Goal: Information Seeking & Learning: Find specific page/section

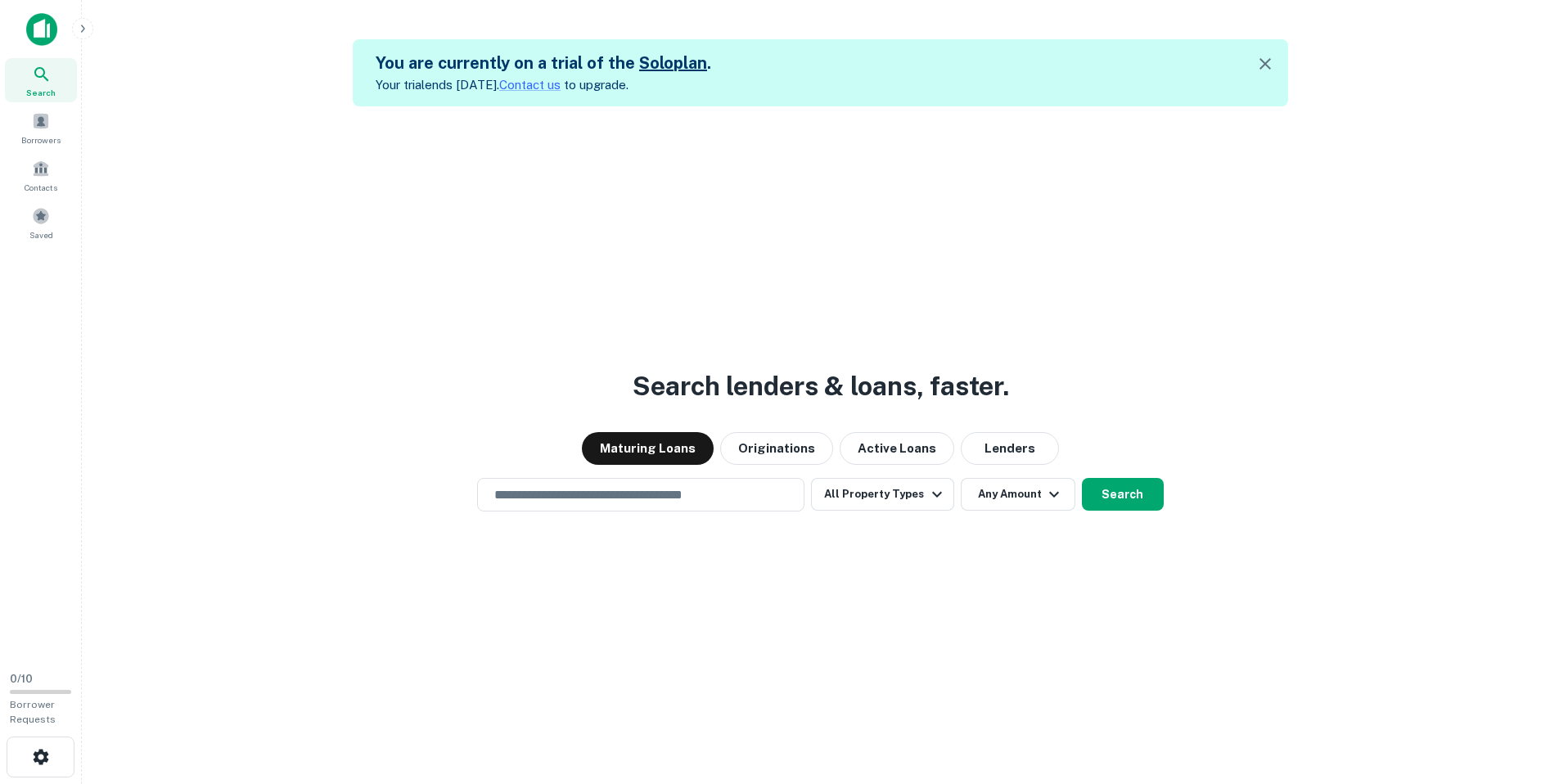
click at [1327, 248] on div "Search lenders & loans, faster. Maturing Loans Originations Active Loans Lender…" at bounding box center [821, 498] width 1451 height 784
click at [46, 760] on icon "button" at bounding box center [40, 756] width 15 height 15
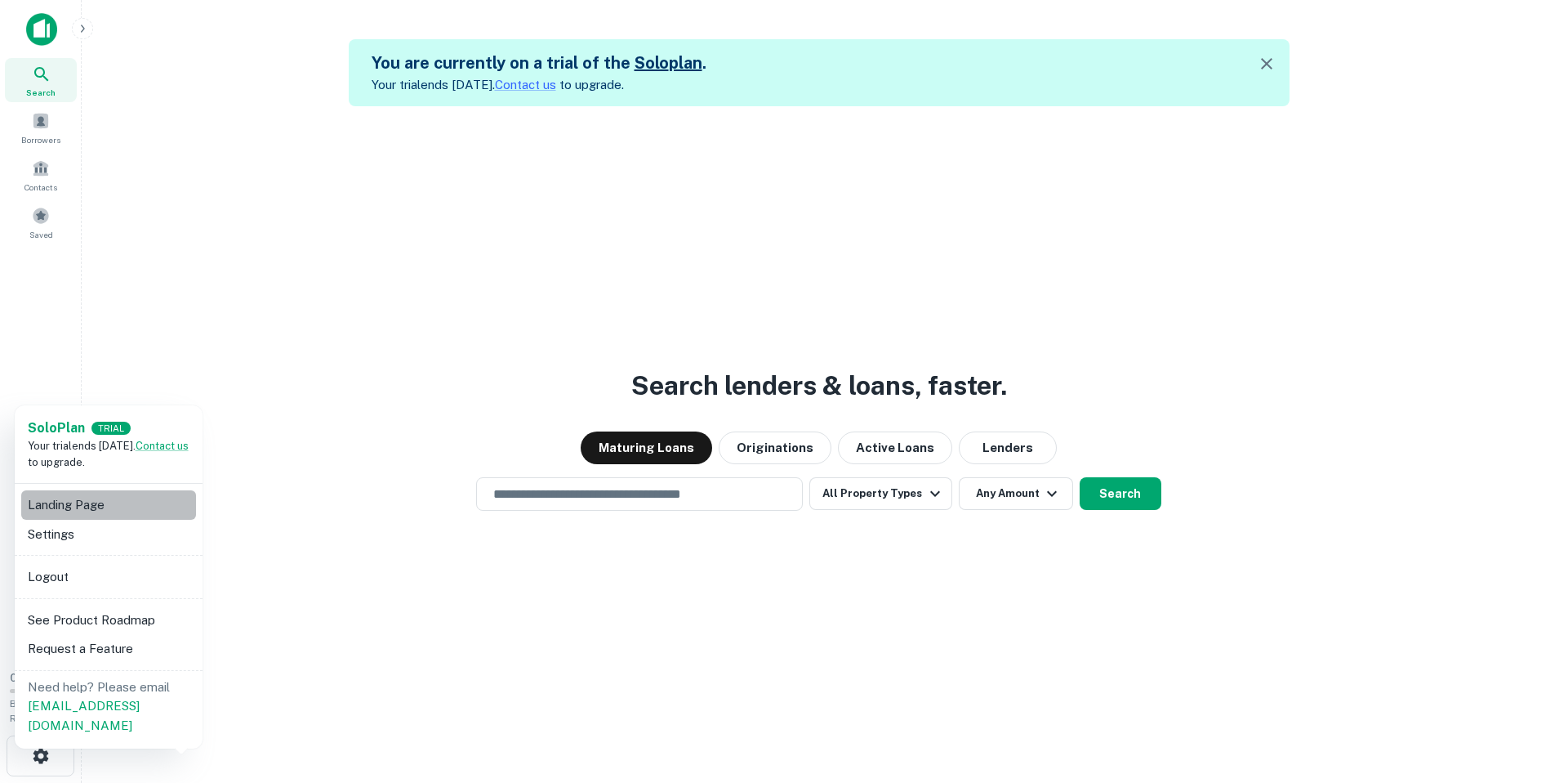
click at [90, 506] on li "Landing Page" at bounding box center [109, 504] width 175 height 30
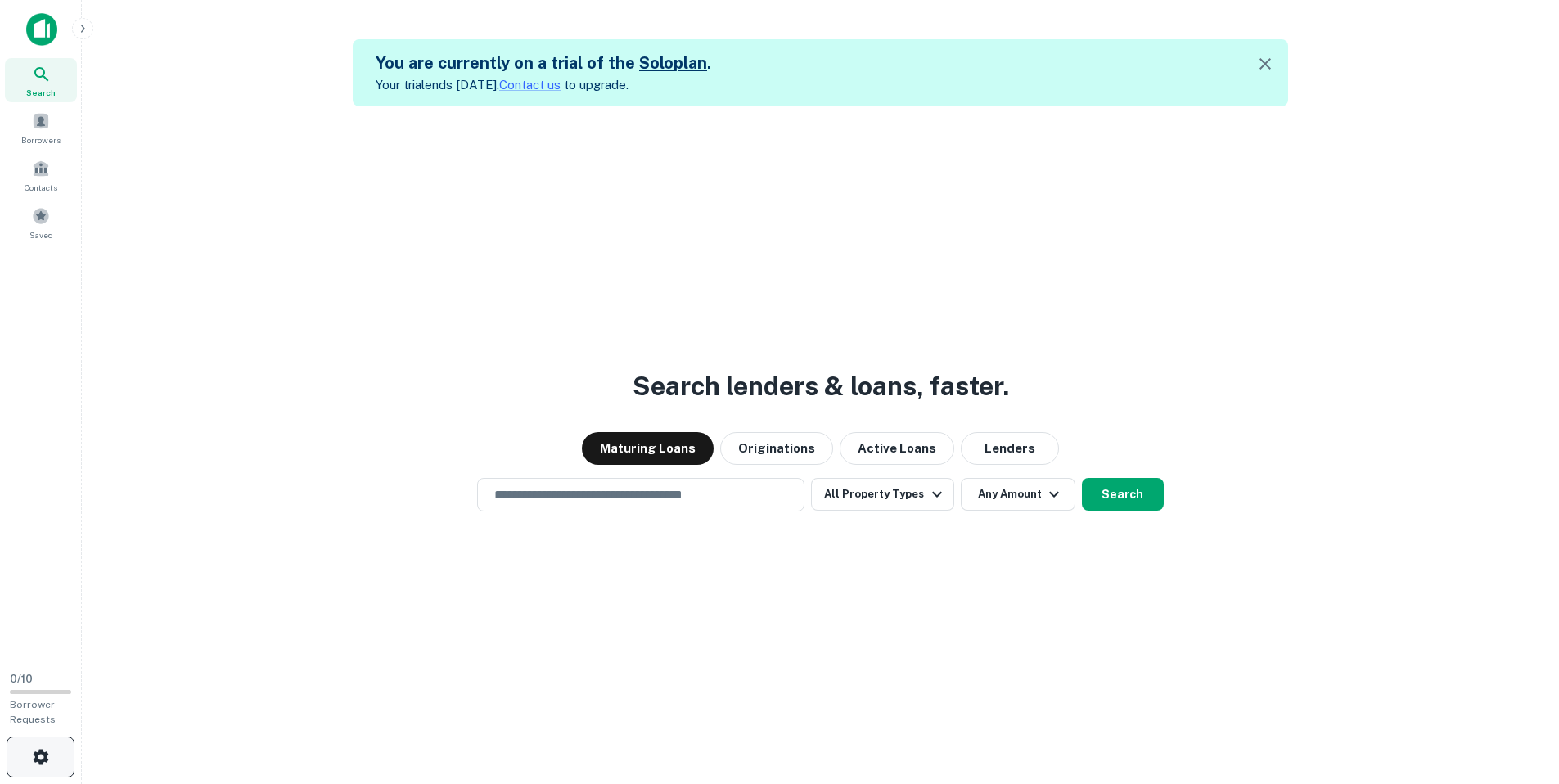
click at [22, 752] on button "button" at bounding box center [41, 757] width 68 height 41
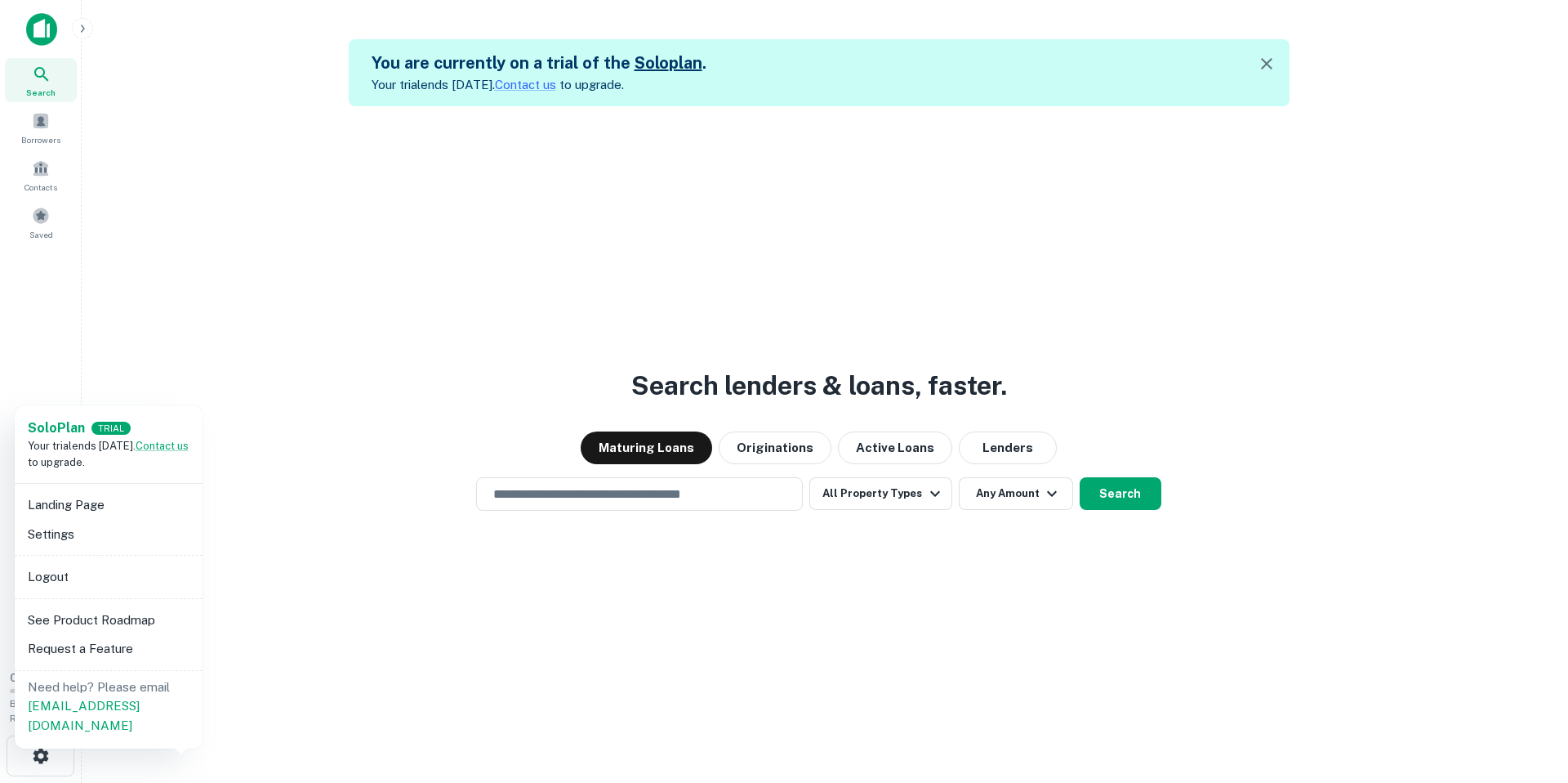
click at [50, 534] on li "Settings" at bounding box center [109, 534] width 175 height 30
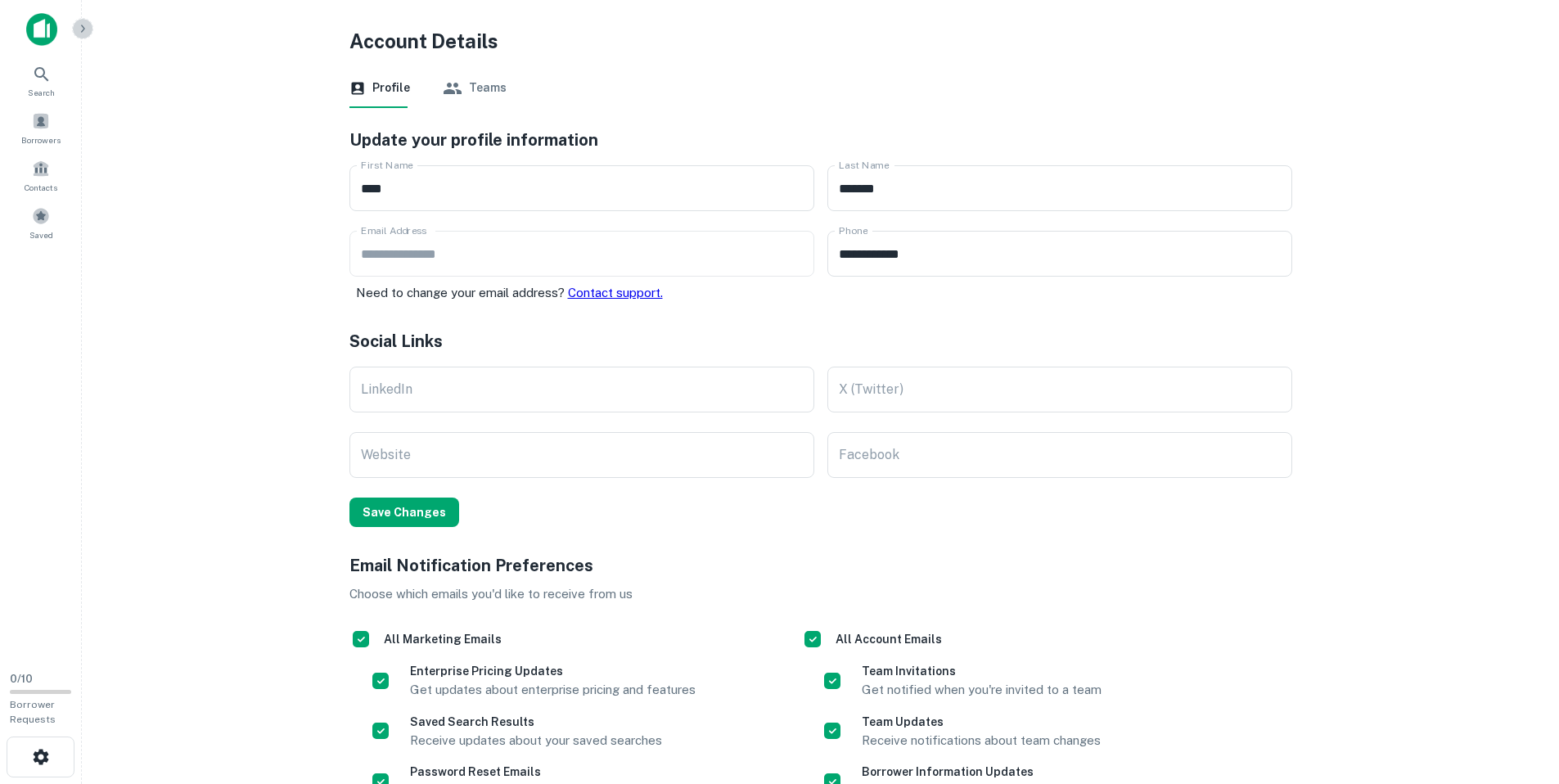
click at [84, 26] on icon "button" at bounding box center [82, 28] width 13 height 13
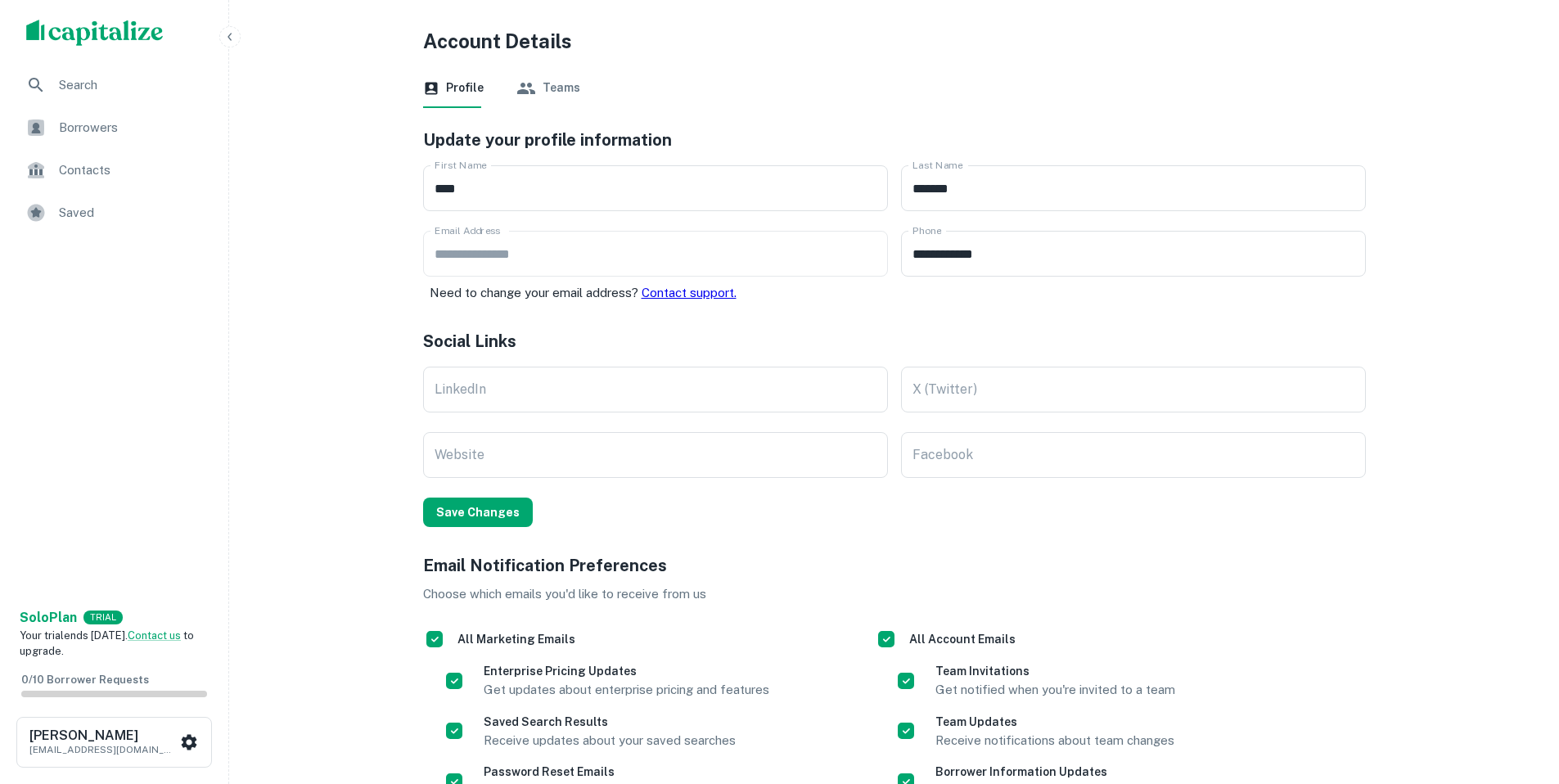
click at [110, 32] on img "scrollable content" at bounding box center [95, 32] width 138 height 26
click at [83, 88] on span "Search" at bounding box center [132, 85] width 146 height 20
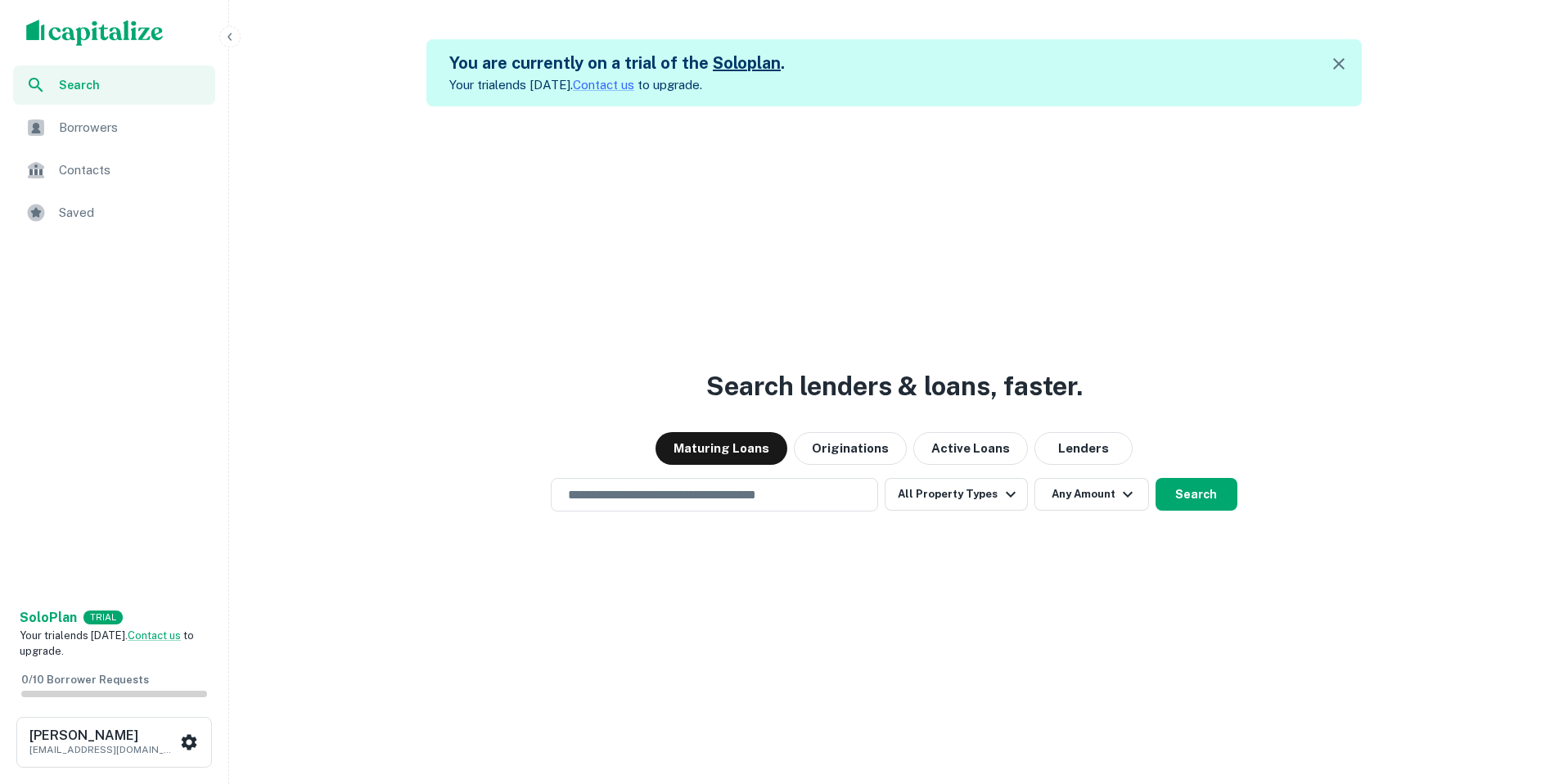
click at [93, 135] on span "Borrowers" at bounding box center [132, 128] width 146 height 20
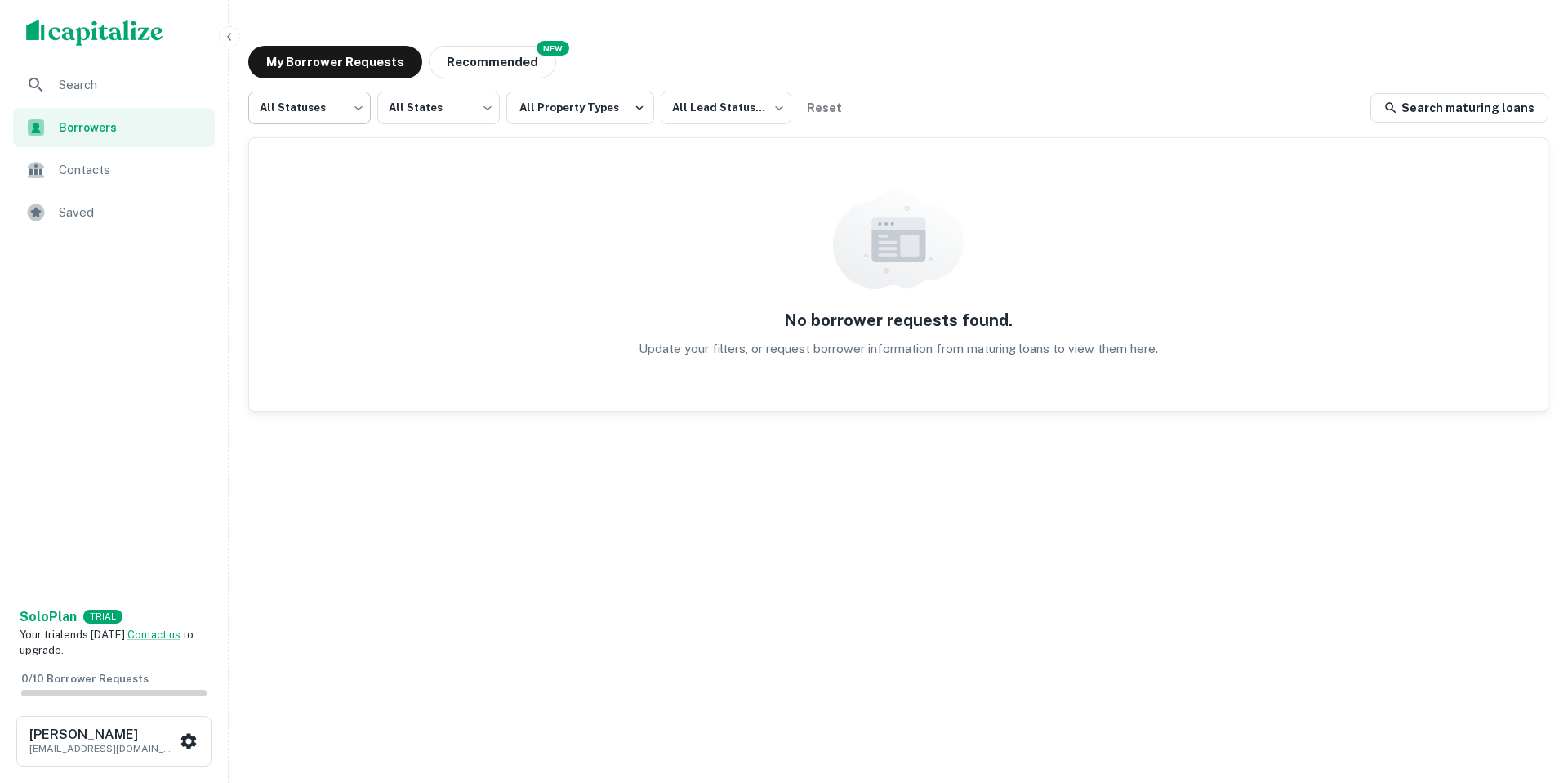
click at [361, 104] on body "Search Borrowers Contacts Saved Solo Plan TRIAL Your trial ends in 7 days. Cont…" at bounding box center [784, 392] width 1568 height 783
click at [673, 42] on div at bounding box center [784, 392] width 1568 height 783
click at [465, 100] on body "Search Borrowers Contacts Saved Solo Plan TRIAL Your trial ends in 7 days. Cont…" at bounding box center [778, 392] width 1556 height 783
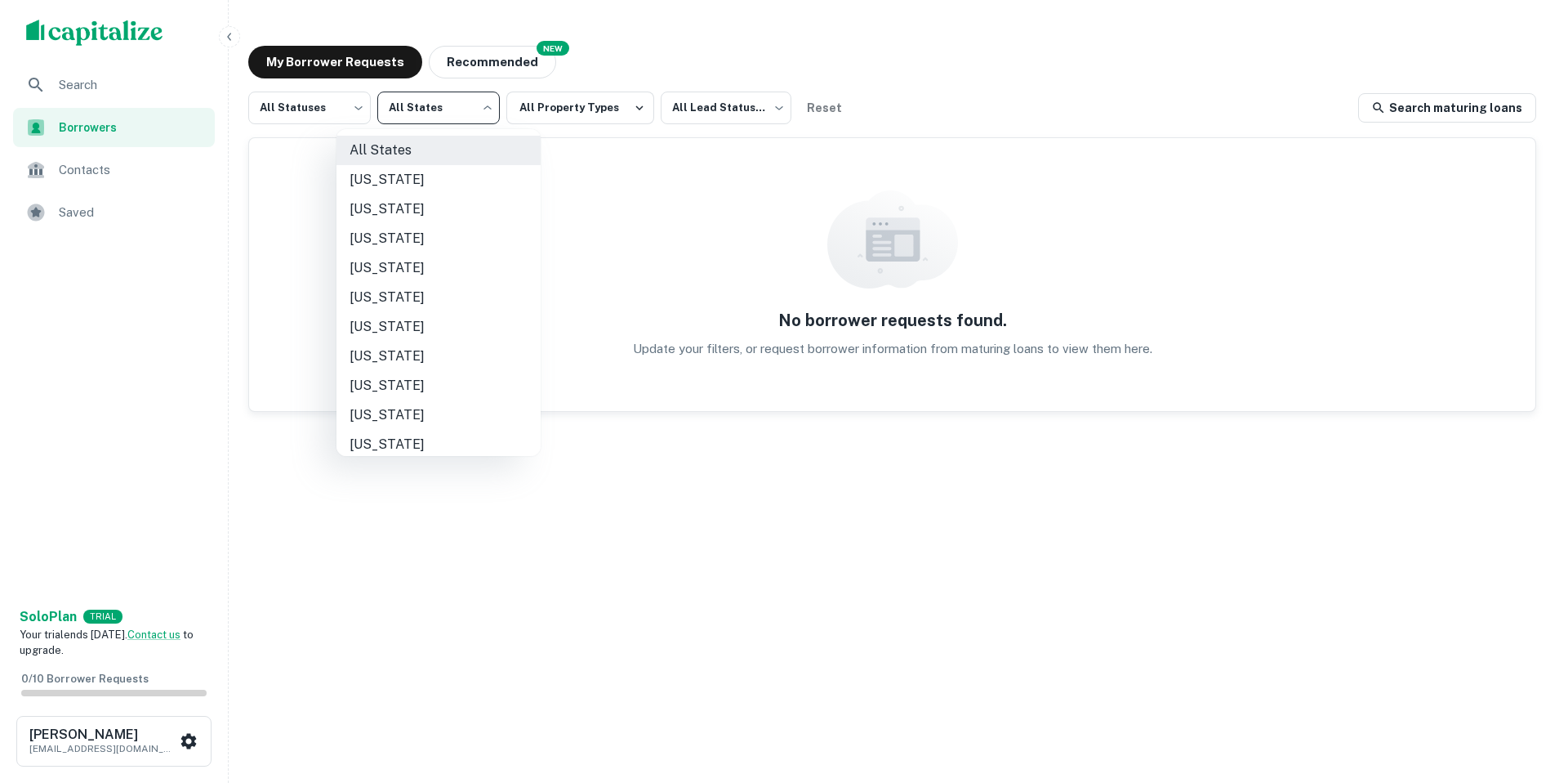
click at [635, 107] on div at bounding box center [784, 392] width 1568 height 783
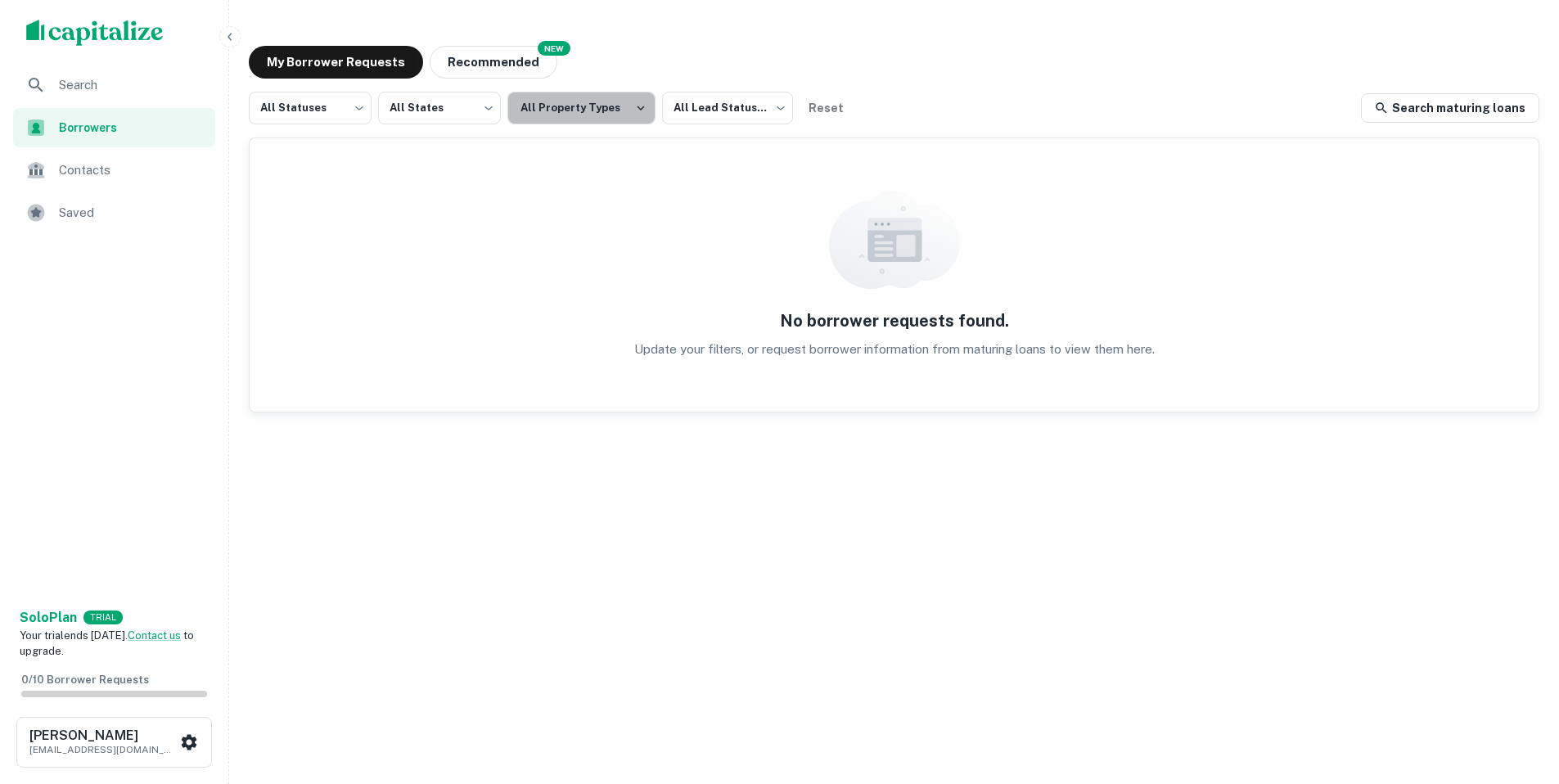
click at [637, 107] on icon "button" at bounding box center [640, 108] width 8 height 5
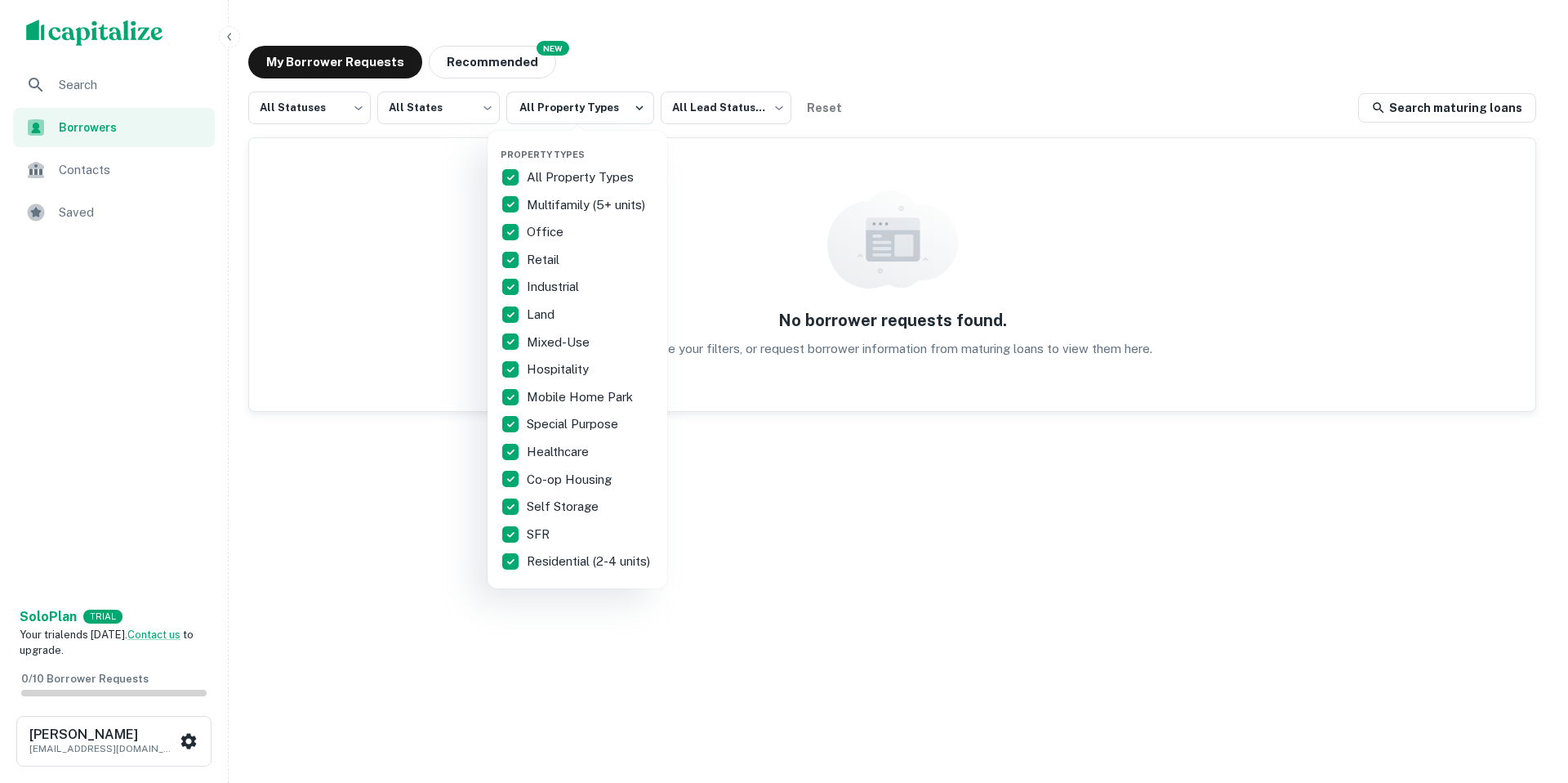
click at [712, 112] on div at bounding box center [784, 392] width 1568 height 783
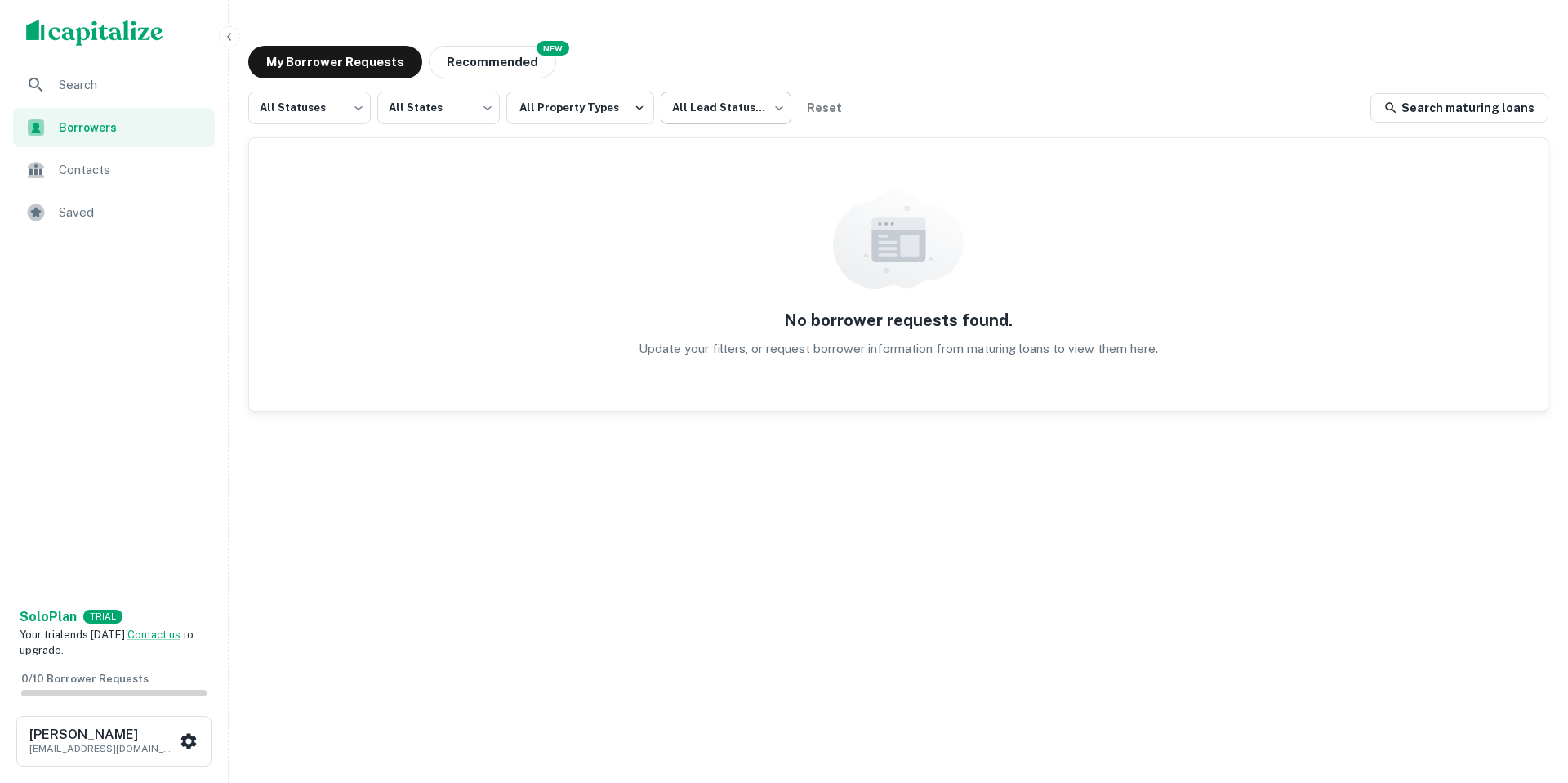
click at [730, 112] on body "Search Borrowers Contacts Saved Solo Plan TRIAL Your trial ends in 7 days. Cont…" at bounding box center [784, 392] width 1568 height 783
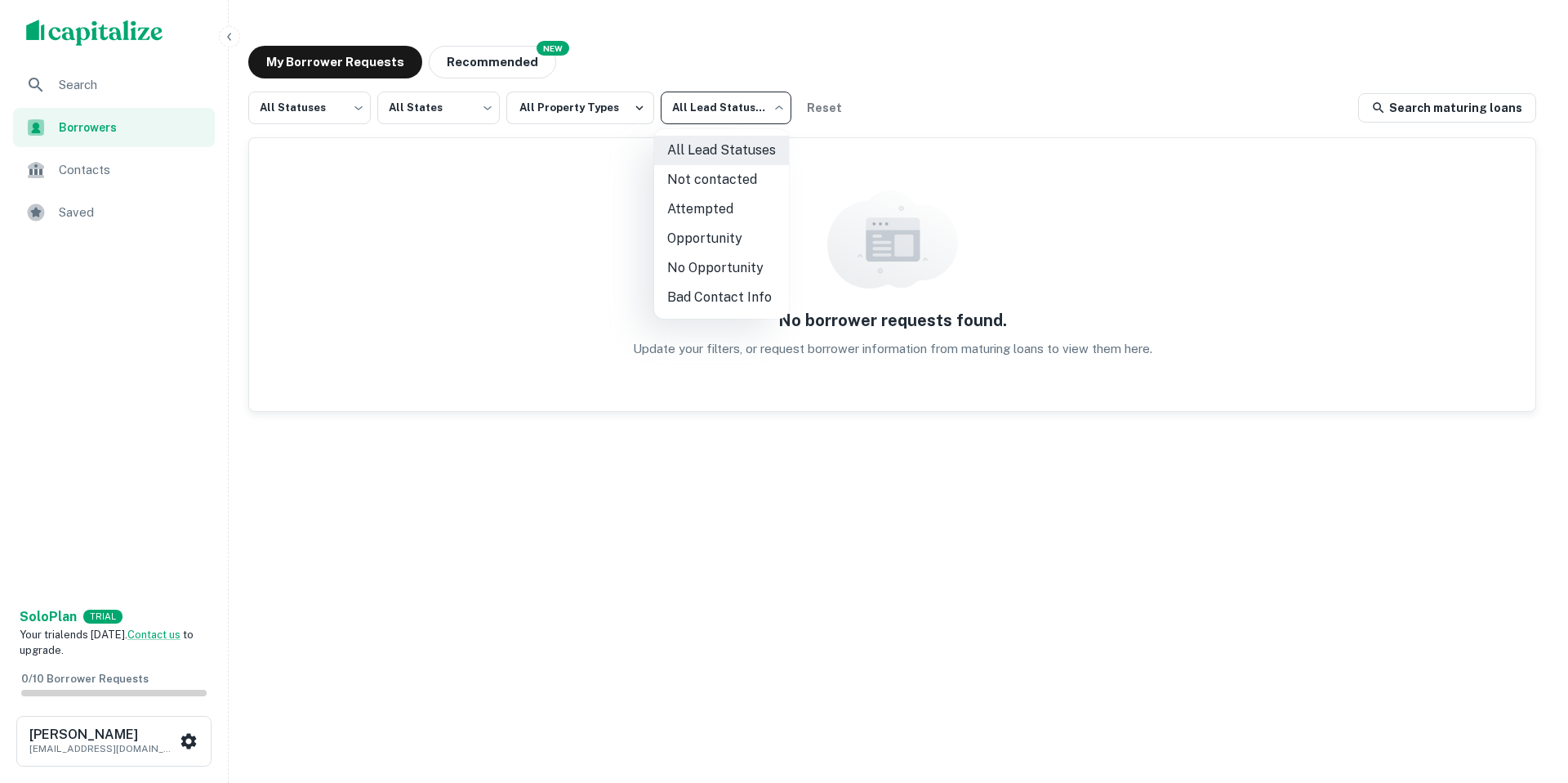
click at [119, 173] on div at bounding box center [784, 392] width 1568 height 783
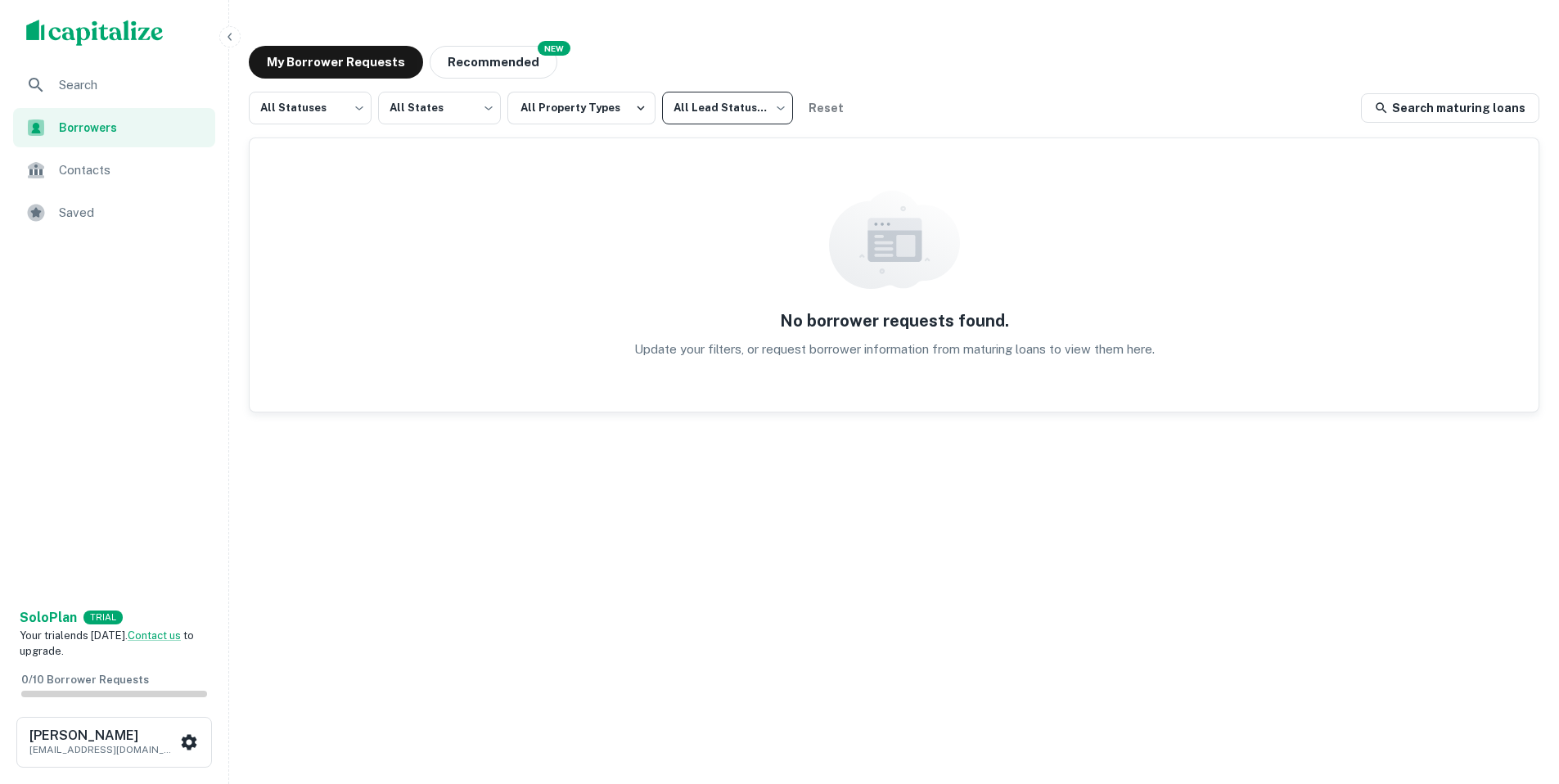
click at [94, 167] on span "Contacts" at bounding box center [132, 170] width 146 height 20
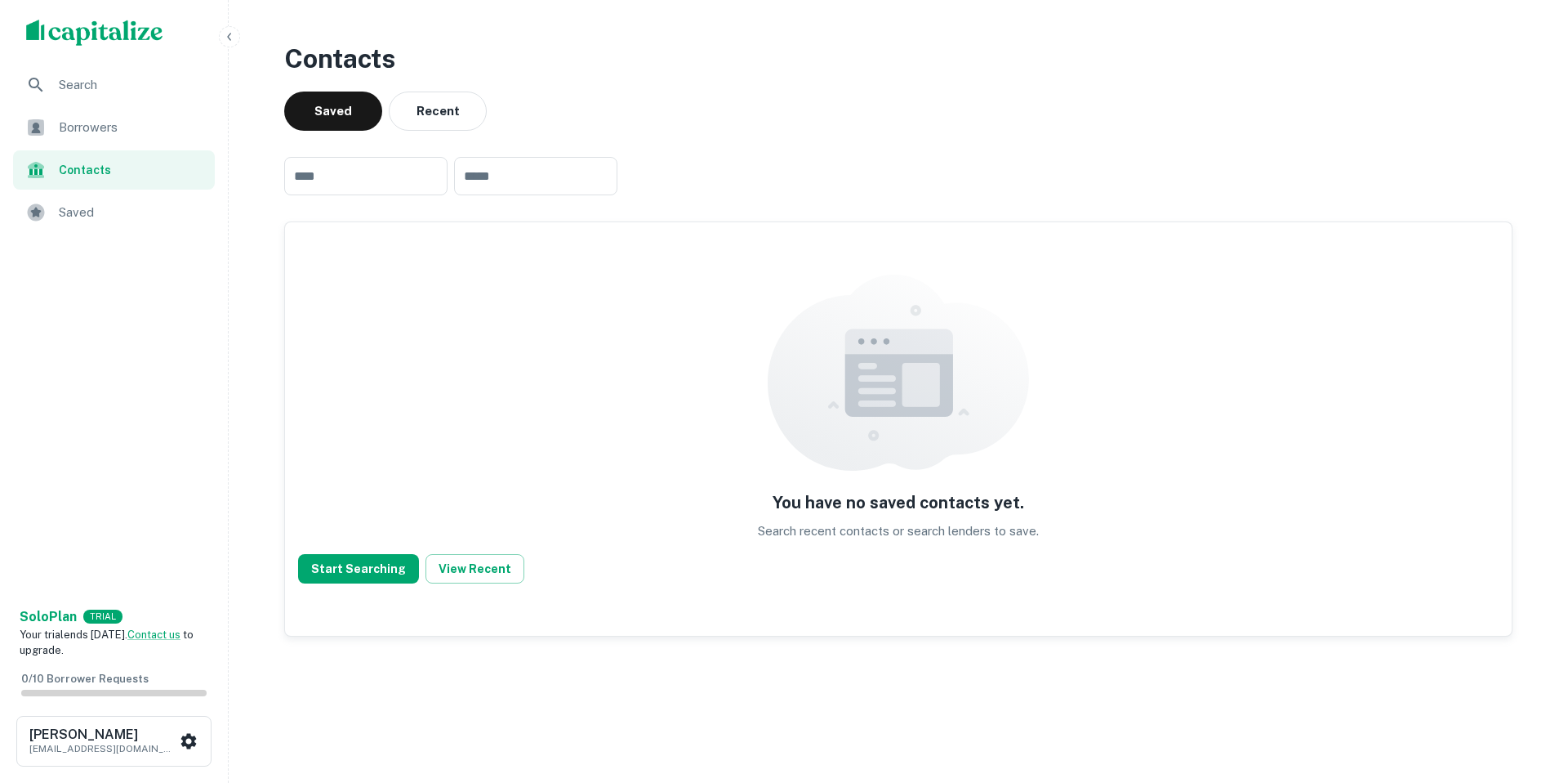
click at [75, 87] on span "Search" at bounding box center [132, 85] width 146 height 20
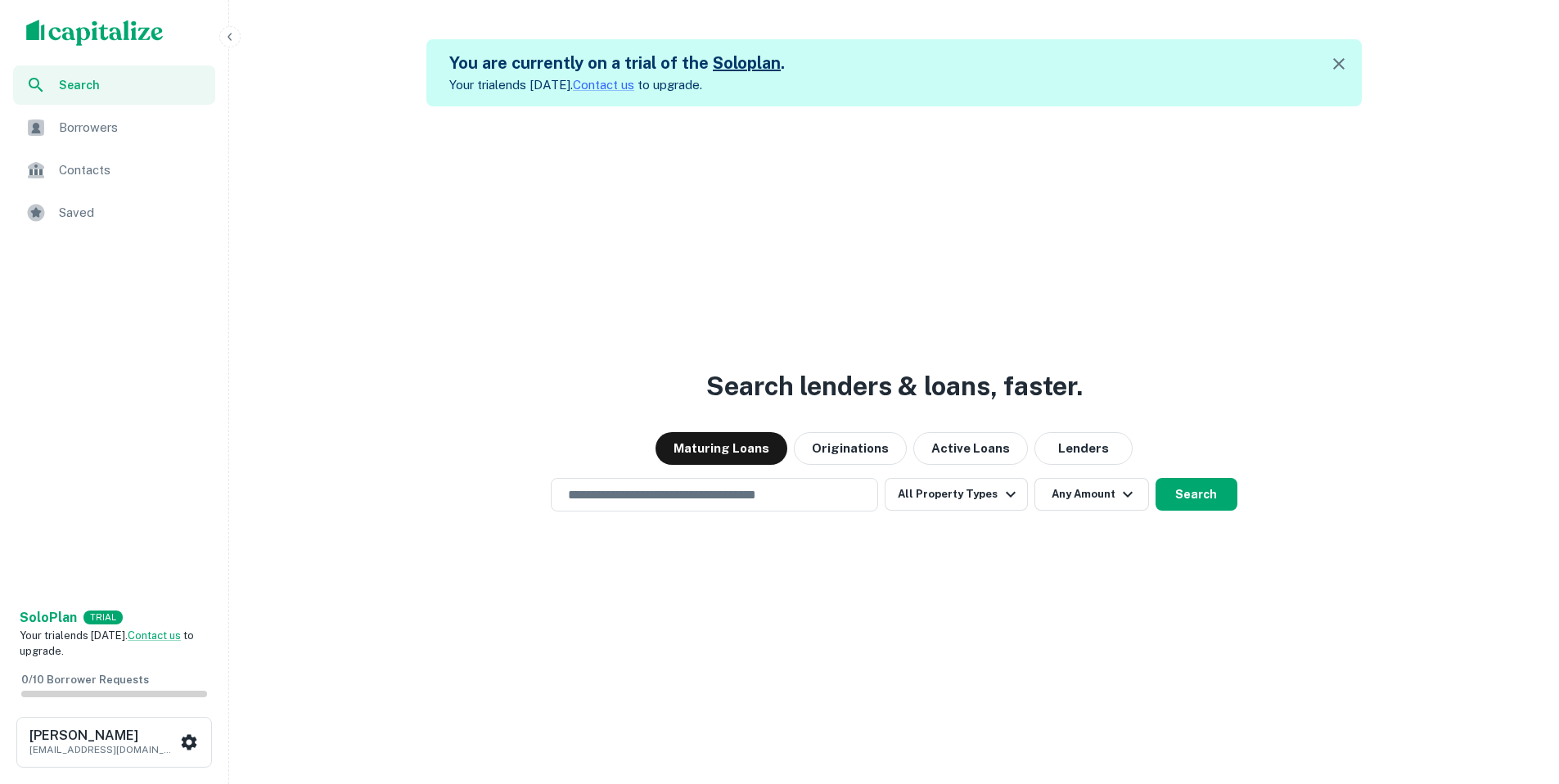
click at [1347, 64] on icon "button" at bounding box center [1338, 63] width 20 height 20
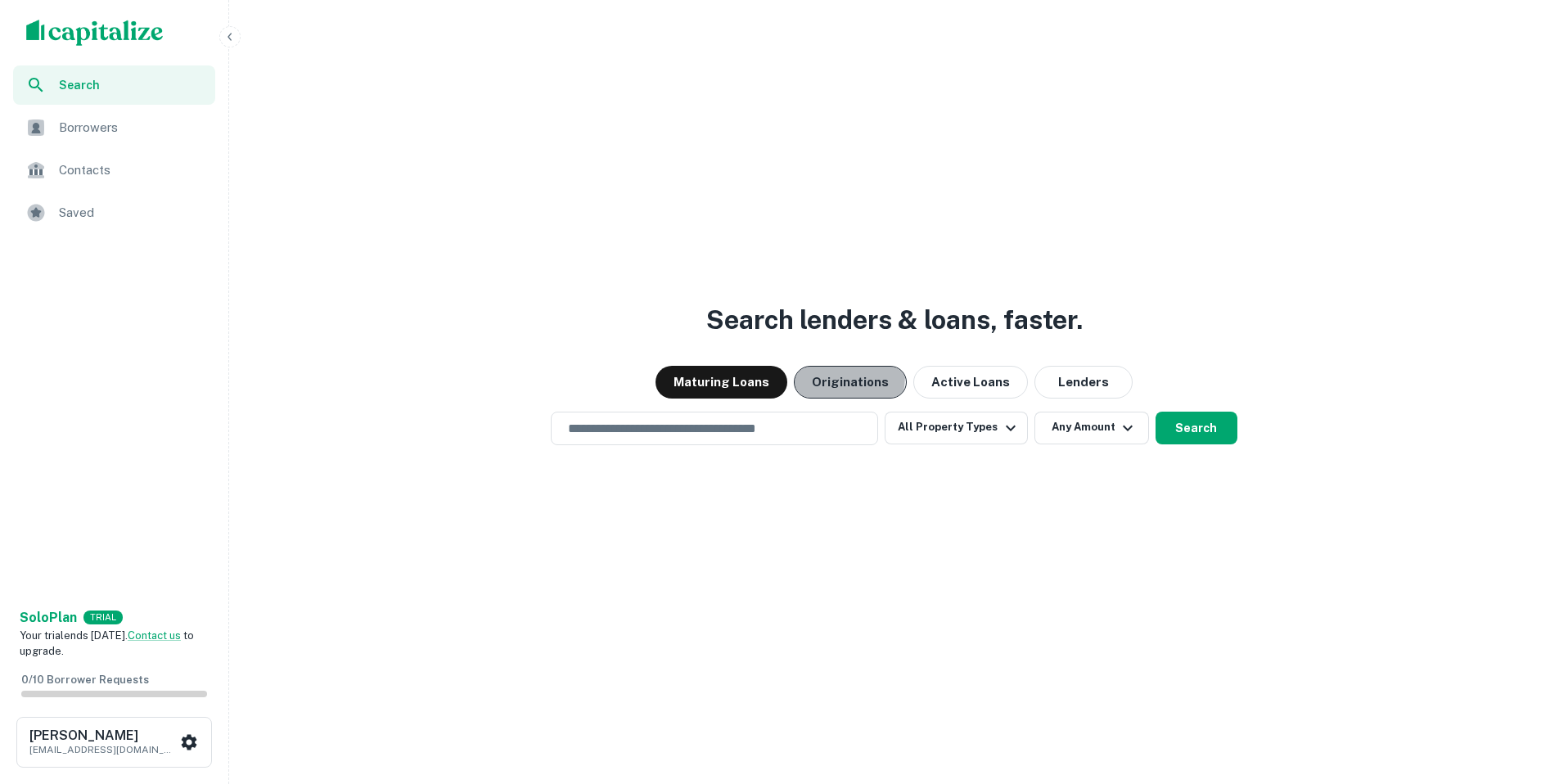
click at [821, 375] on button "Originations" at bounding box center [850, 382] width 113 height 32
click at [735, 381] on button "Maturing Loans" at bounding box center [721, 382] width 132 height 32
click at [1064, 383] on button "Lenders" at bounding box center [1083, 382] width 98 height 32
click at [784, 425] on input "text" at bounding box center [714, 429] width 313 height 19
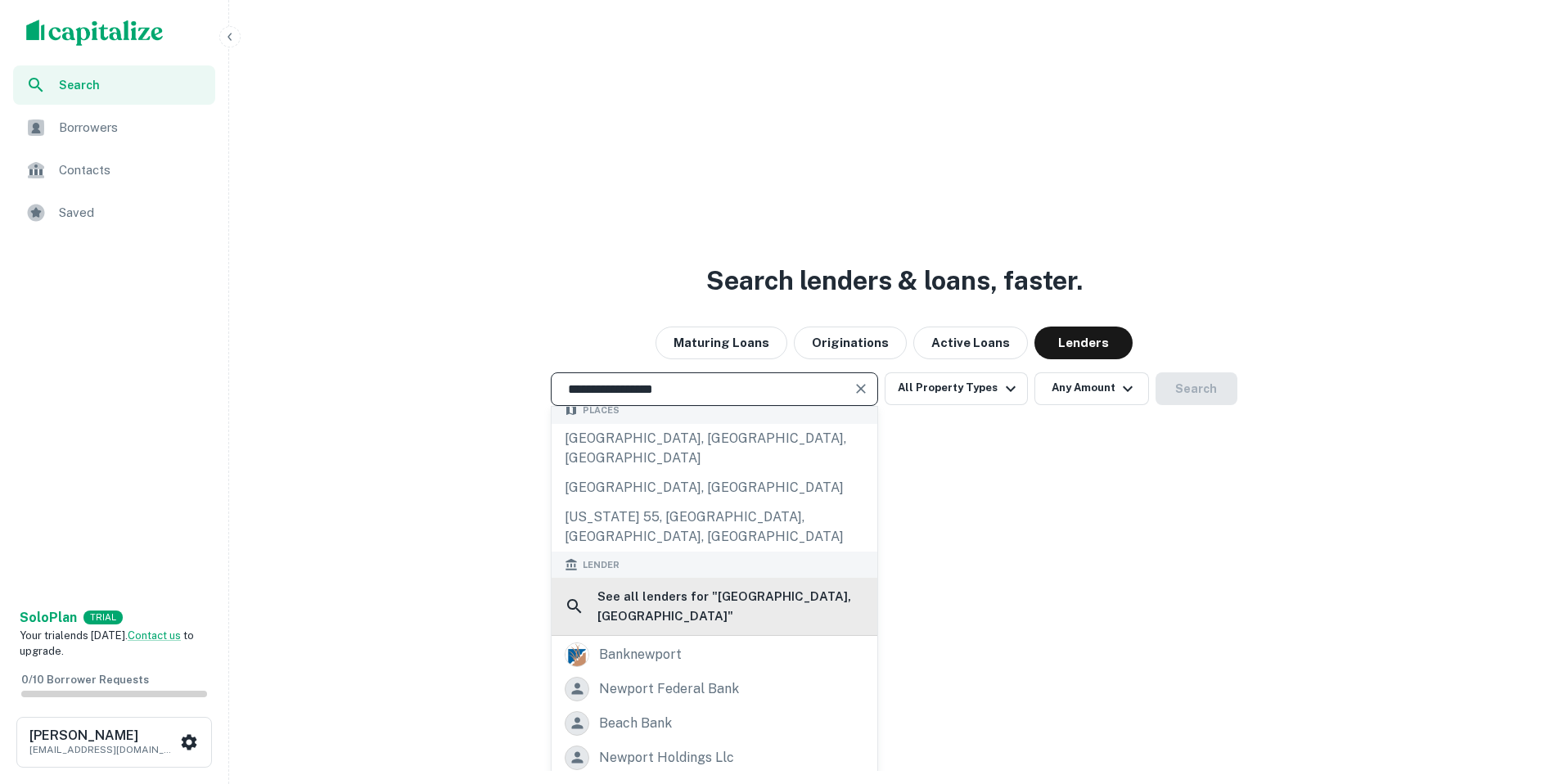
scroll to position [16, 0]
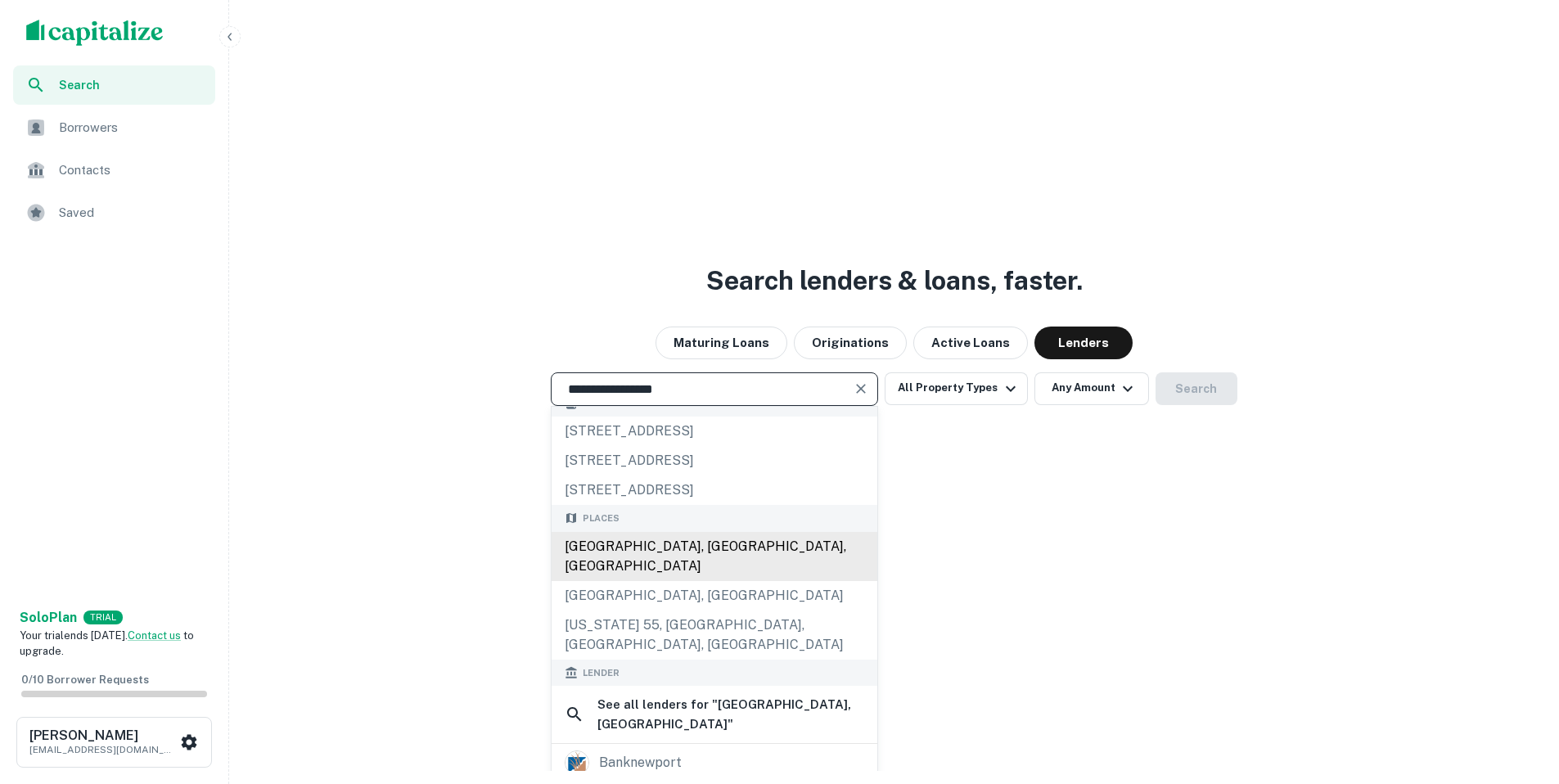
click at [671, 554] on div "[GEOGRAPHIC_DATA], [GEOGRAPHIC_DATA], [GEOGRAPHIC_DATA]" at bounding box center [714, 556] width 326 height 49
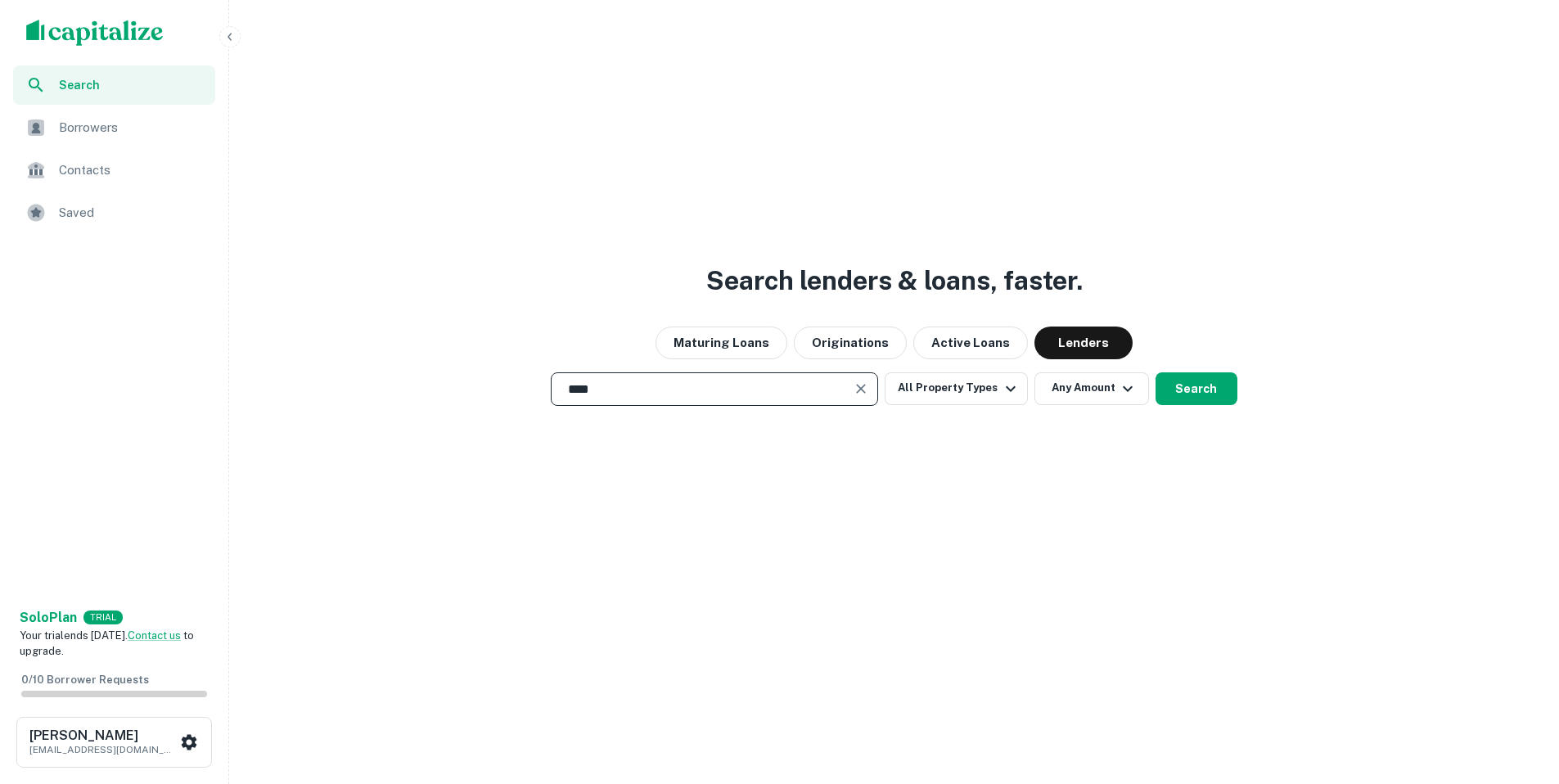
type input "*****"
click at [869, 384] on icon "Clear" at bounding box center [860, 388] width 16 height 16
type input "**********"
click at [712, 386] on input "**********" at bounding box center [702, 389] width 288 height 19
click at [1201, 392] on button "Search" at bounding box center [1196, 389] width 82 height 32
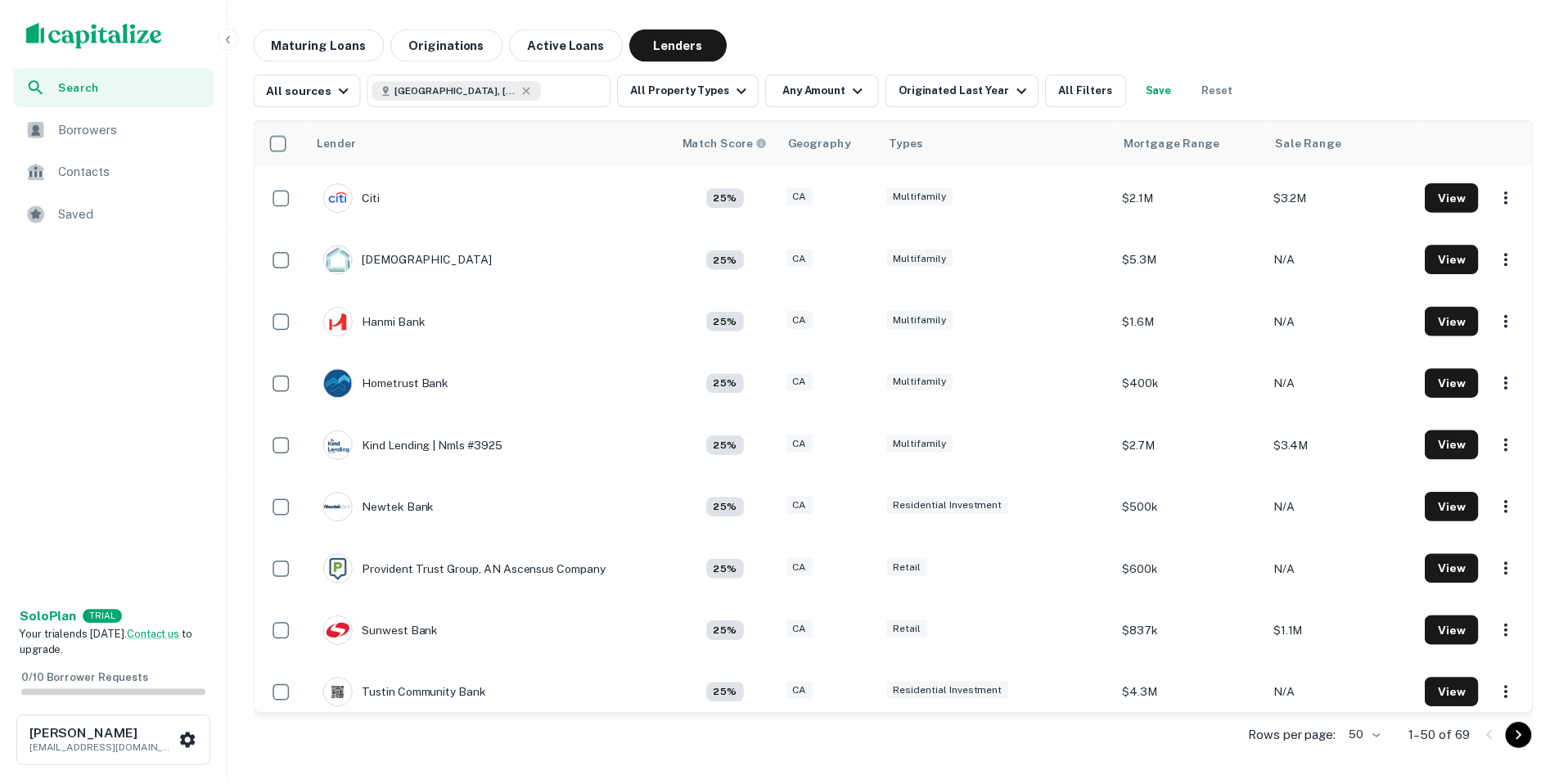
scroll to position [2571, 0]
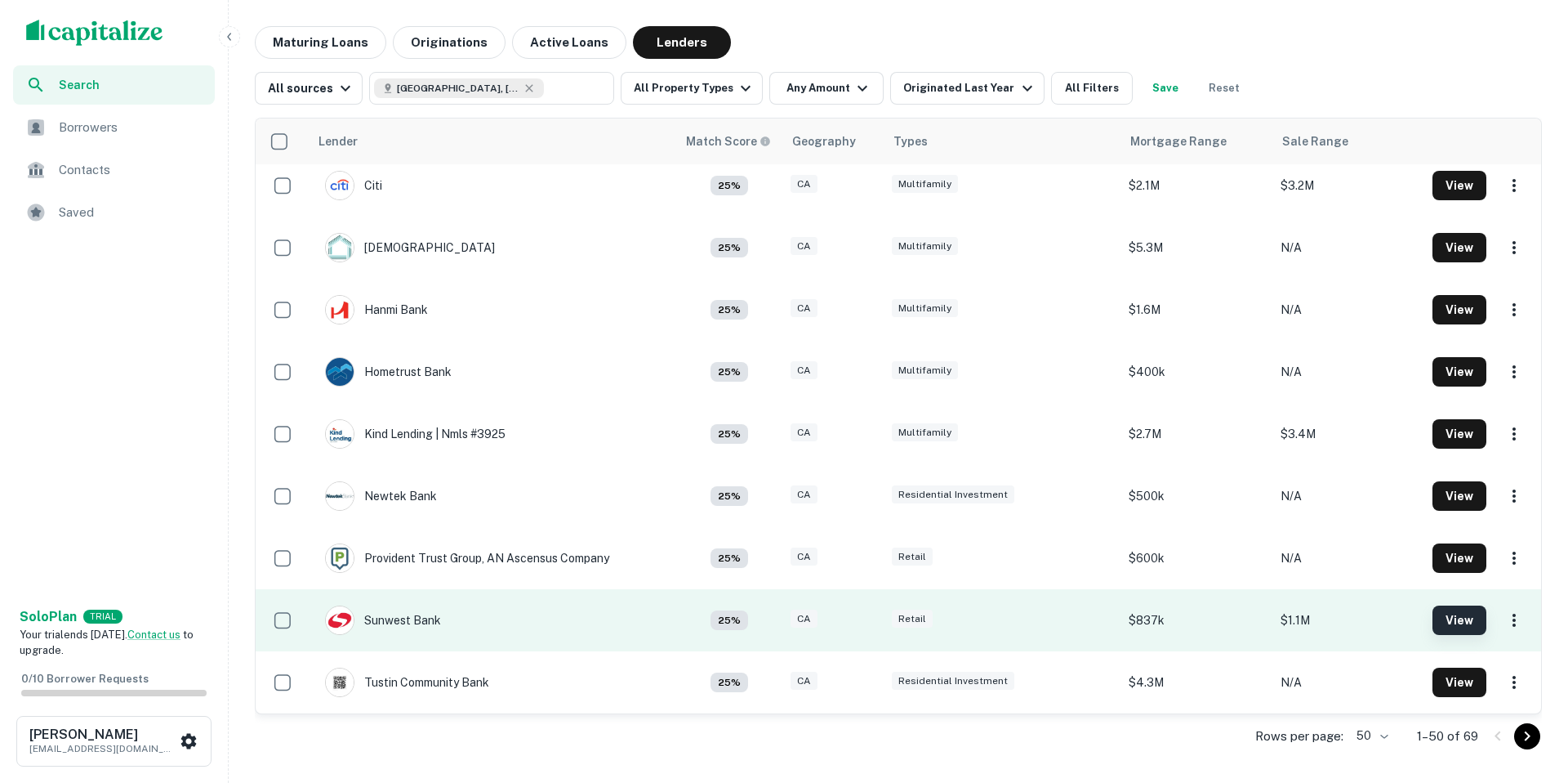
click at [1436, 616] on button "View" at bounding box center [1458, 620] width 53 height 30
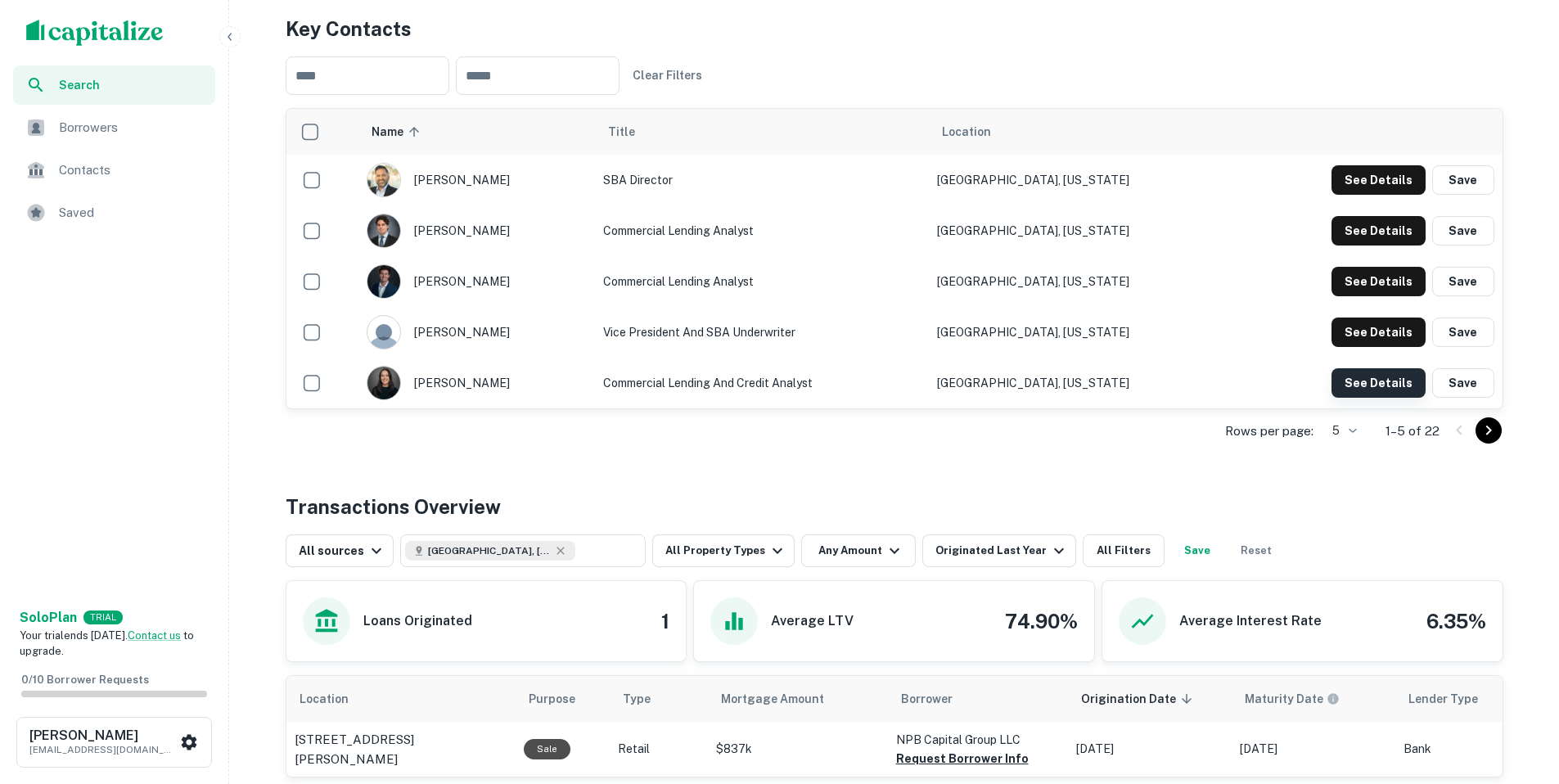
scroll to position [367, 0]
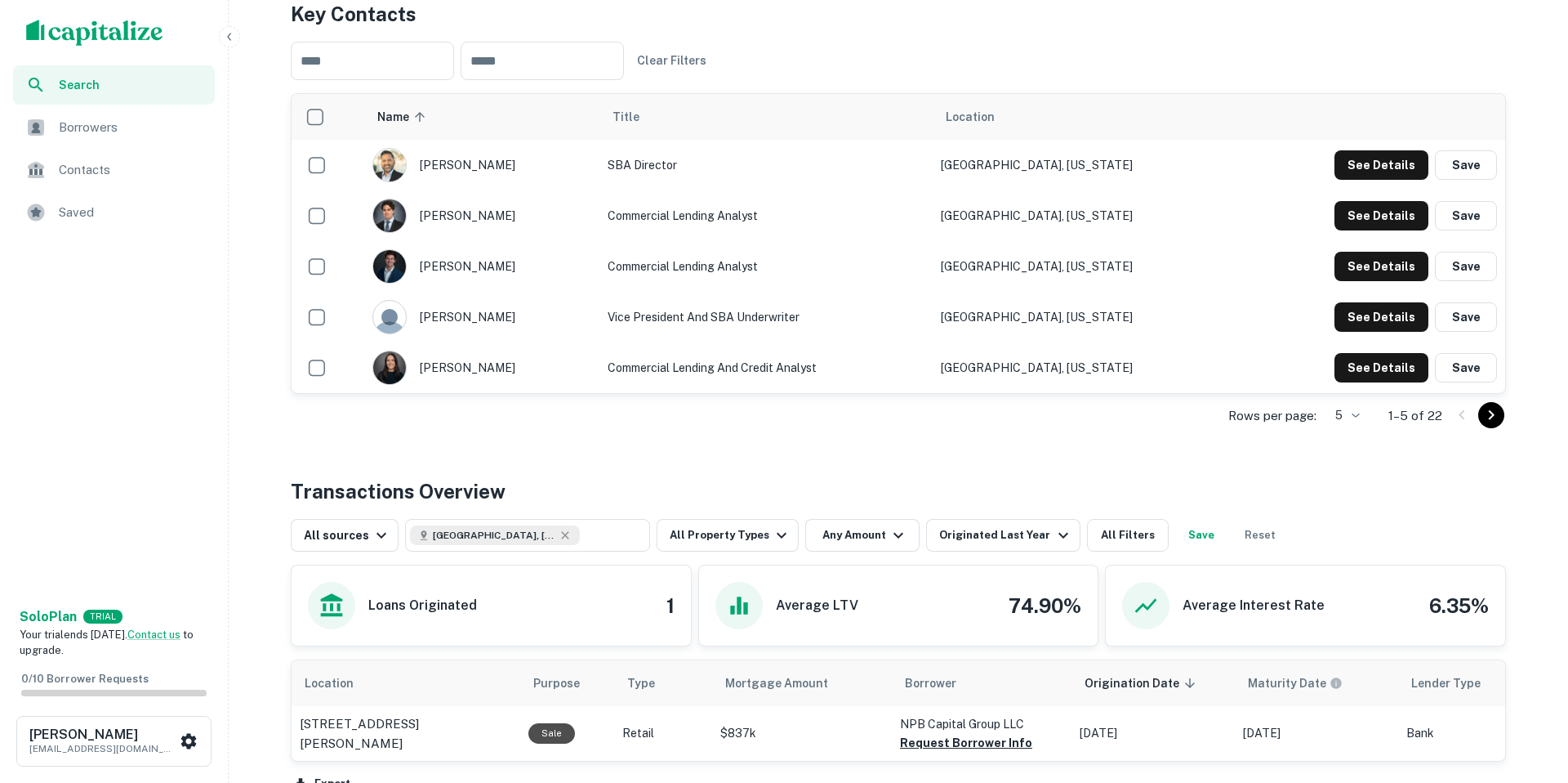
click at [1352, 416] on body "Search Borrowers Contacts Saved Solo Plan TRIAL Your trial ends in 7 days. Cont…" at bounding box center [784, 25] width 1568 height 783
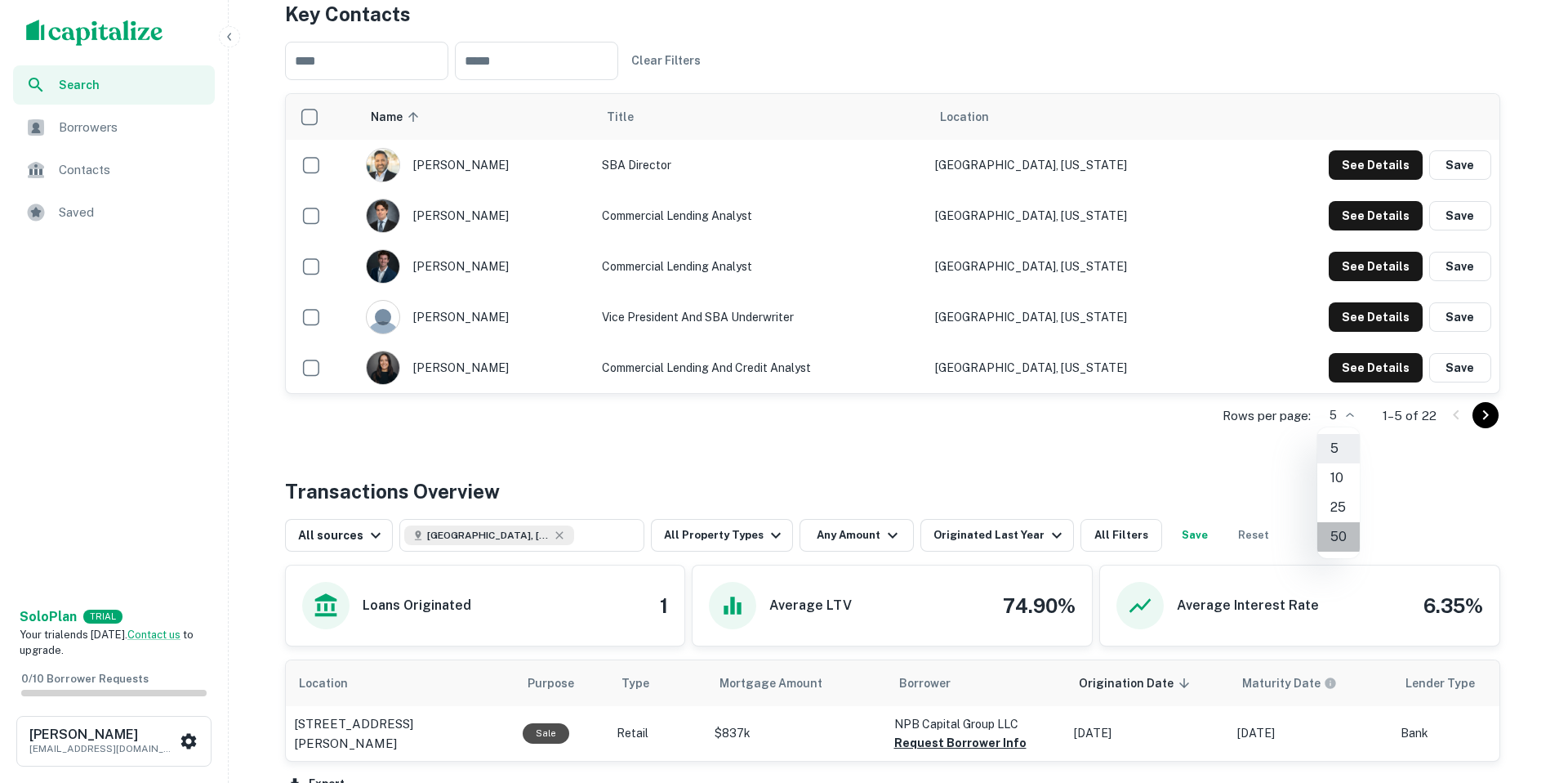
click at [1345, 529] on li "50" at bounding box center [1339, 537] width 42 height 30
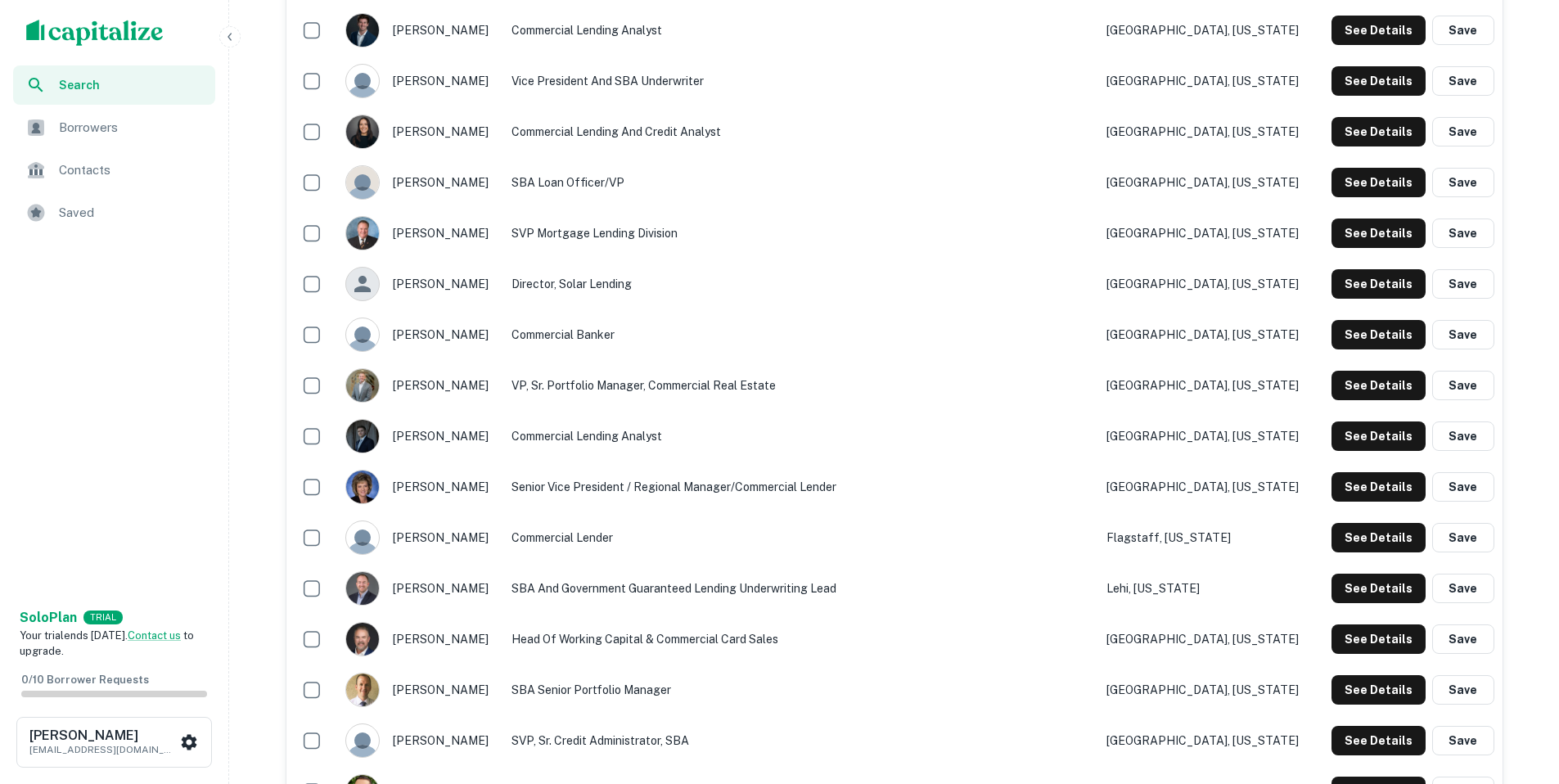
scroll to position [383, 0]
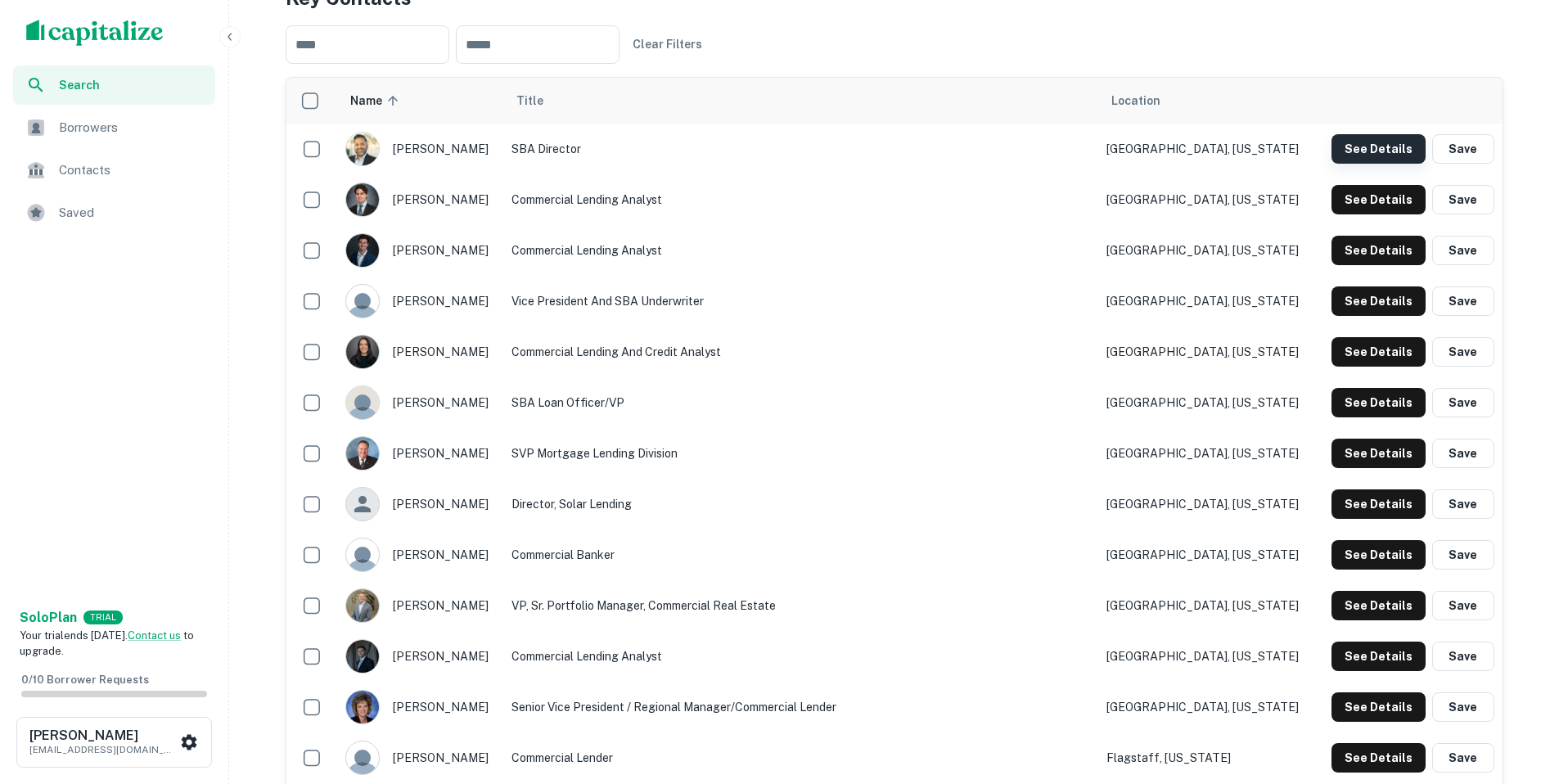
click at [1384, 148] on button "See Details" at bounding box center [1378, 149] width 94 height 30
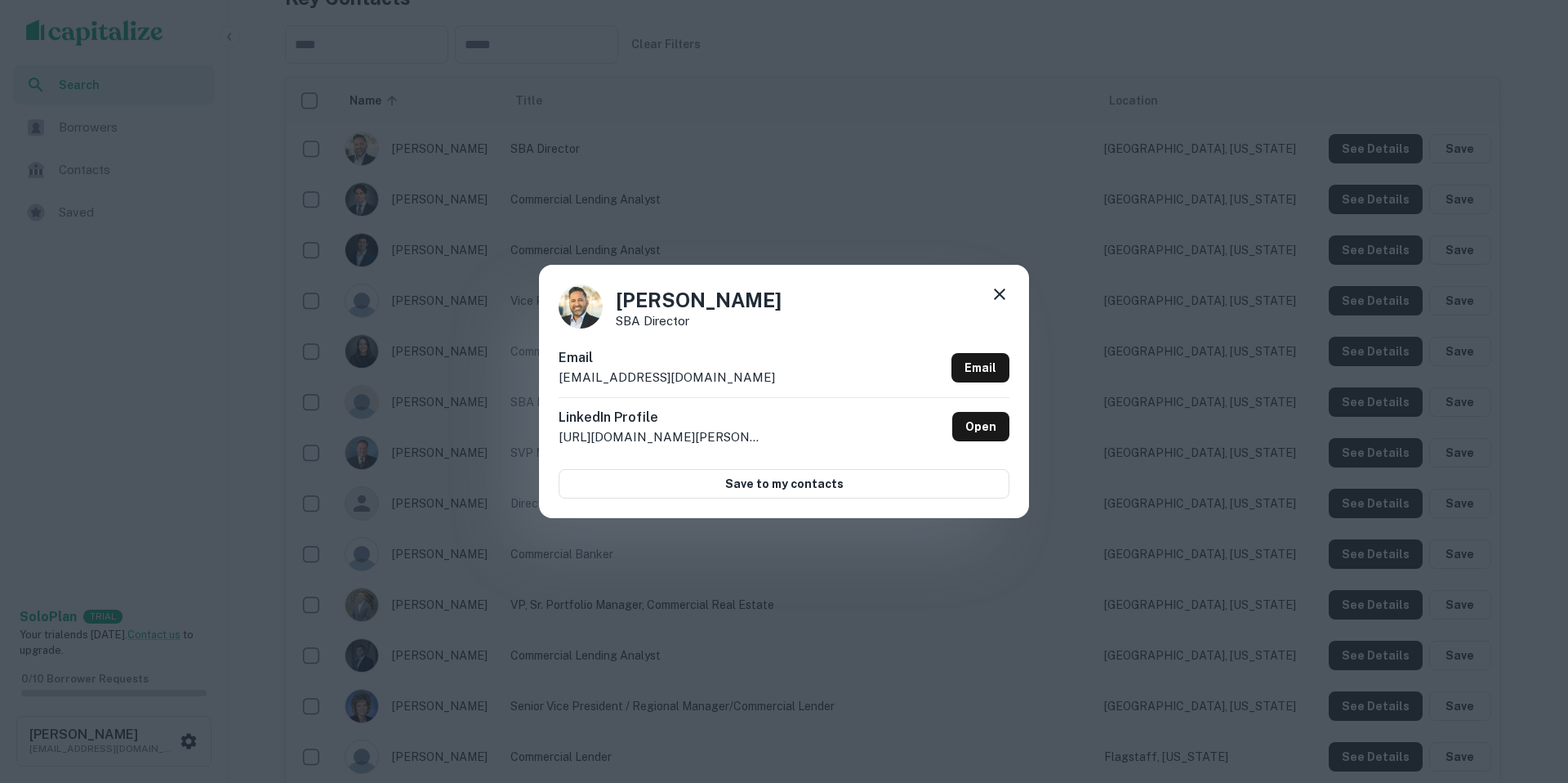
click at [1016, 139] on div "Omar Morel SBA Director Email omorel@sunwestbank.com Email LinkedIn Profile htt…" at bounding box center [784, 392] width 1568 height 783
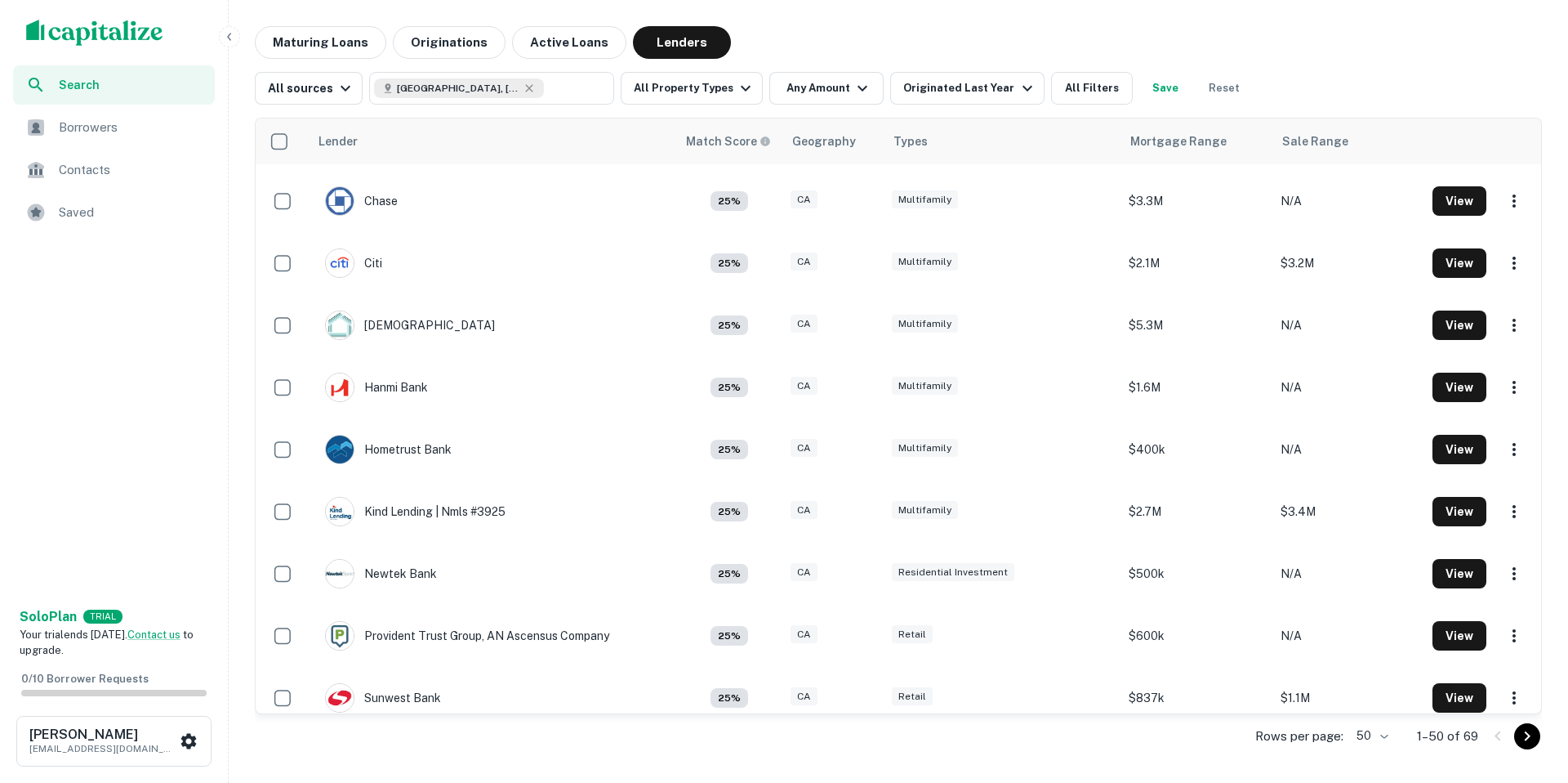
scroll to position [2567, 0]
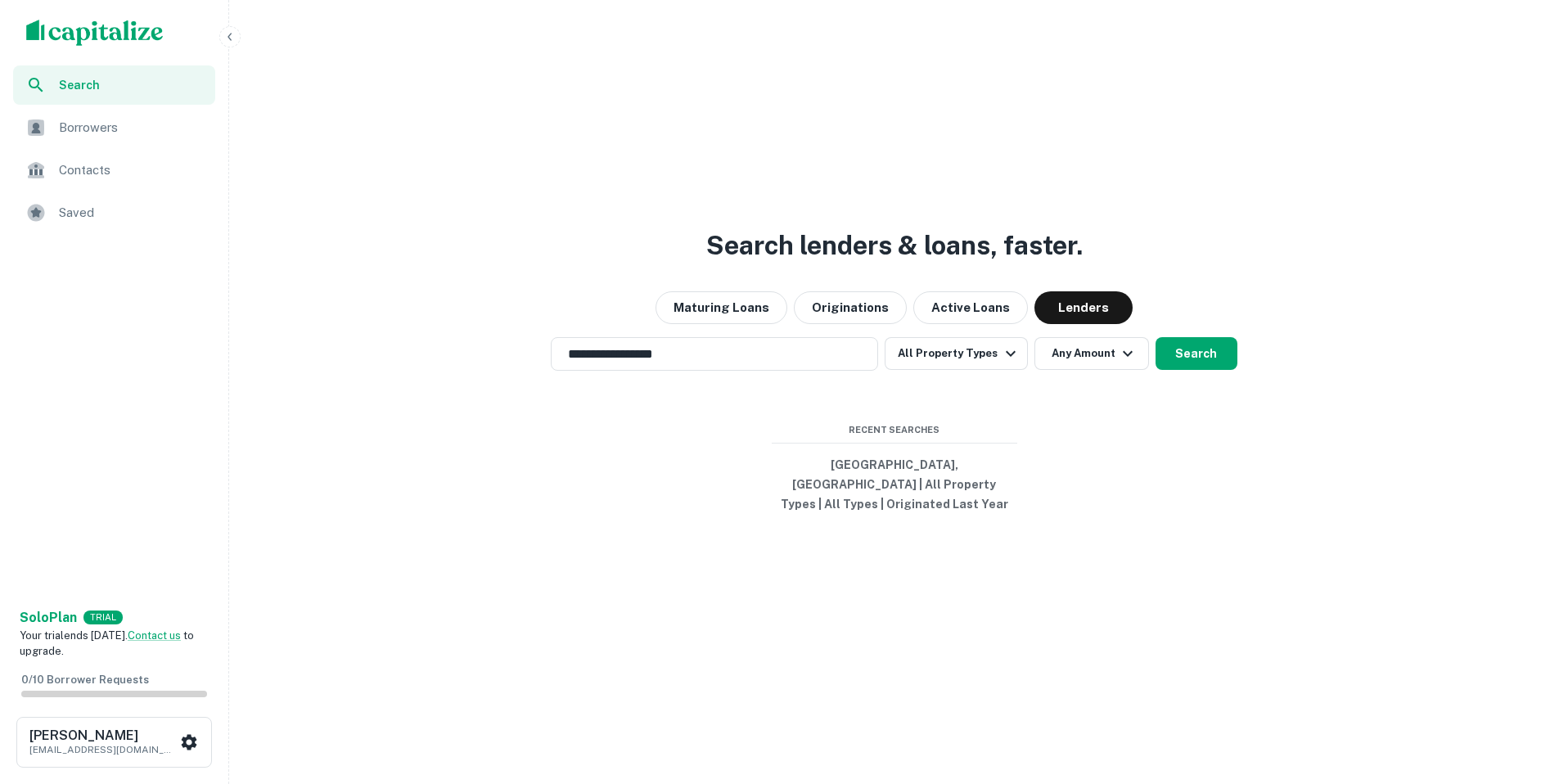
click at [1022, 401] on div "**********" at bounding box center [894, 431] width 1317 height 784
click at [746, 314] on button "Maturing Loans" at bounding box center [721, 307] width 132 height 32
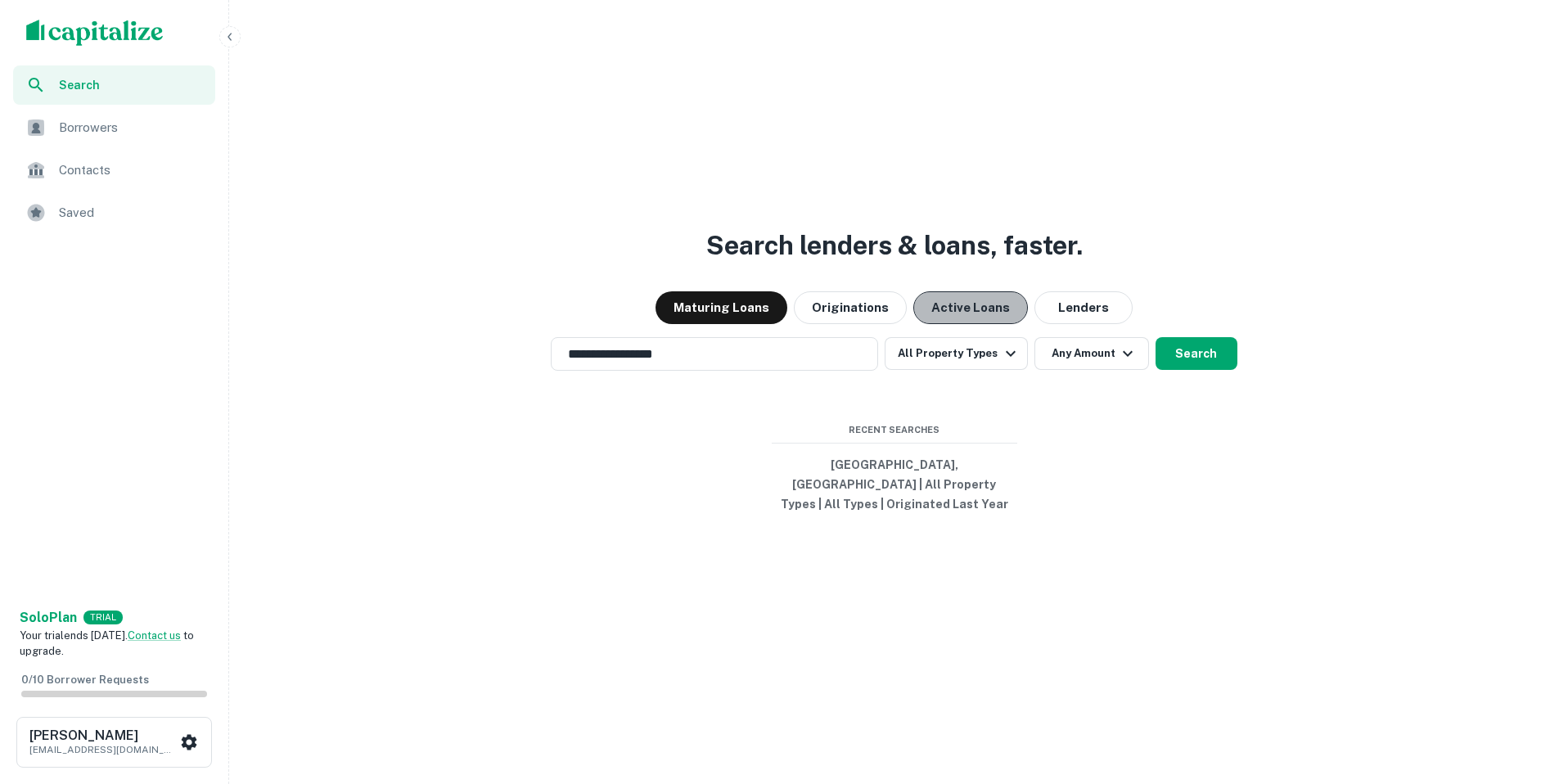
click at [981, 316] on button "Active Loans" at bounding box center [970, 307] width 115 height 32
click at [1185, 366] on button "Search" at bounding box center [1196, 353] width 82 height 32
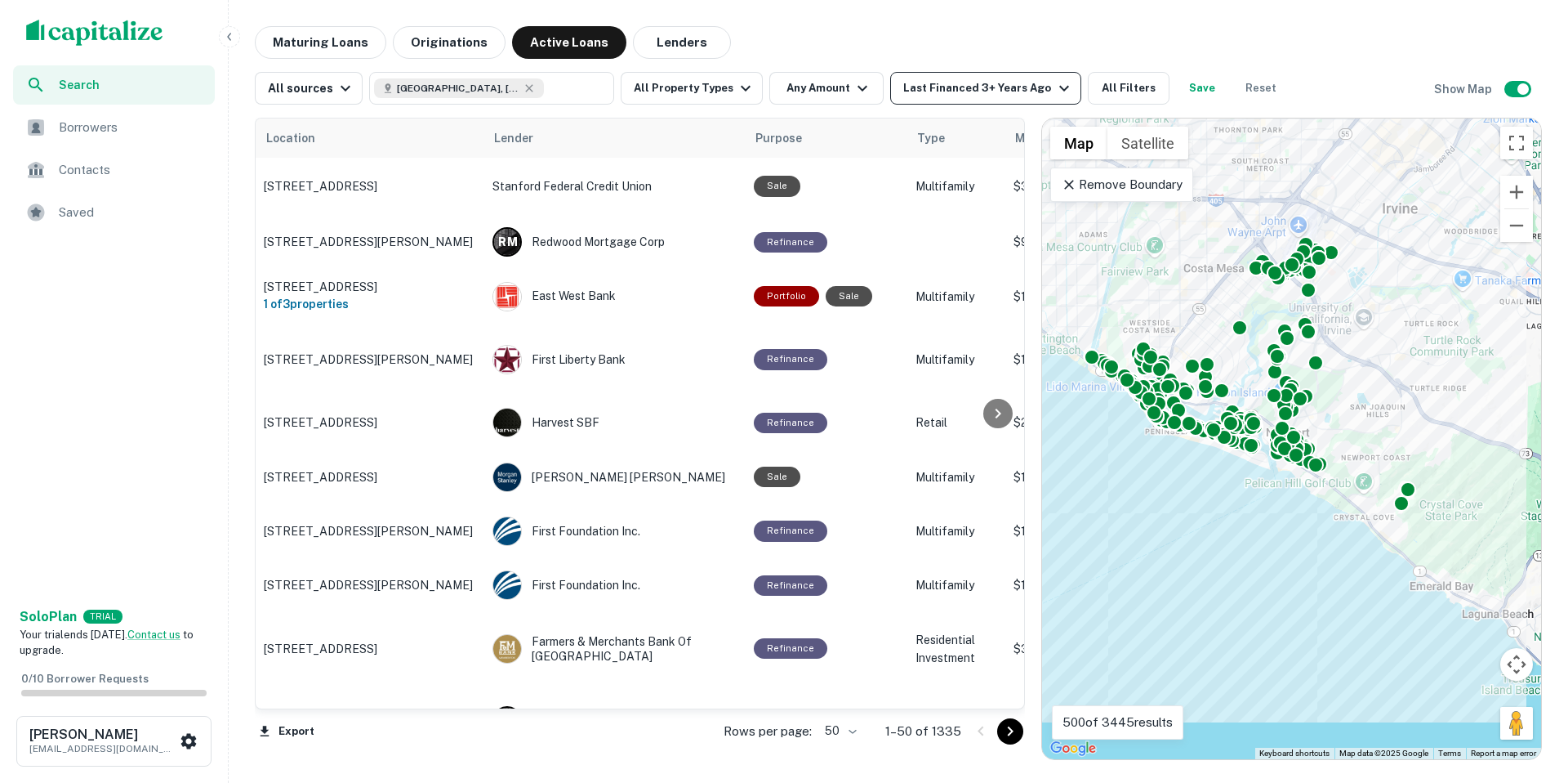
click at [989, 91] on div "Last Financed 3+ Years Ago" at bounding box center [988, 87] width 170 height 20
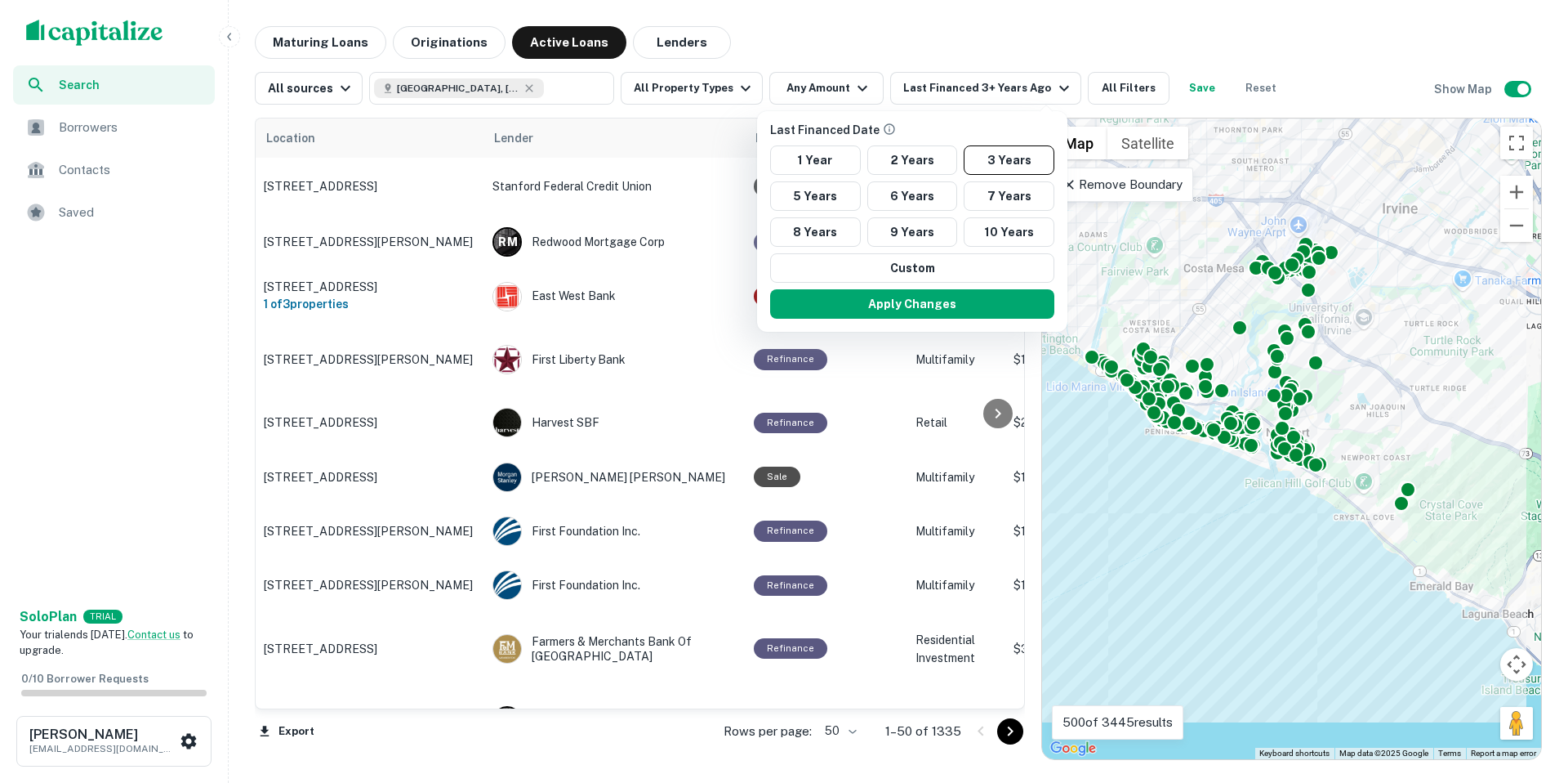
click at [964, 44] on div at bounding box center [784, 392] width 1568 height 783
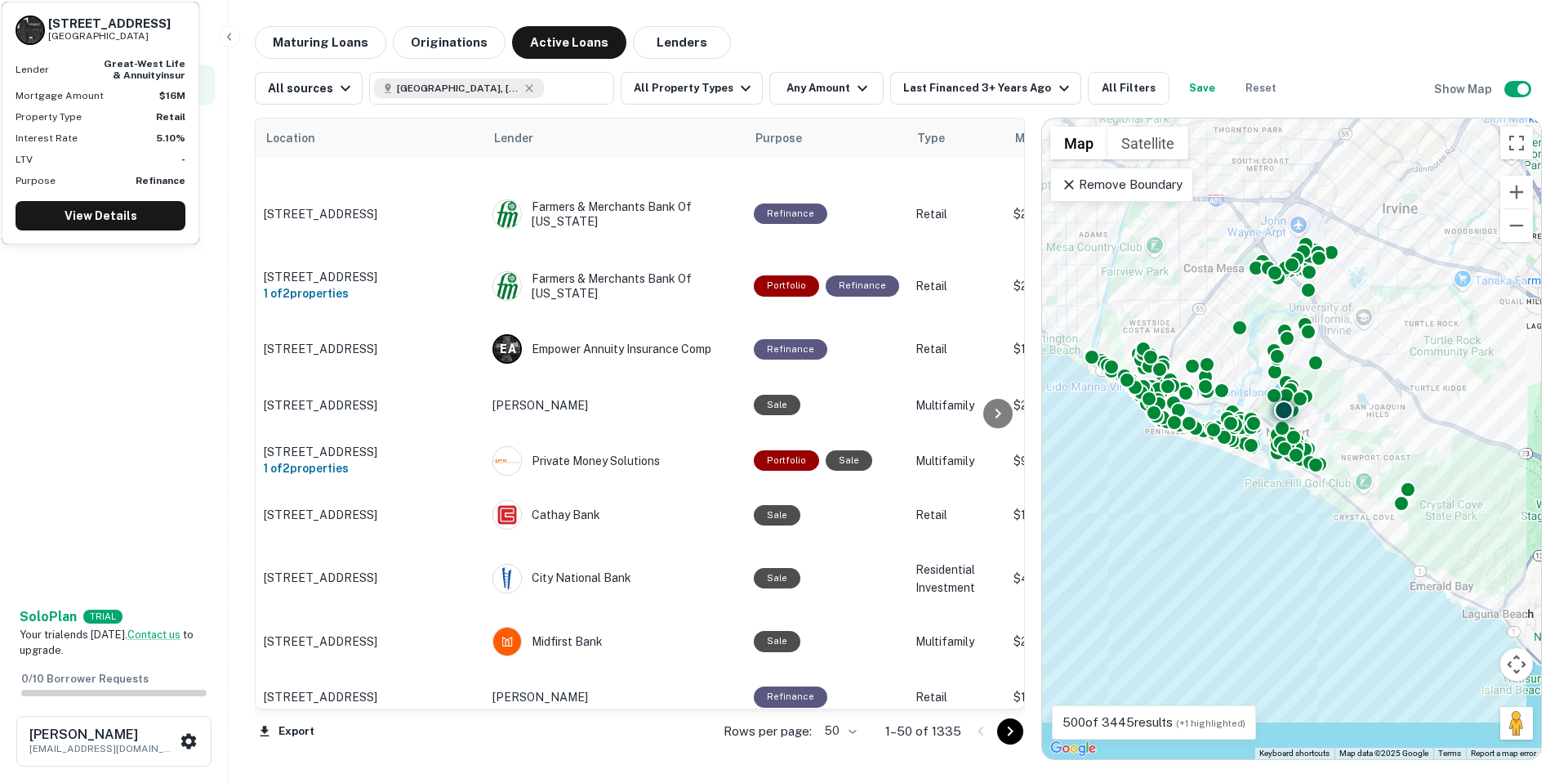
scroll to position [2345, 0]
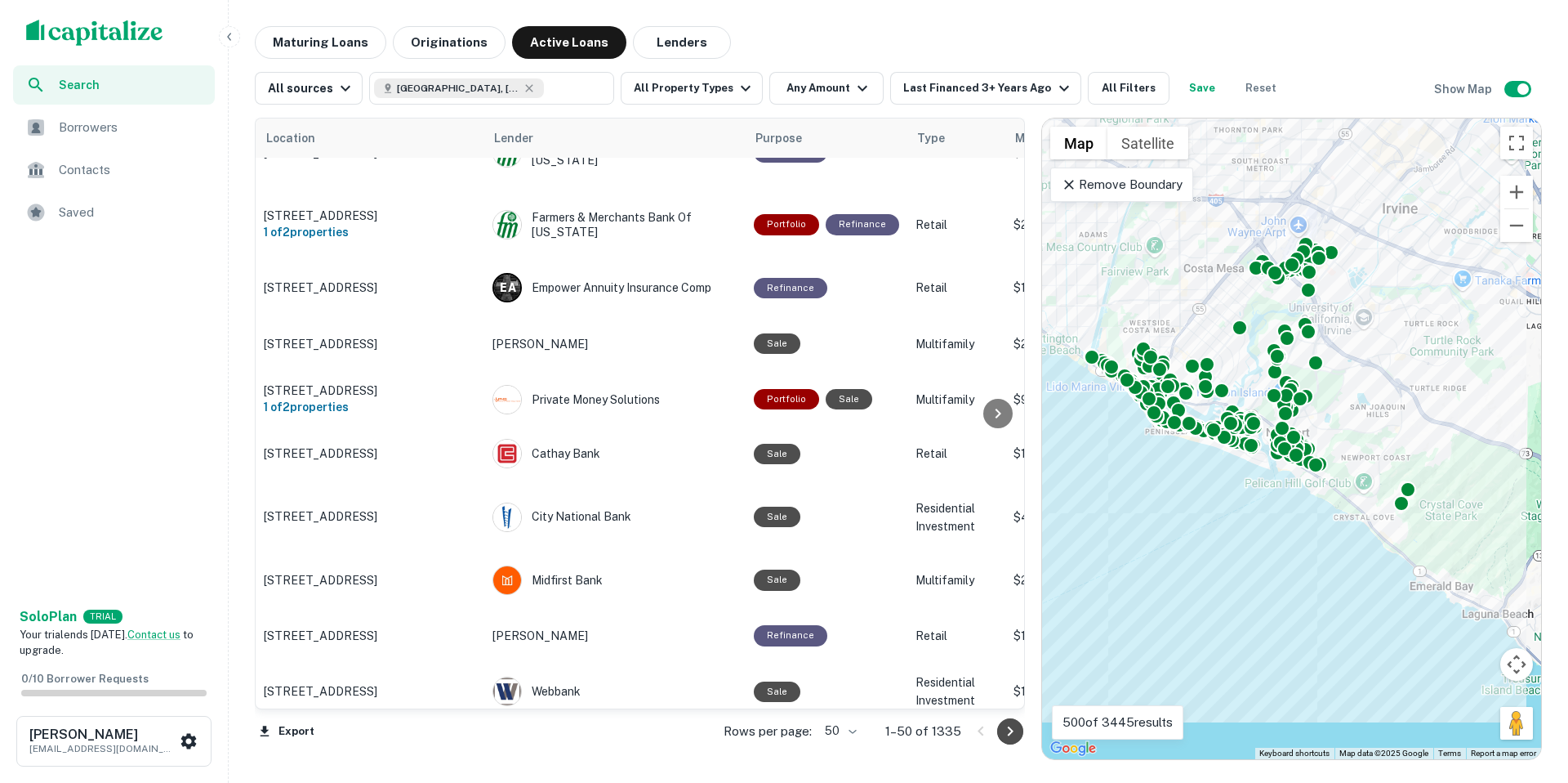
click at [1006, 733] on icon "Go to next page" at bounding box center [1010, 731] width 20 height 20
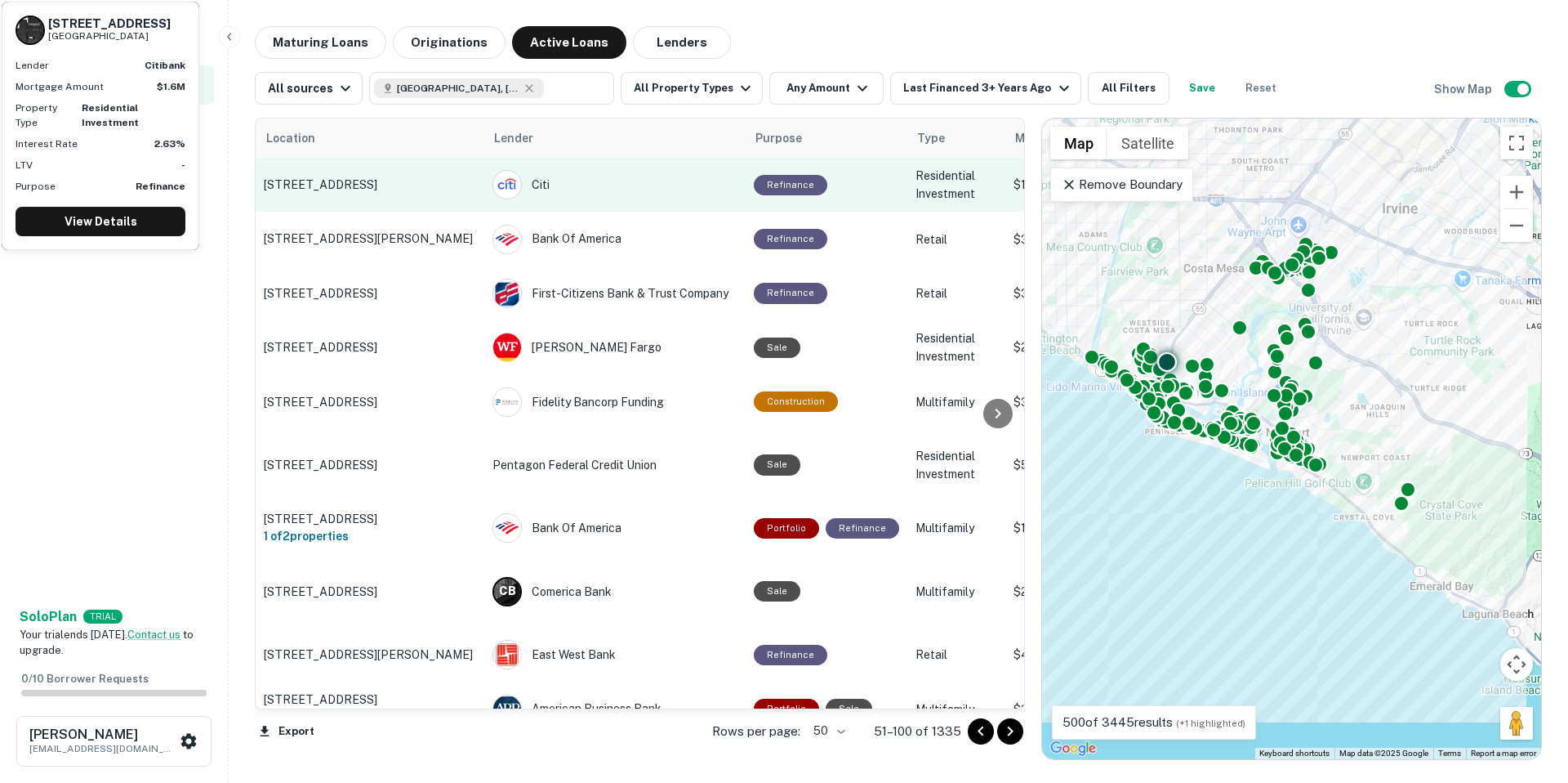
click at [374, 180] on p "3215 Clay St Newport Beach, CA92663" at bounding box center [370, 184] width 212 height 14
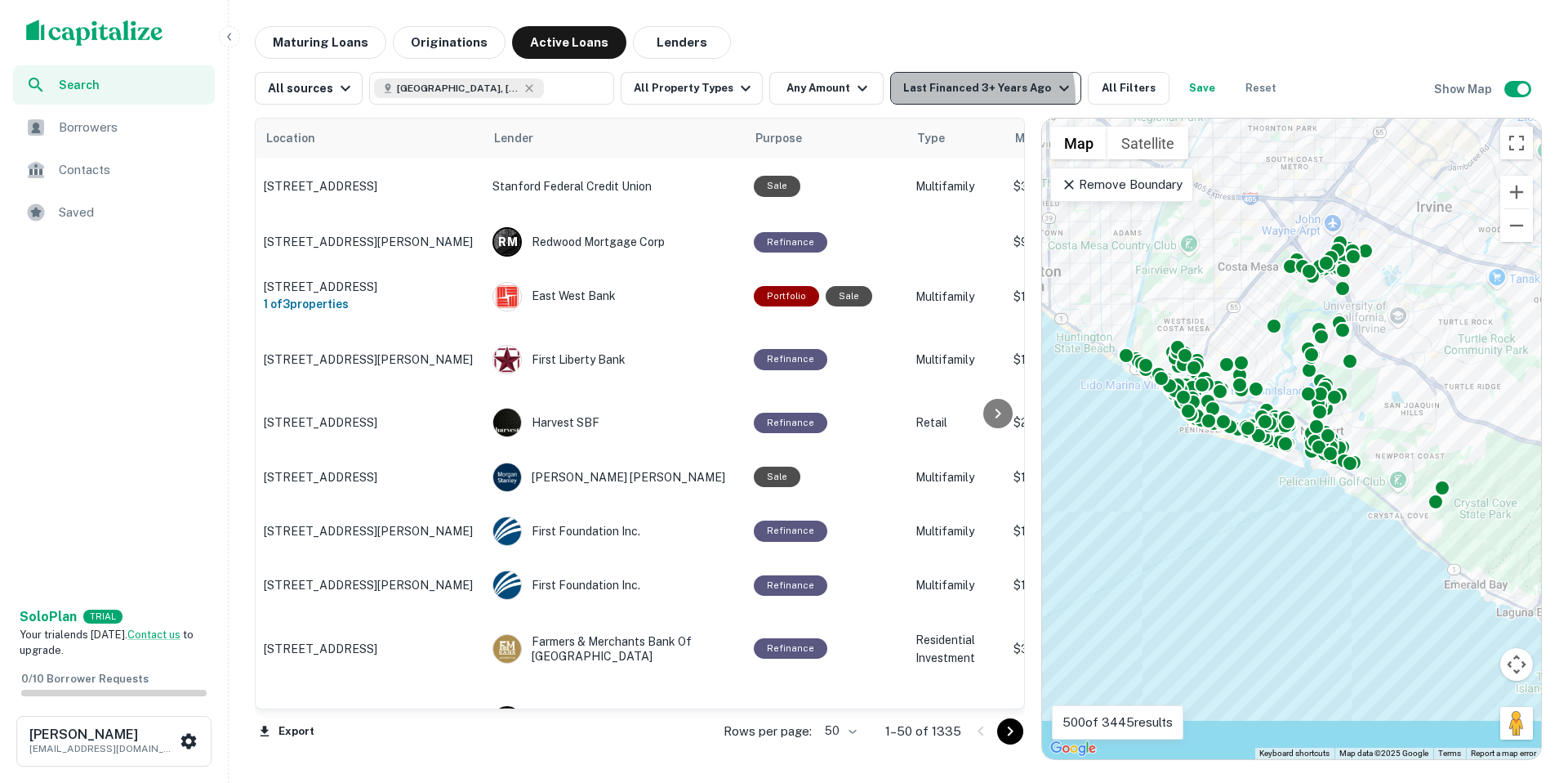
click at [958, 97] on div "Last Financed 3+ Years Ago" at bounding box center [988, 87] width 170 height 20
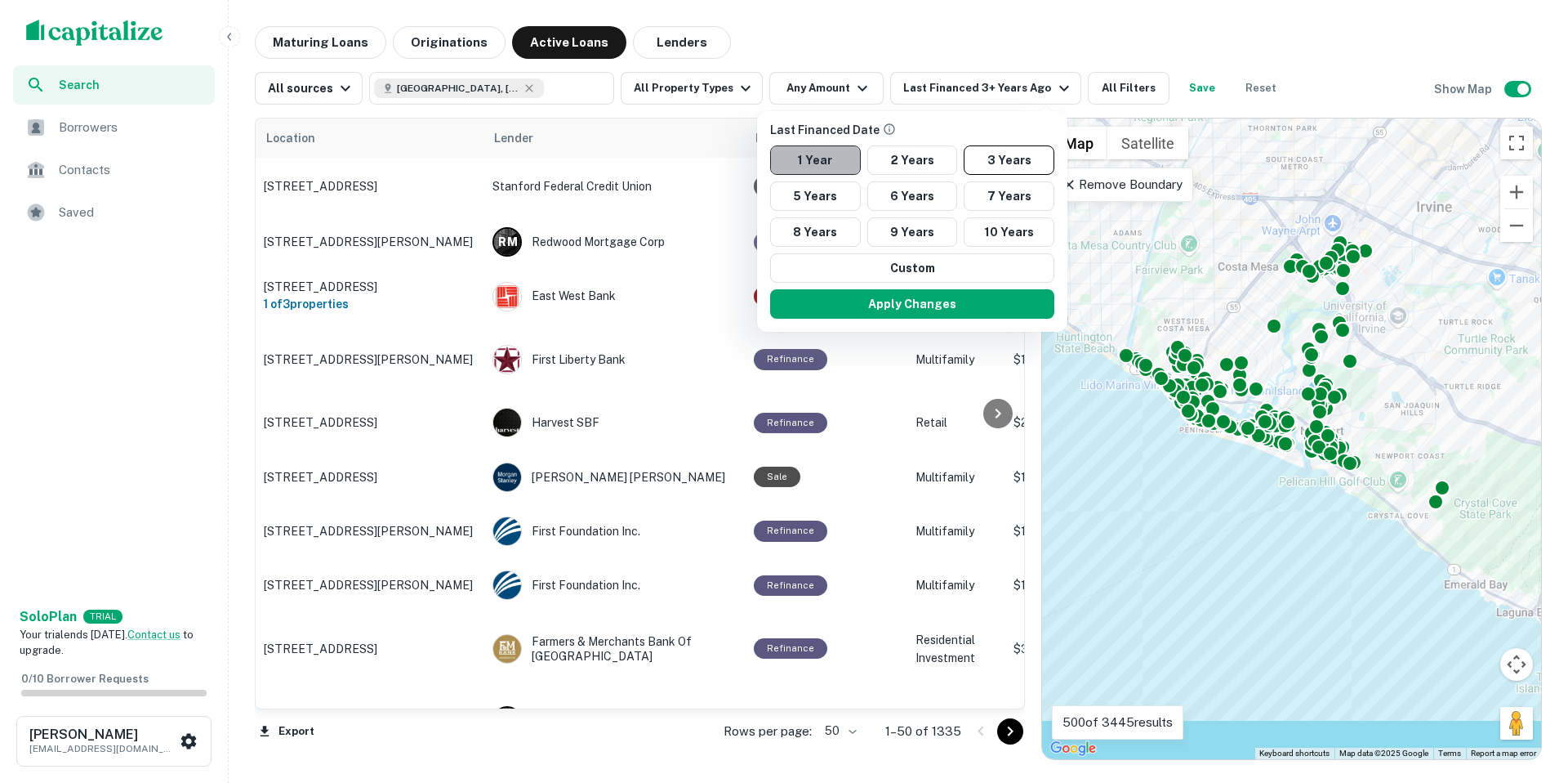
click at [837, 160] on button "1 Year" at bounding box center [815, 160] width 91 height 30
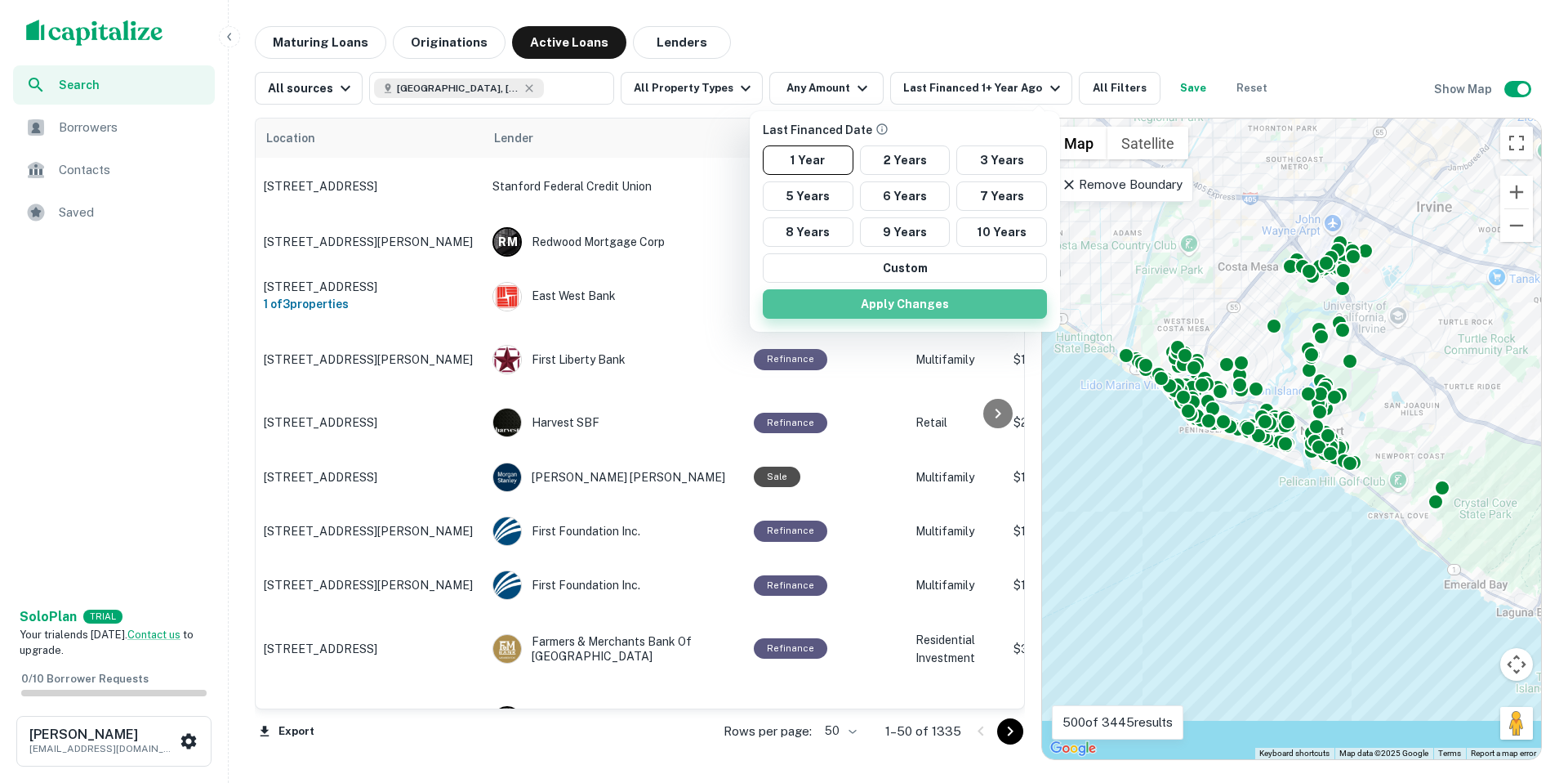
click at [874, 300] on button "Apply Changes" at bounding box center [905, 304] width 284 height 30
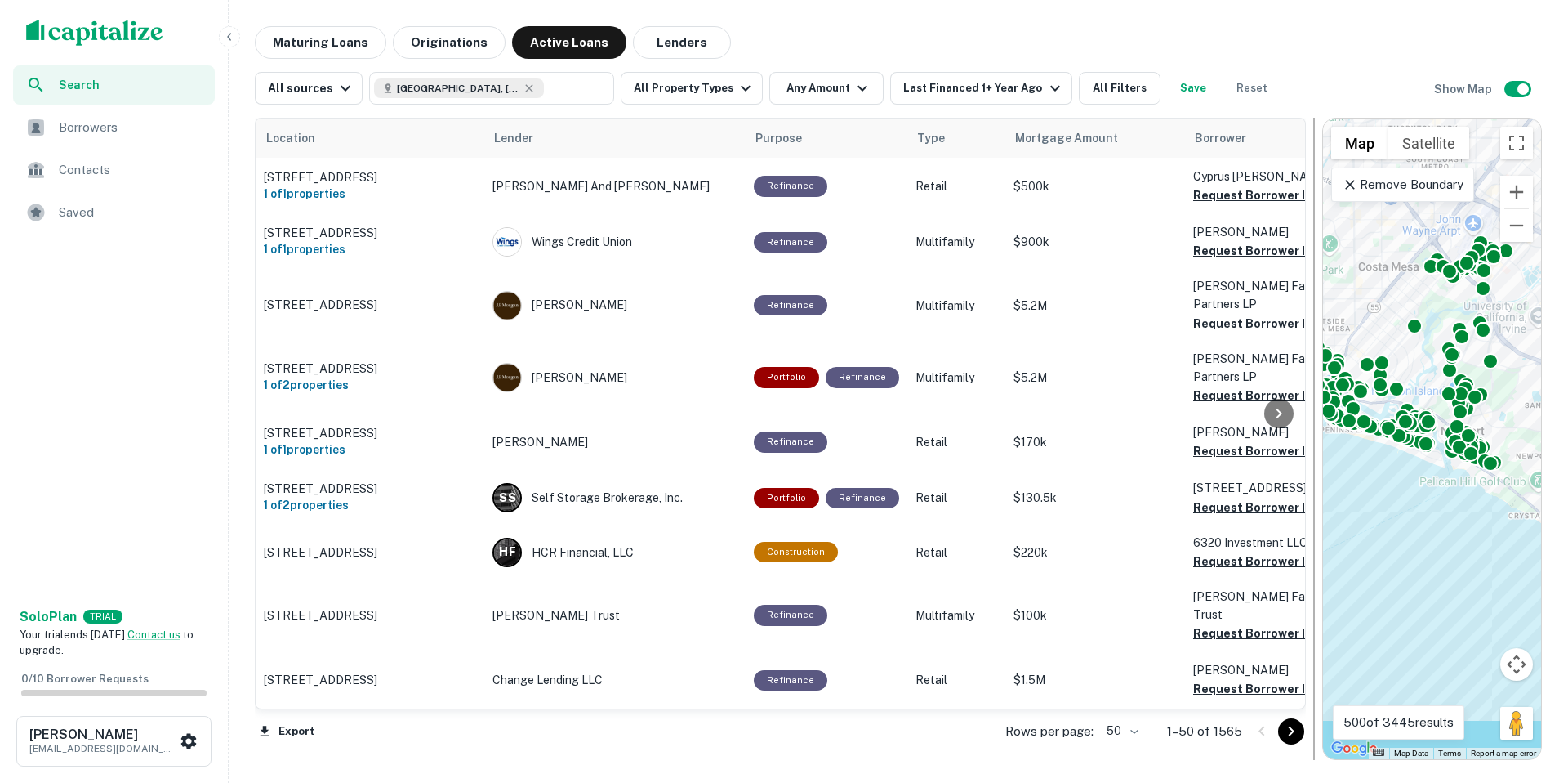
drag, startPoint x: 1037, startPoint y: 453, endPoint x: 1329, endPoint y: 425, distance: 293.3
click at [1323, 425] on div at bounding box center [1313, 439] width 16 height 642
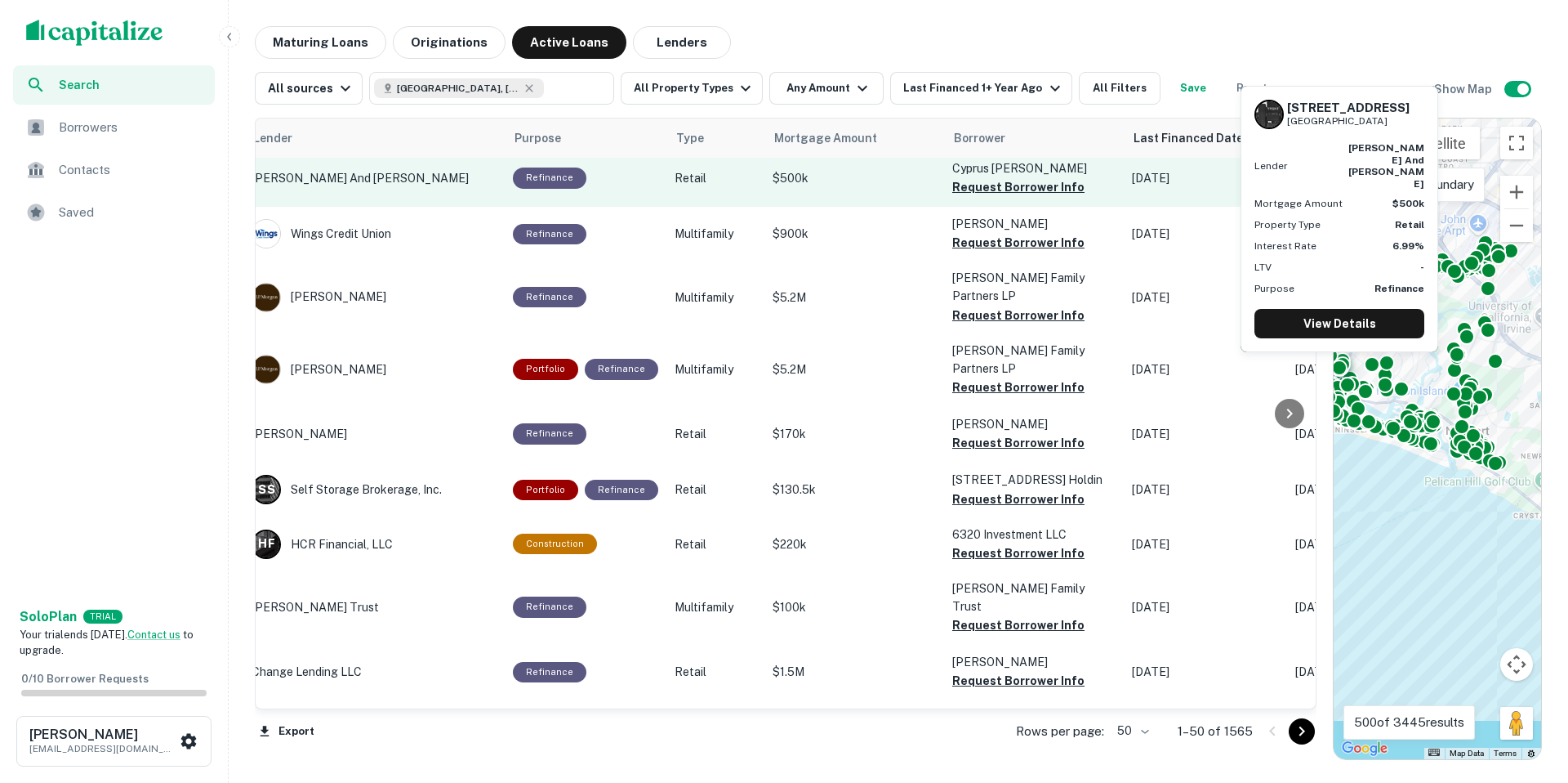
scroll to position [8, 0]
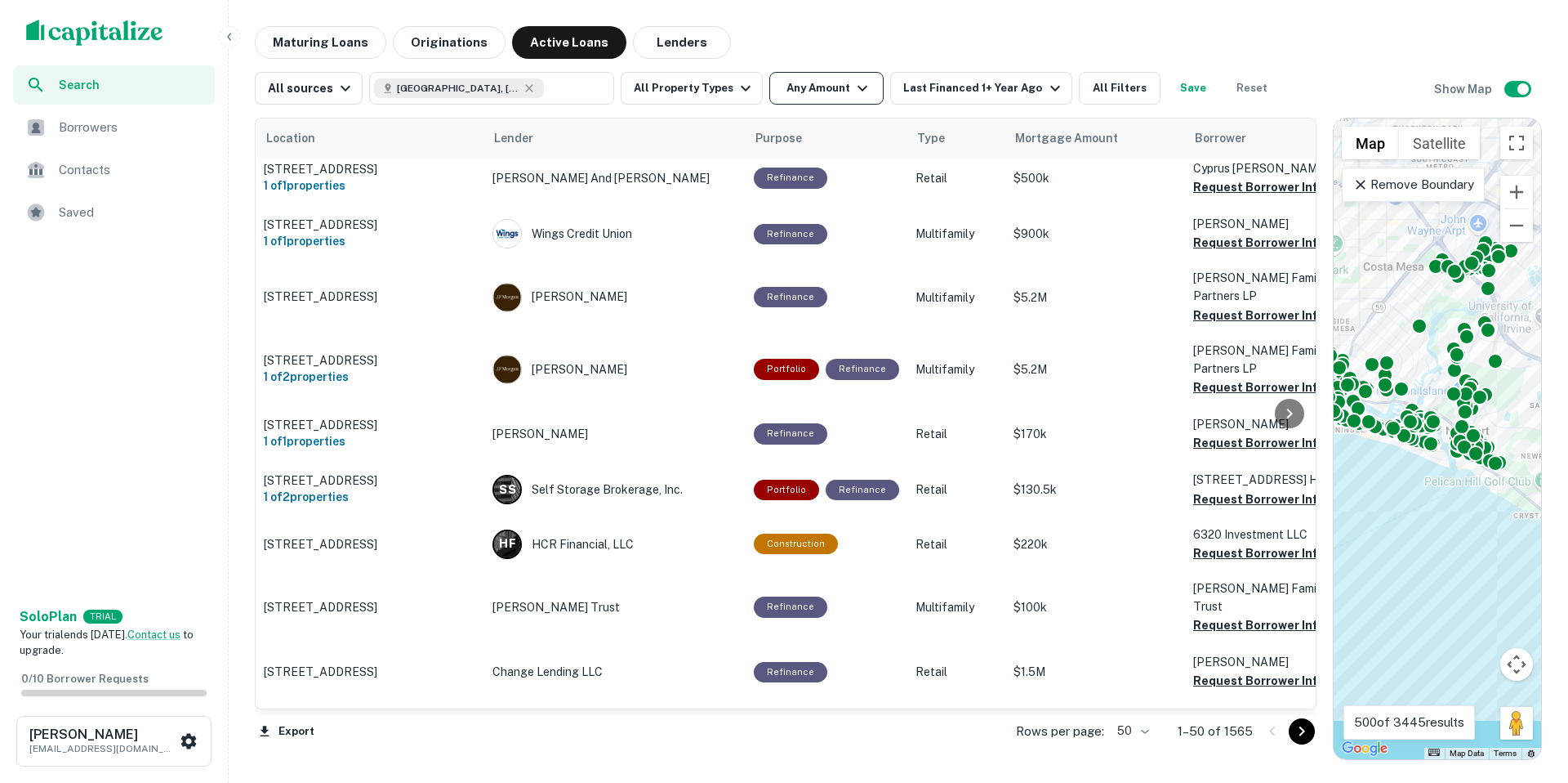
click at [820, 96] on button "Any Amount" at bounding box center [826, 88] width 115 height 32
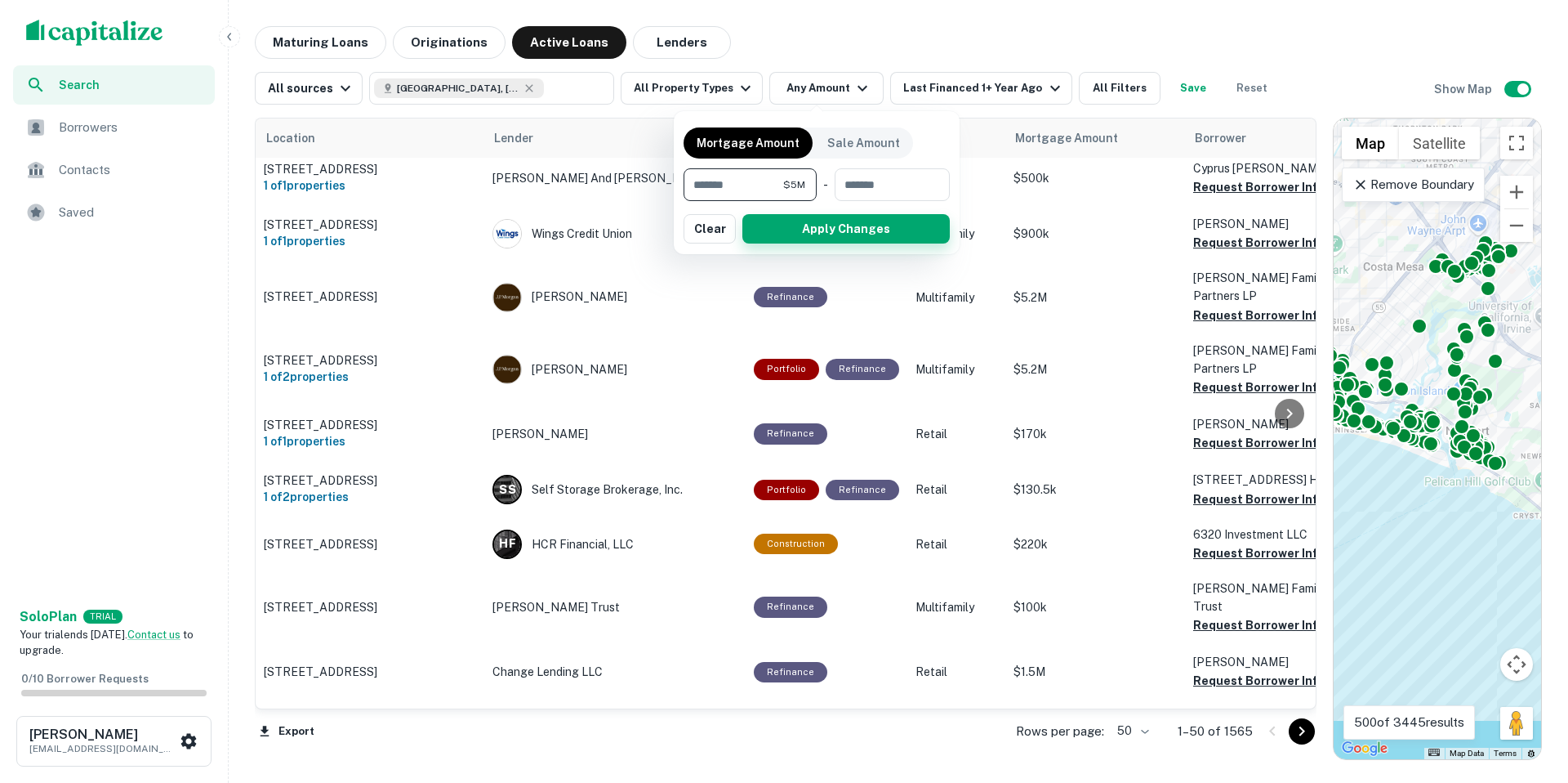
type input "*******"
click at [822, 234] on button "Apply Changes" at bounding box center [846, 228] width 207 height 30
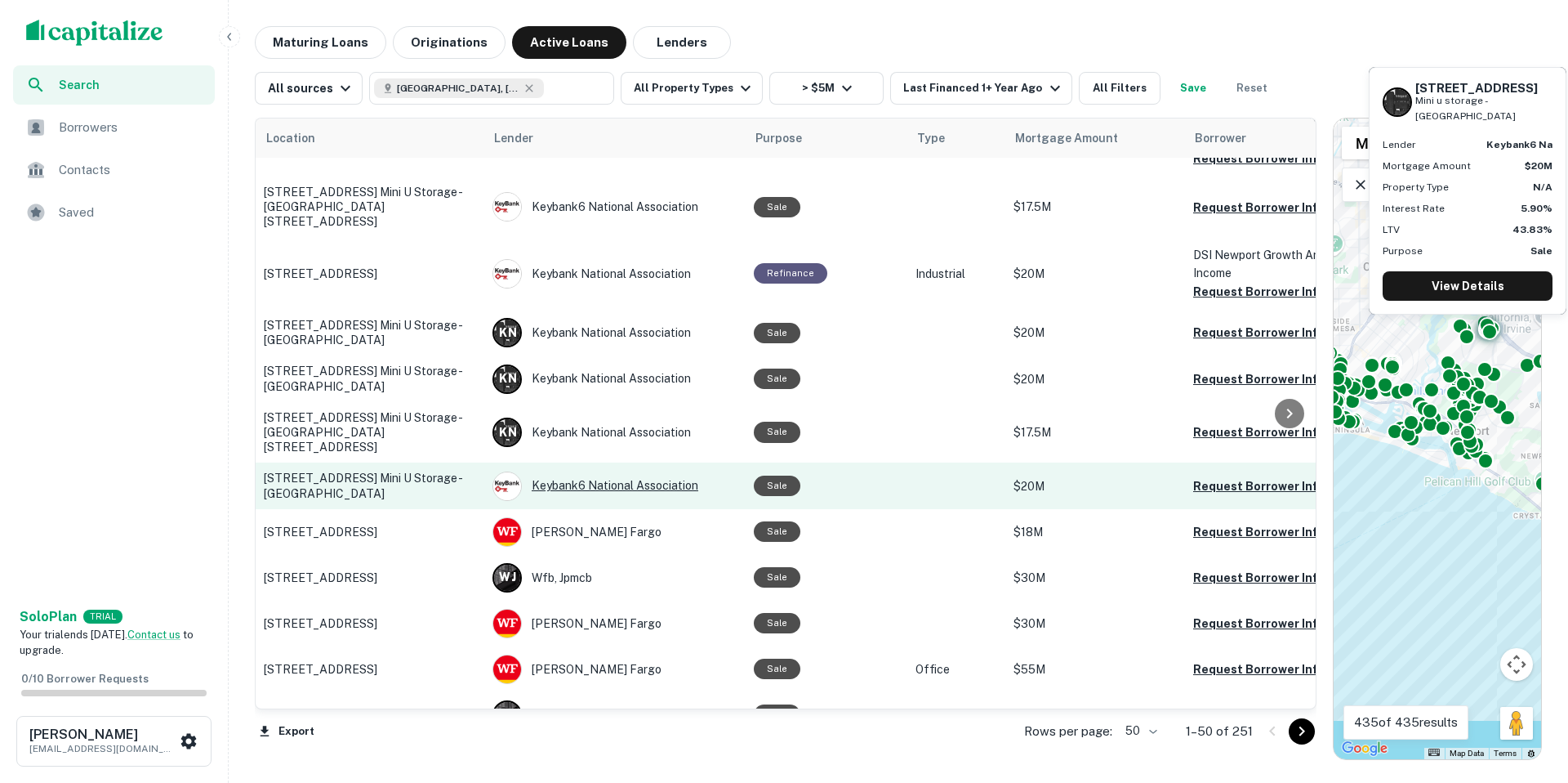
scroll to position [348, 0]
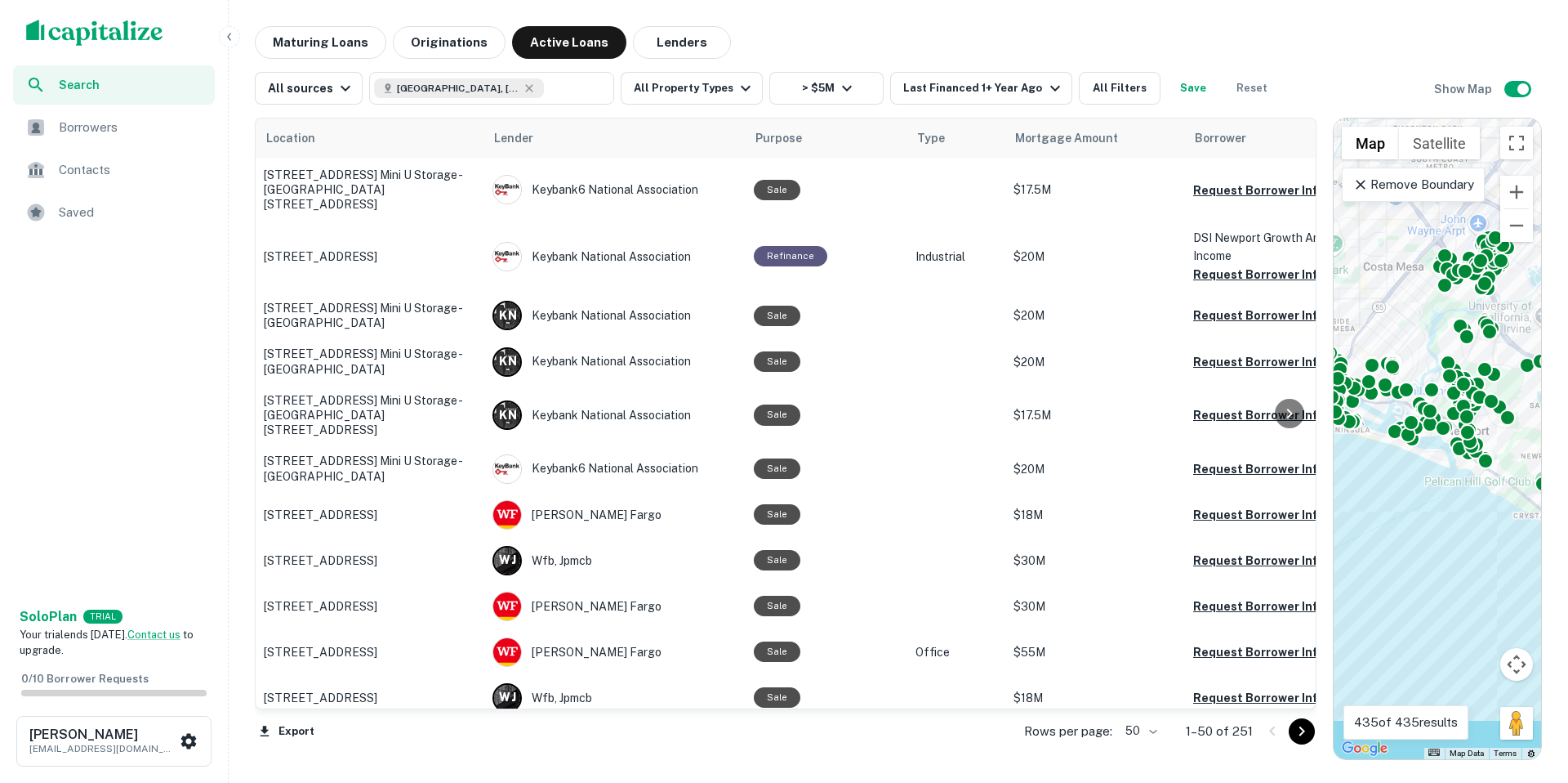
click at [1099, 68] on div "All sources Newport Beach, CA ​ All Property Types > $5M Last Financed 1+ Year …" at bounding box center [898, 82] width 1287 height 46
click at [1099, 82] on button "All Filters" at bounding box center [1120, 88] width 81 height 32
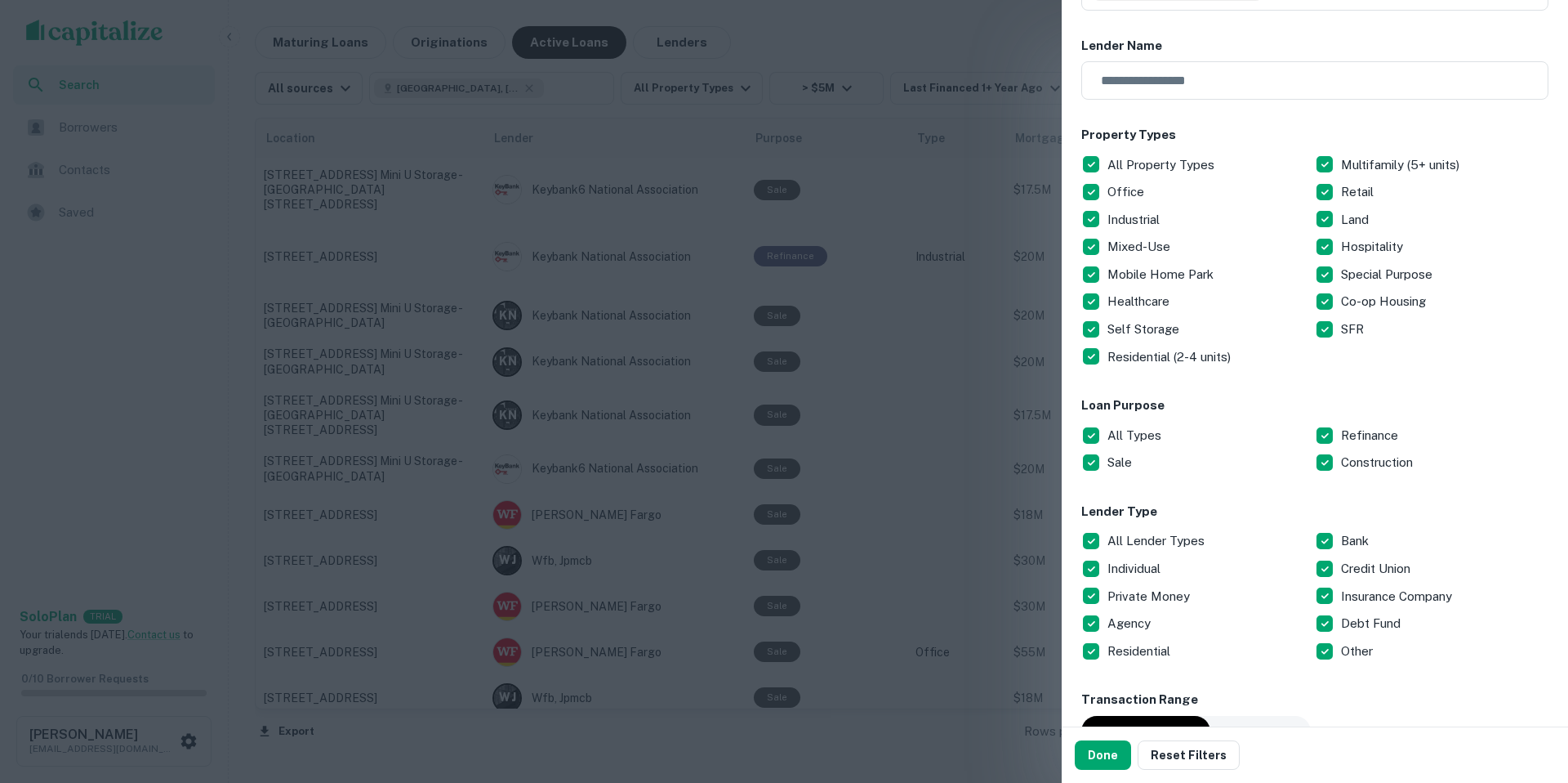
scroll to position [160, 0]
click at [844, 188] on div at bounding box center [784, 392] width 1568 height 783
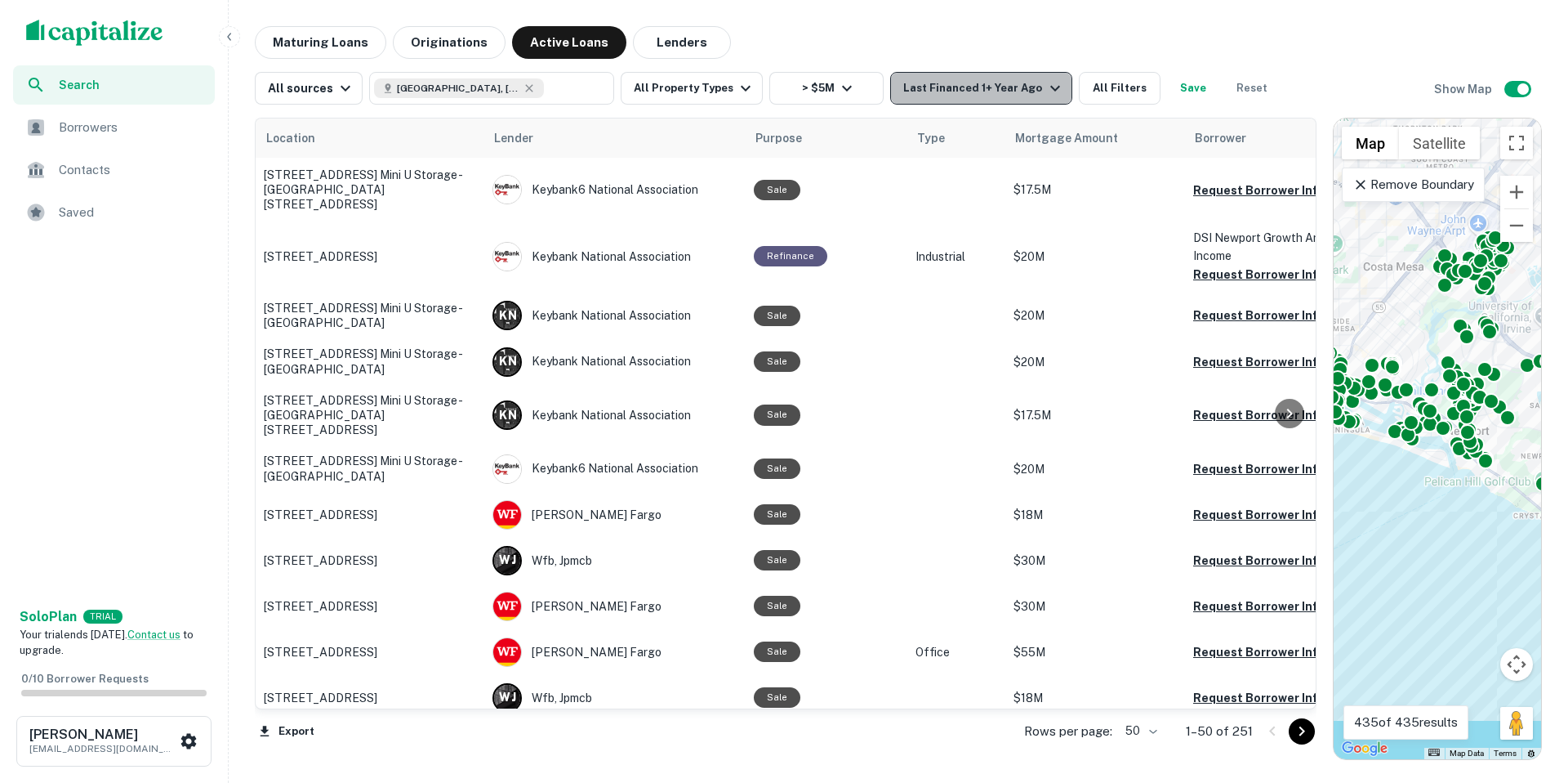
click at [1045, 91] on icon "button" at bounding box center [1054, 87] width 20 height 20
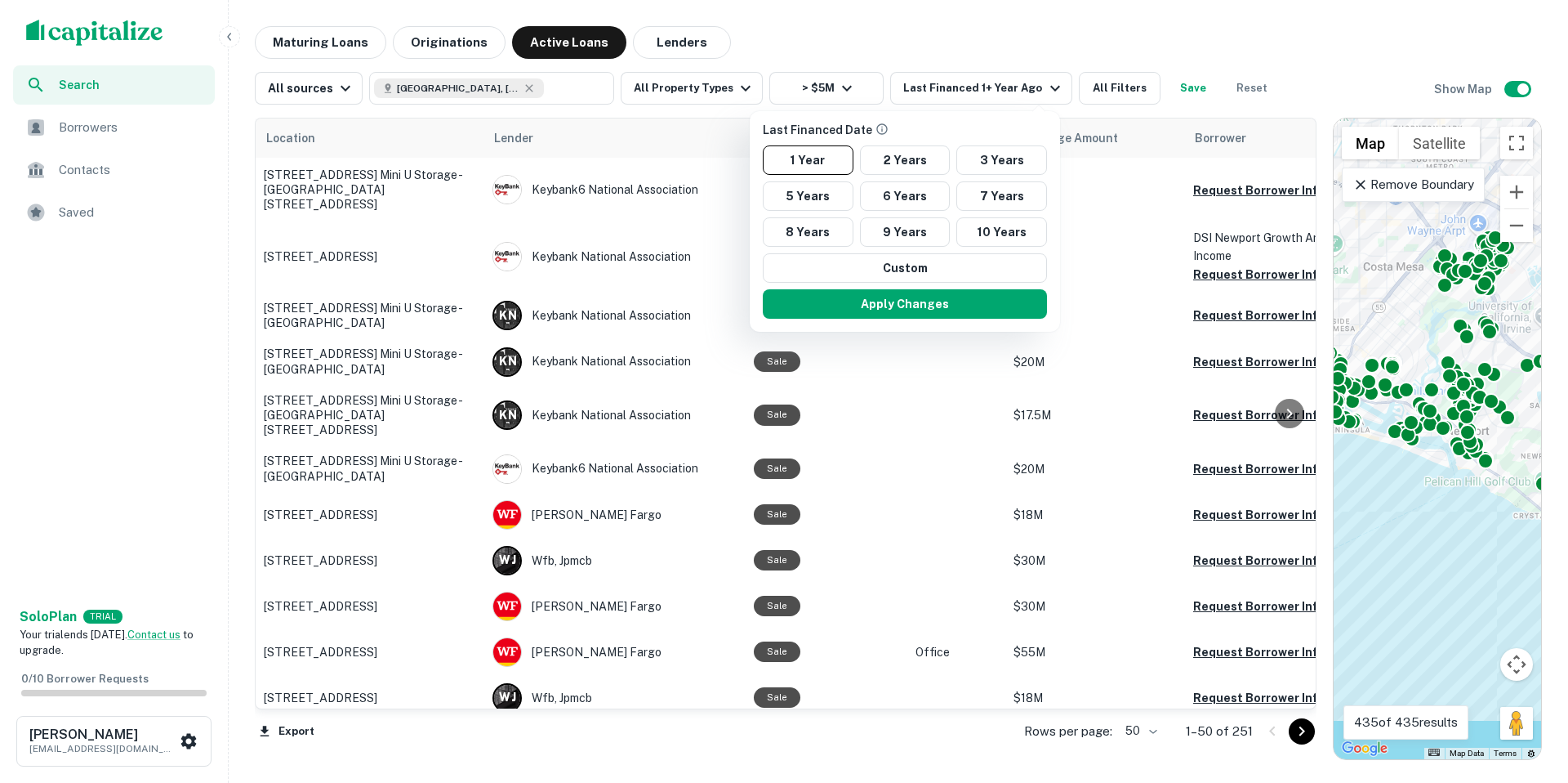
click at [1114, 37] on div at bounding box center [784, 392] width 1568 height 783
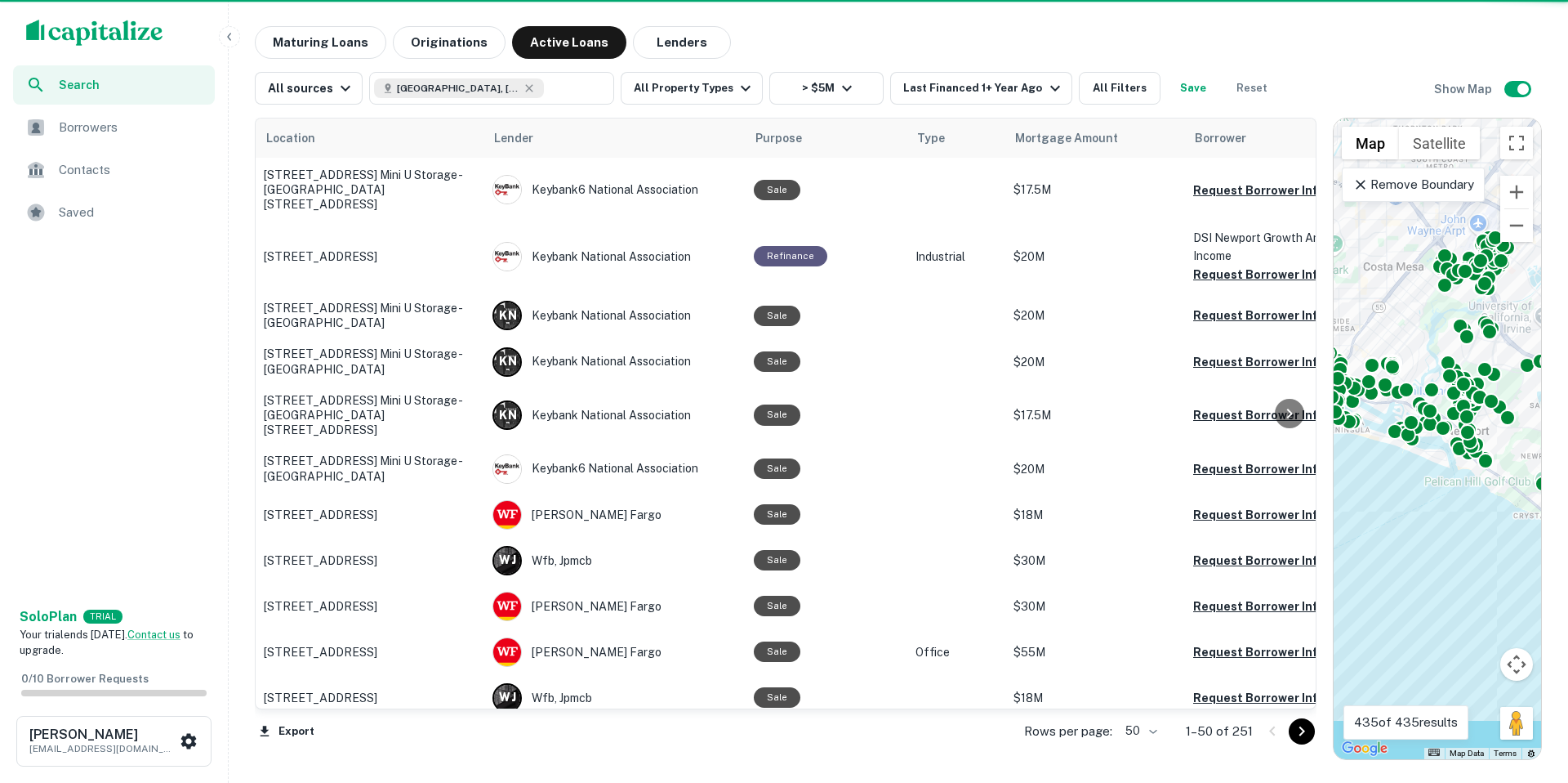
click at [1106, 85] on div "Last Financed Date 1 Year 2 Years 3 Years 5 Years 6 Years 7 Years 8 Years 9 Yea…" at bounding box center [784, 392] width 1568 height 783
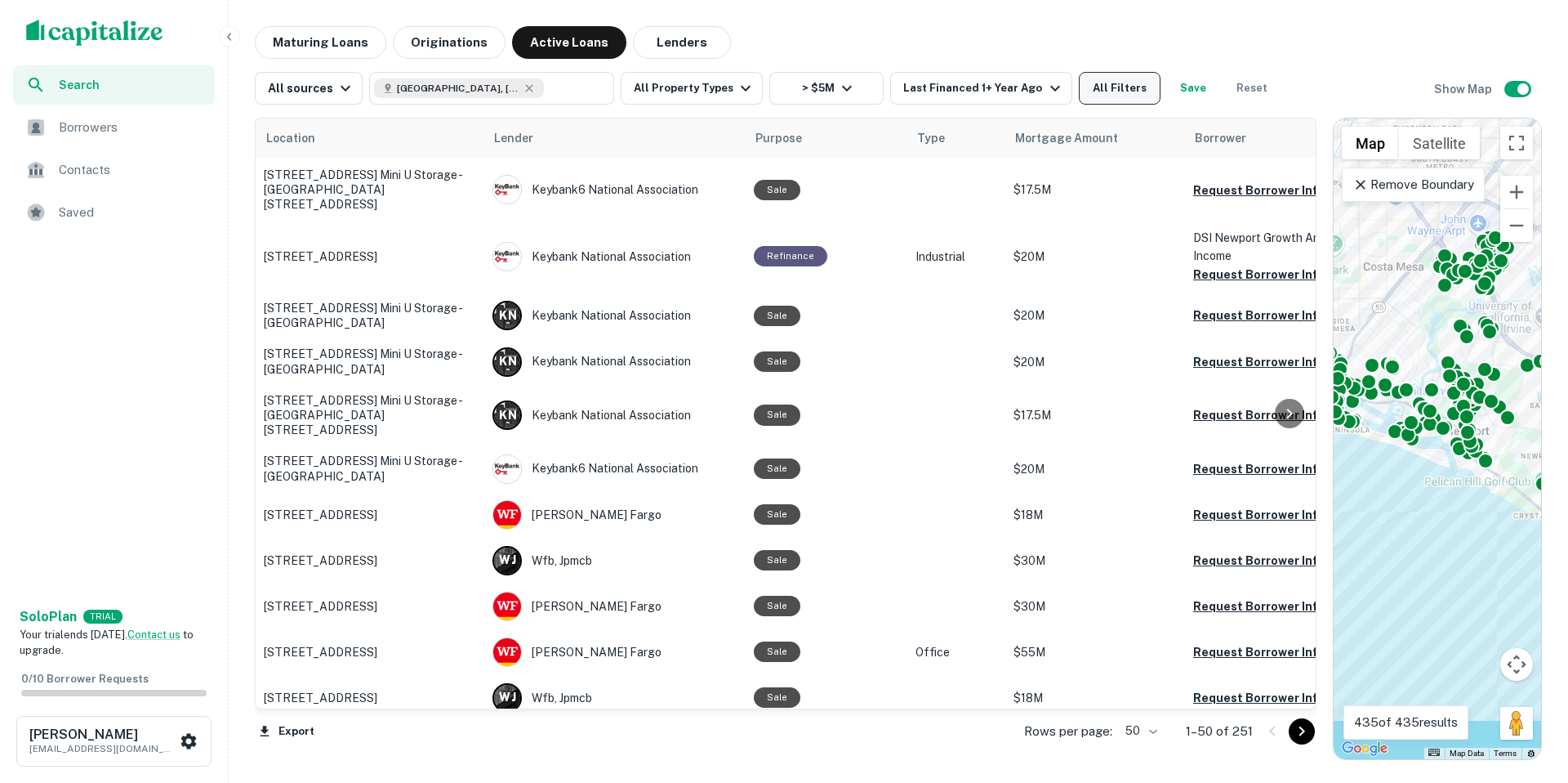
click at [1104, 86] on button "All Filters" at bounding box center [1120, 88] width 81 height 32
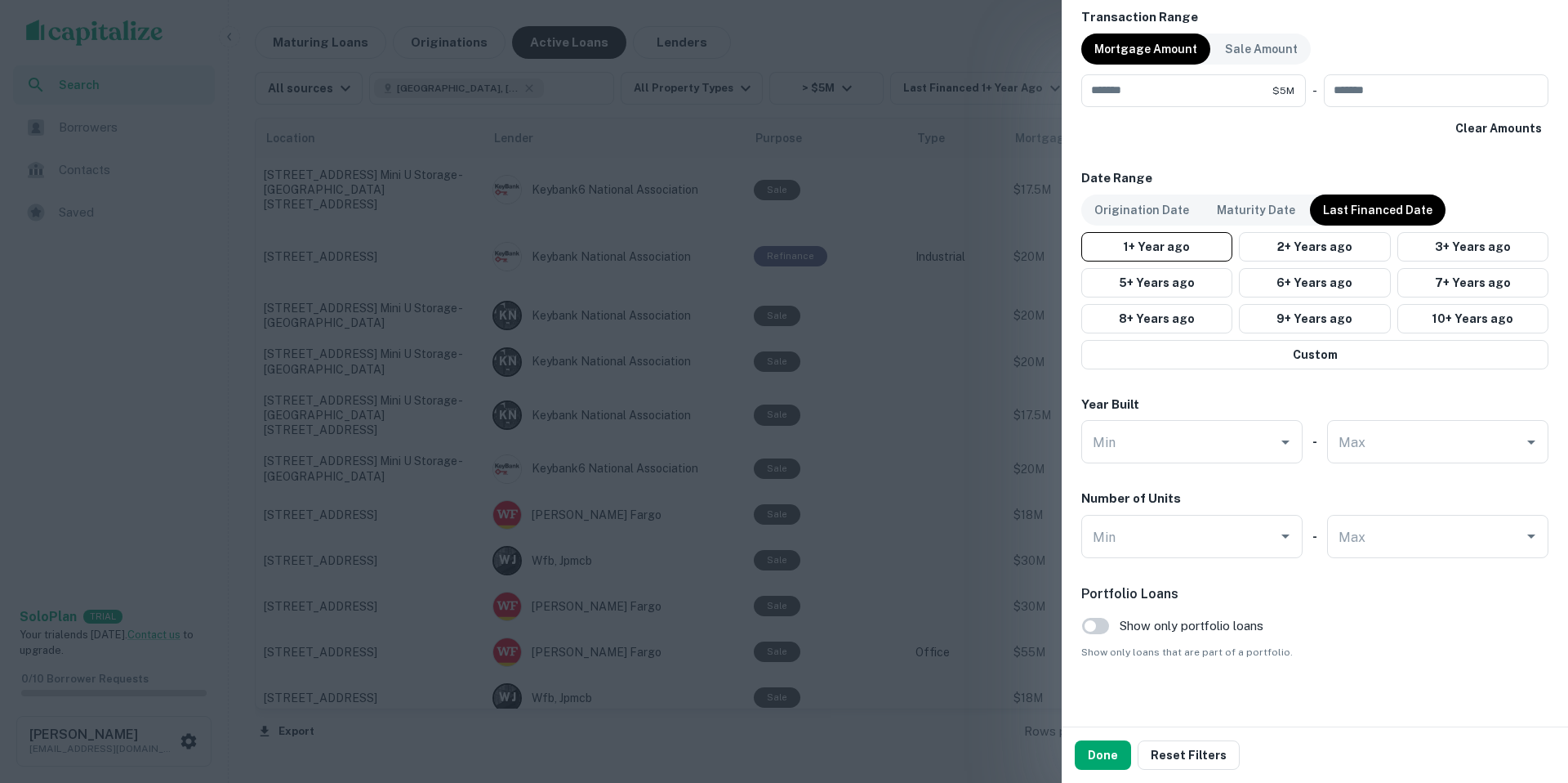
scroll to position [853, 0]
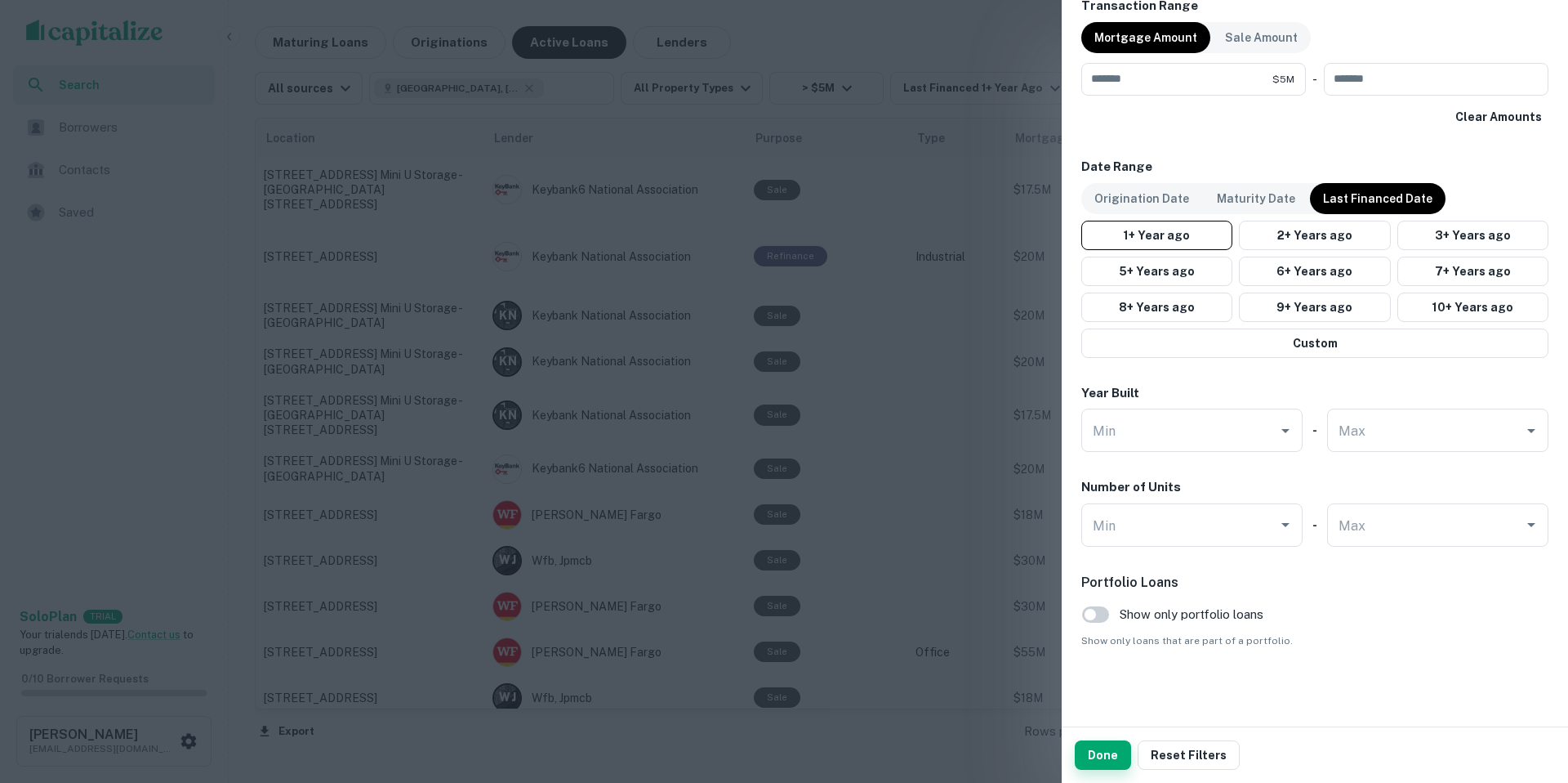
click at [1102, 760] on button "Done" at bounding box center [1103, 755] width 56 height 30
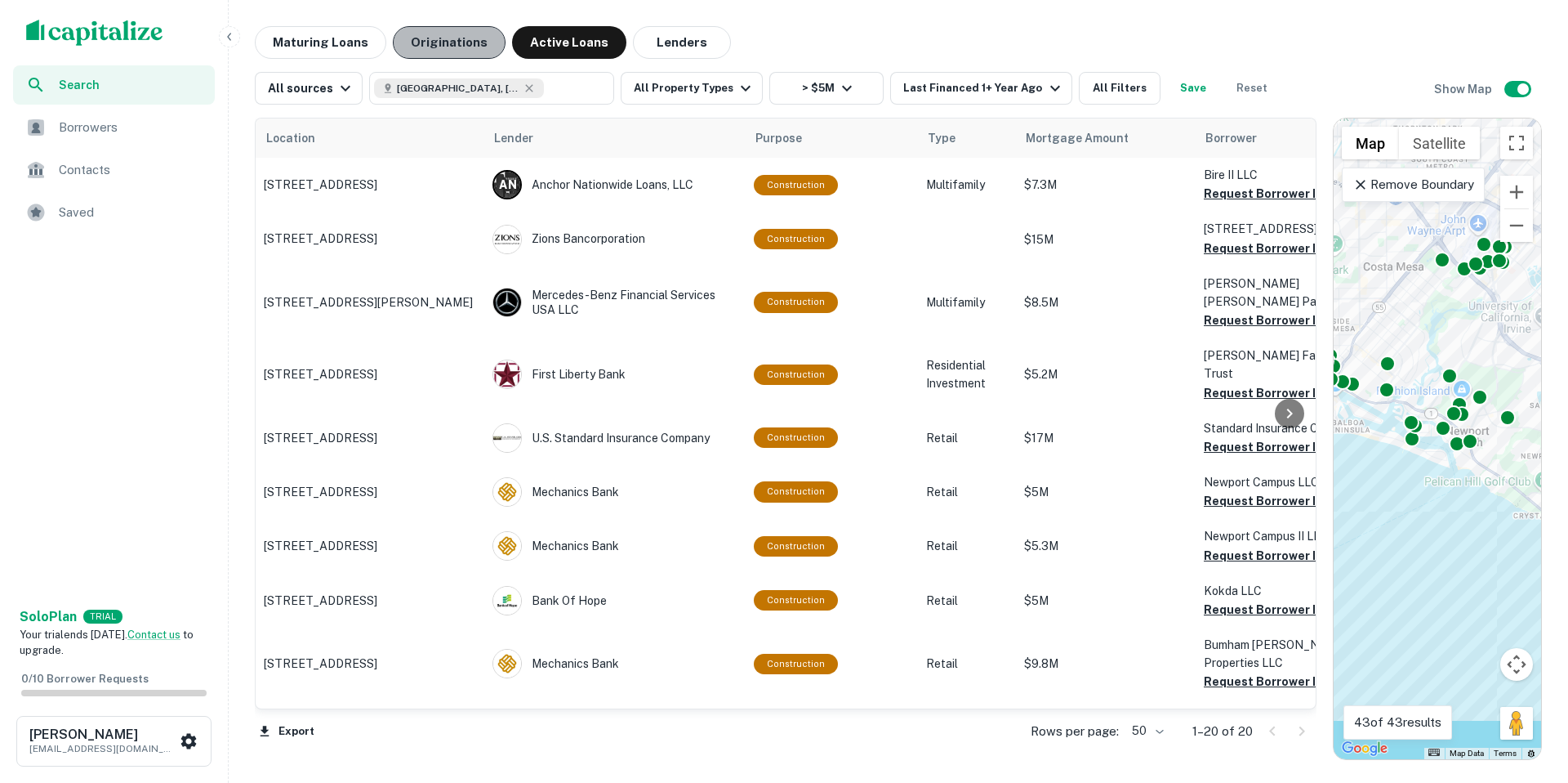
click at [452, 48] on button "Originations" at bounding box center [449, 42] width 113 height 32
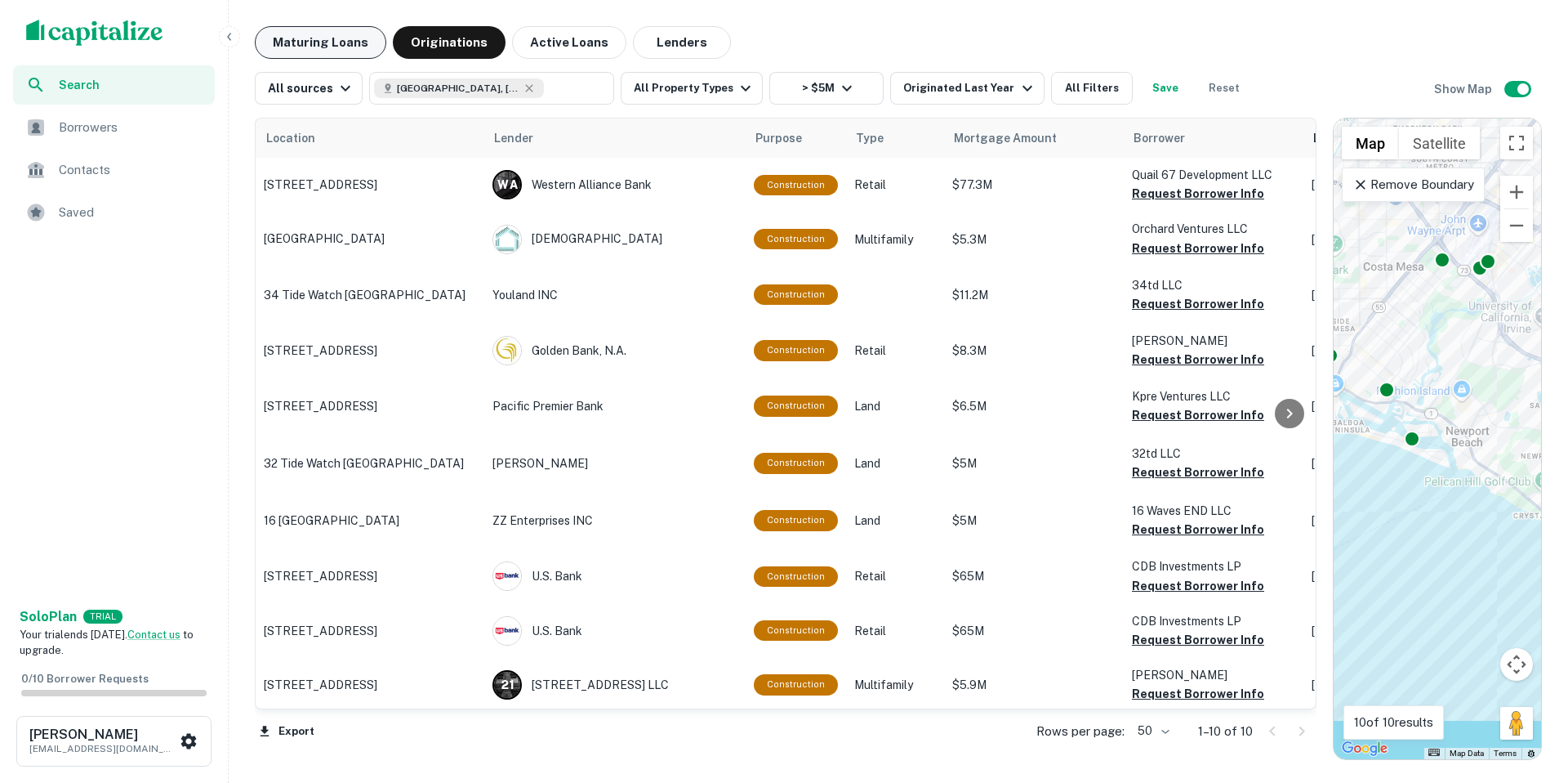
click at [306, 36] on button "Maturing Loans" at bounding box center [320, 42] width 132 height 32
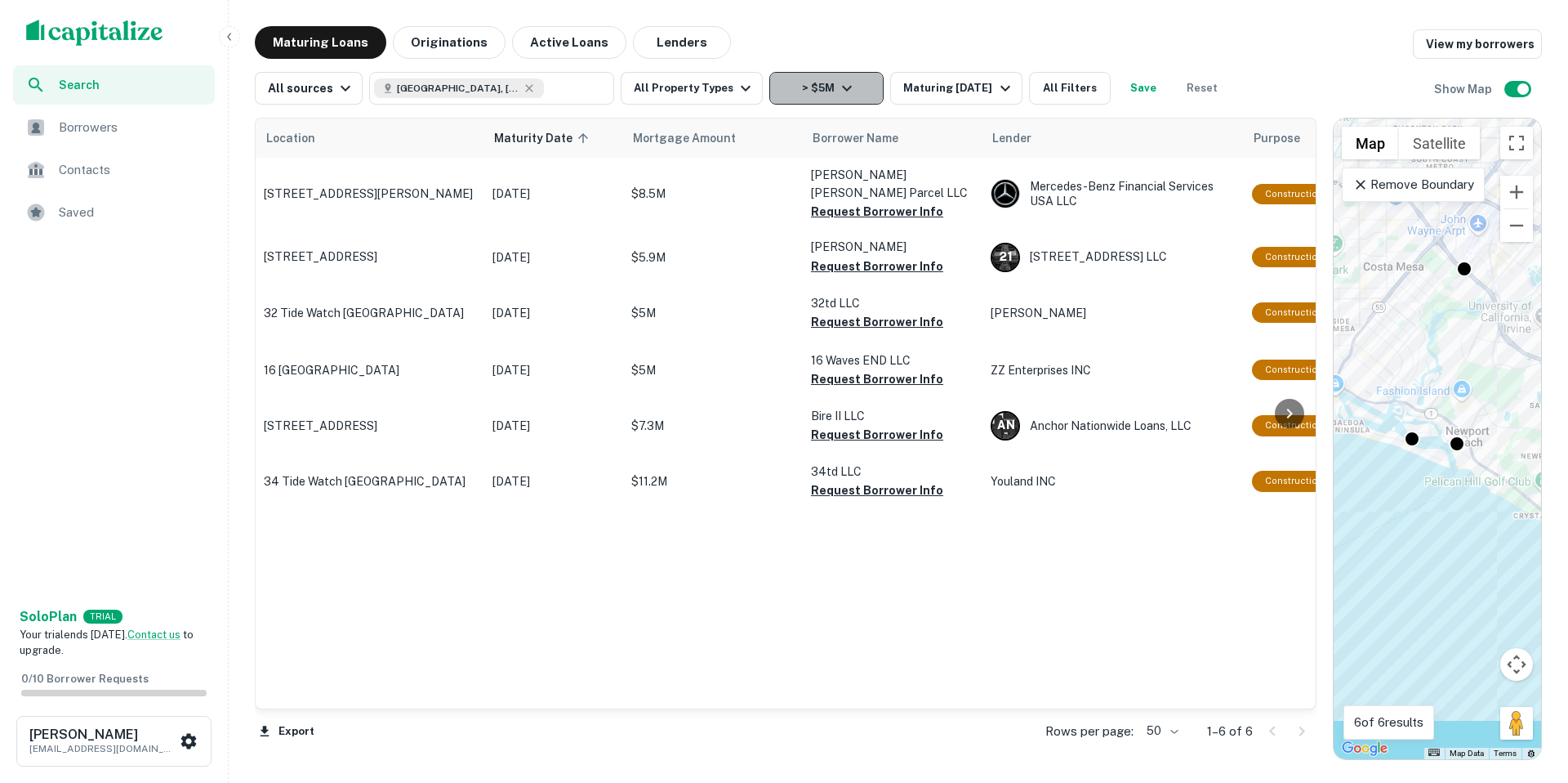
click at [837, 95] on icon "button" at bounding box center [846, 87] width 20 height 20
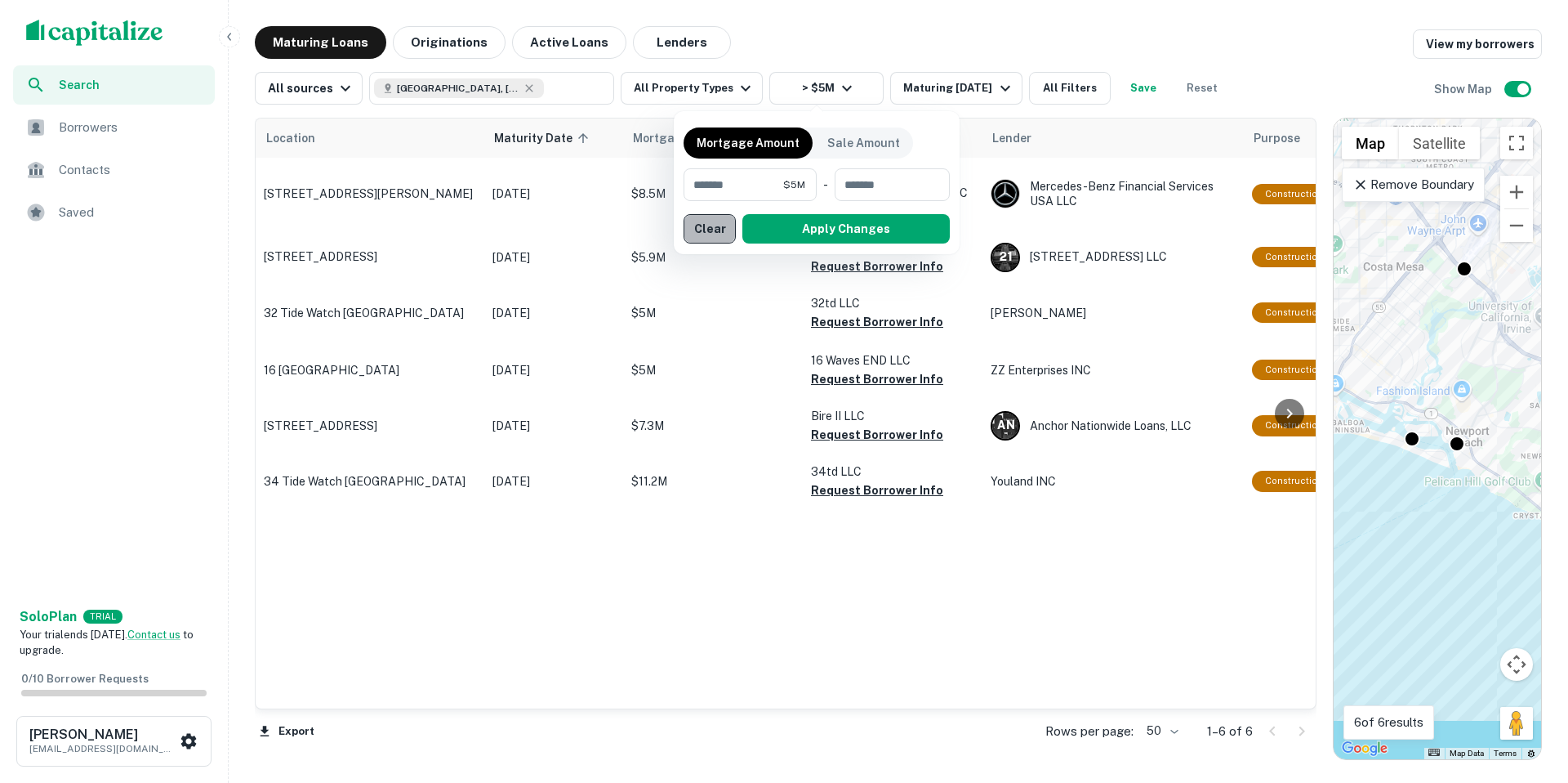
click at [718, 228] on button "Clear" at bounding box center [710, 228] width 53 height 30
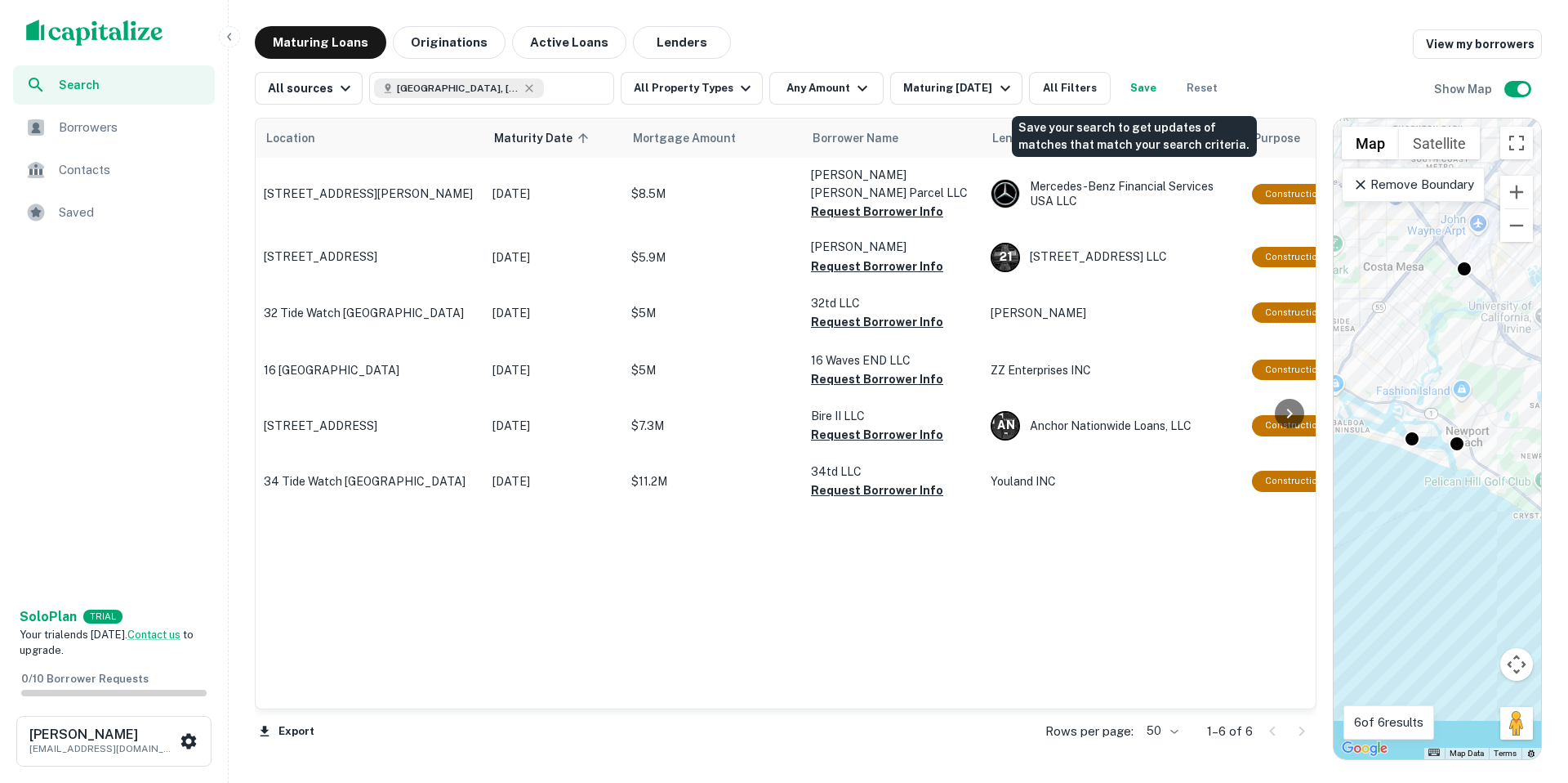
click at [1141, 93] on button "Save" at bounding box center [1144, 88] width 53 height 32
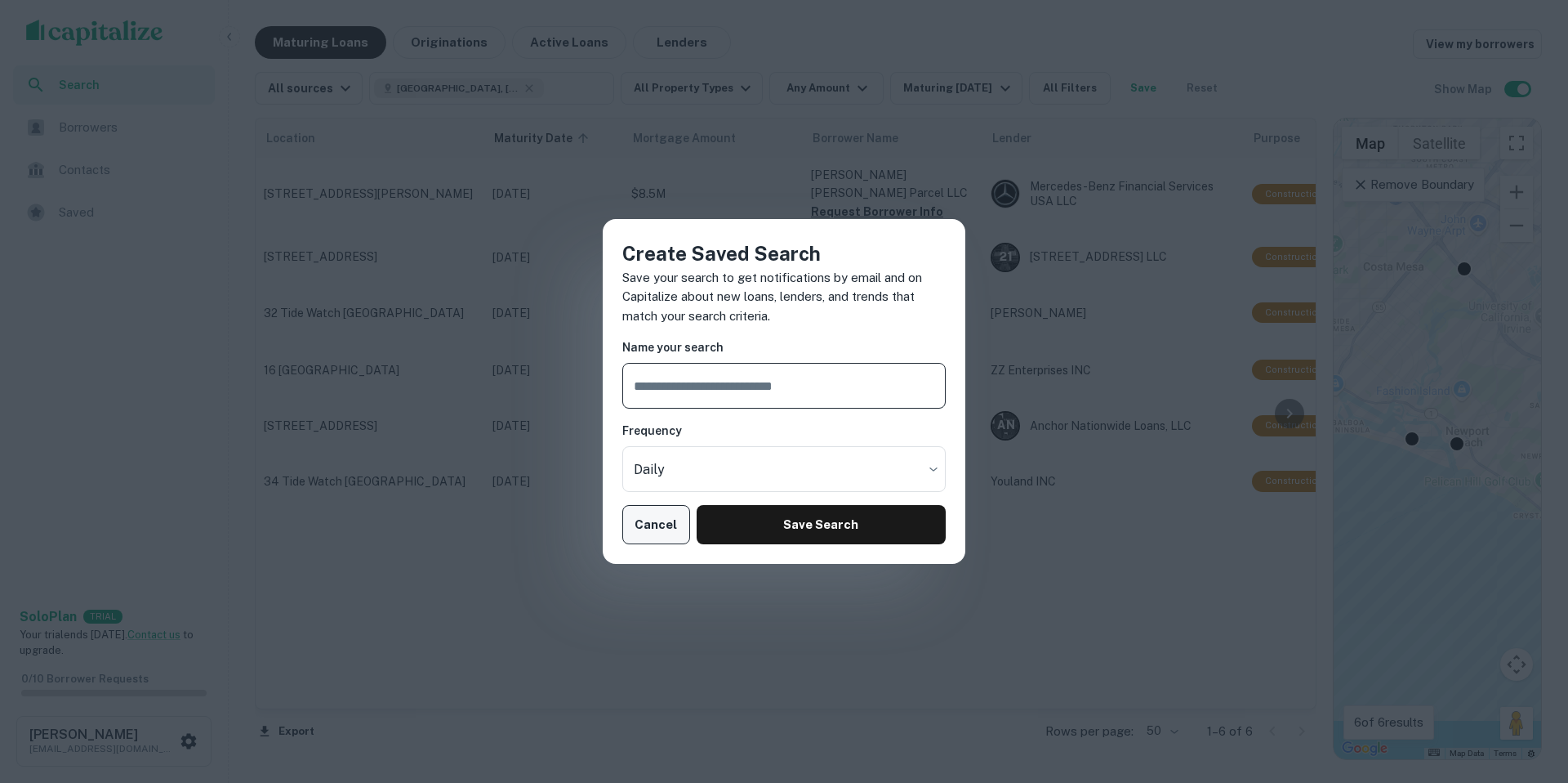
click at [647, 516] on button "Cancel" at bounding box center [656, 525] width 68 height 39
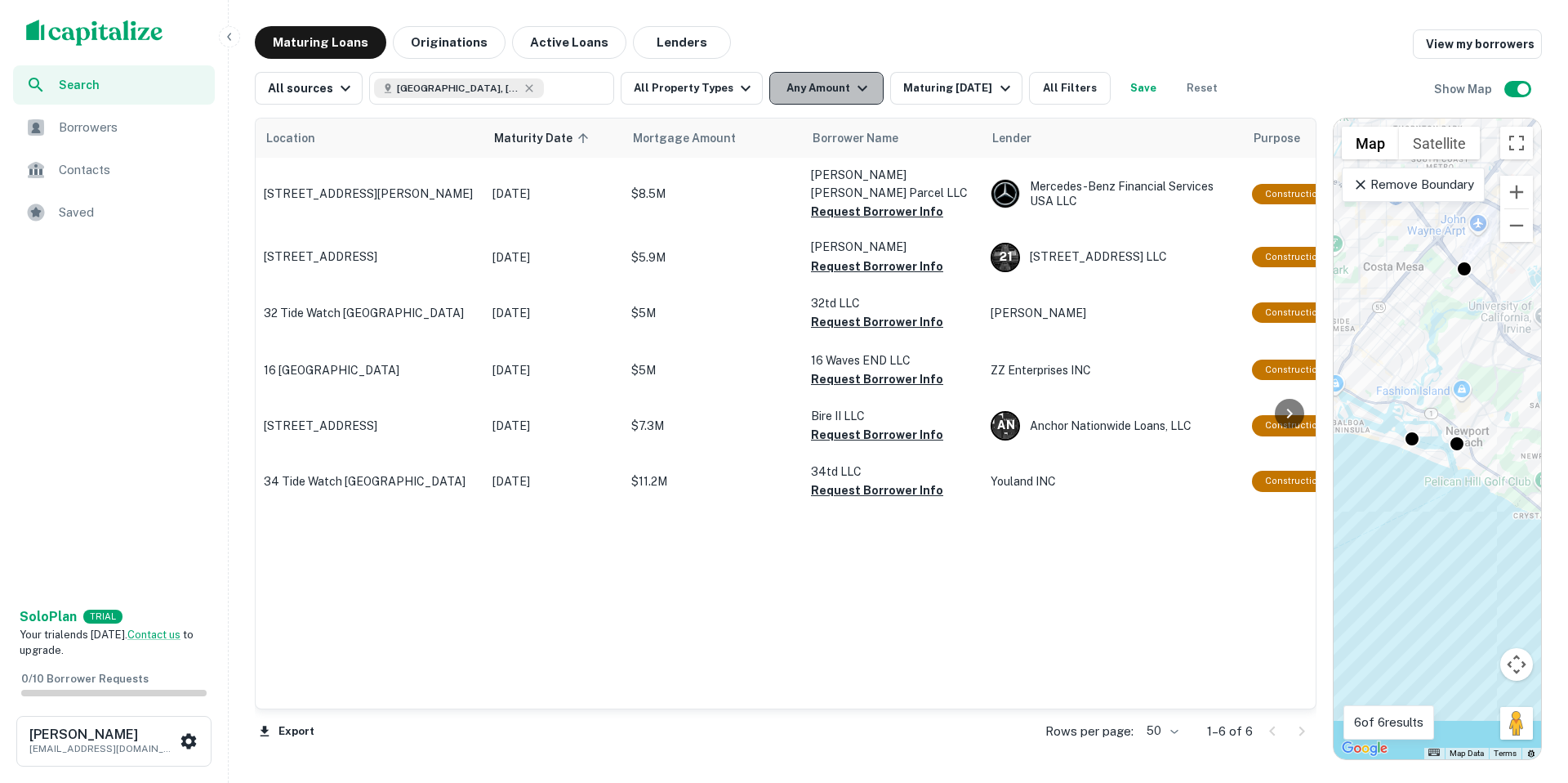
click at [856, 93] on icon "button" at bounding box center [862, 87] width 20 height 20
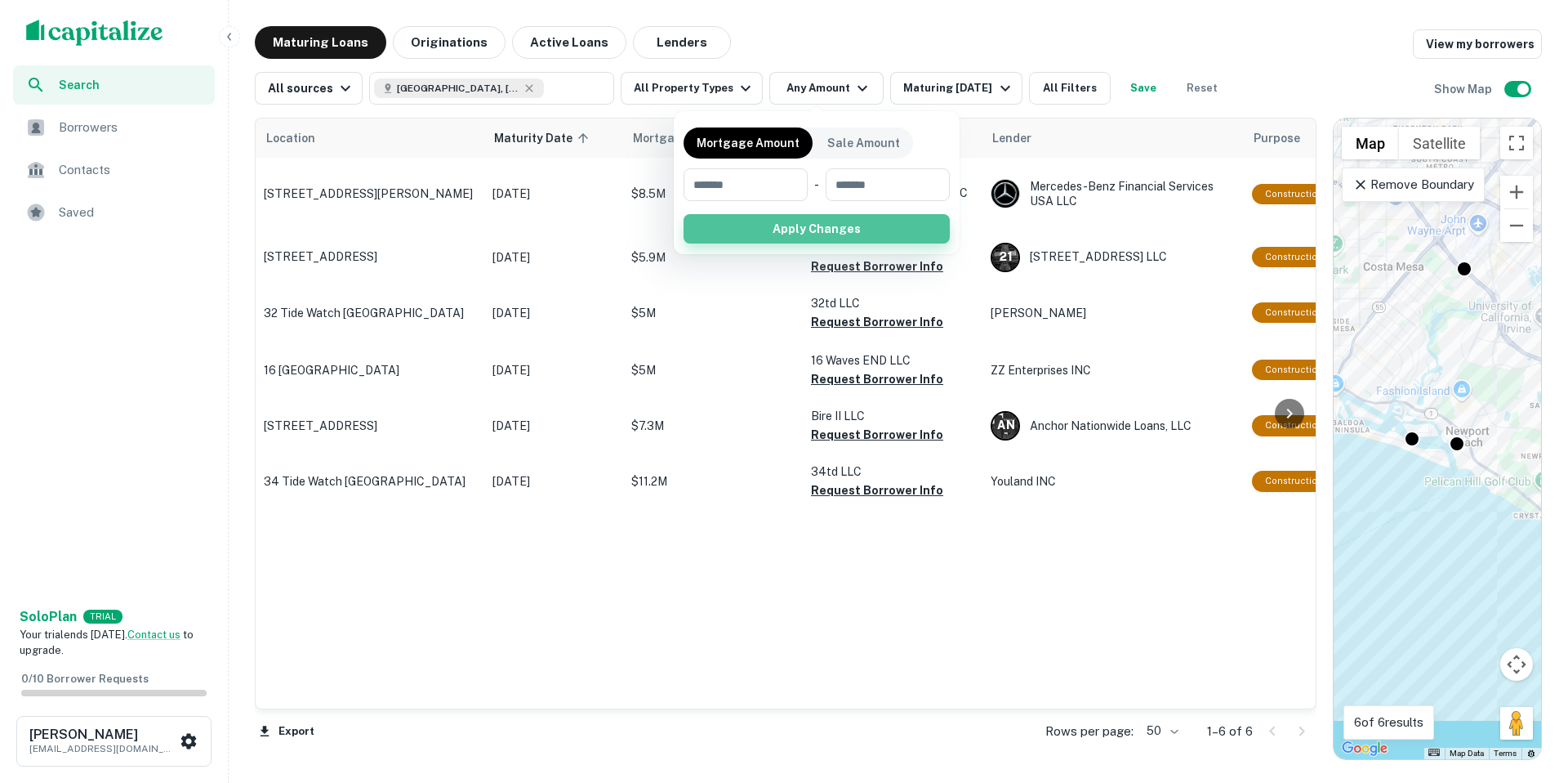
click at [803, 227] on button "Apply Changes" at bounding box center [817, 228] width 267 height 30
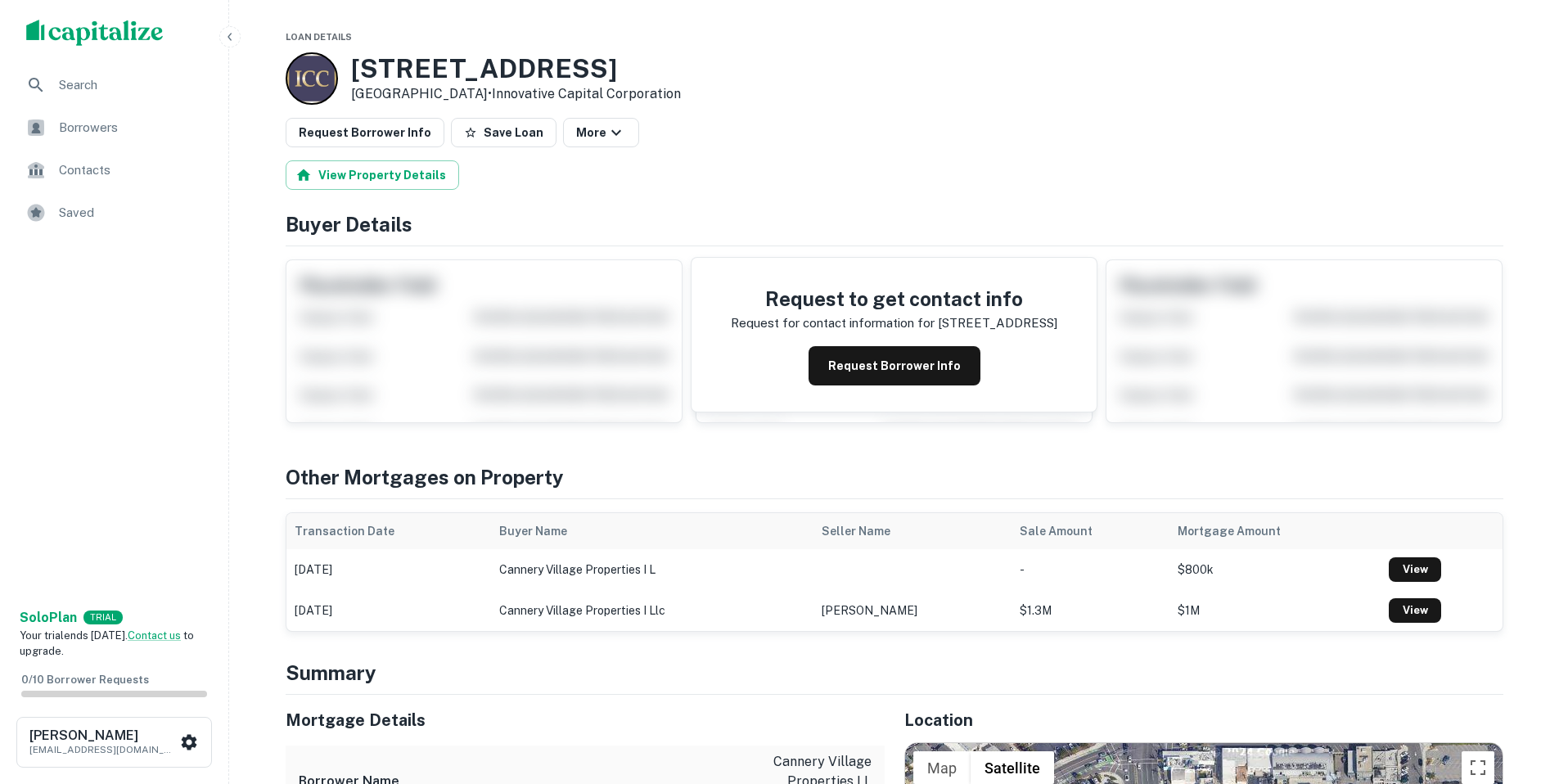
click at [449, 65] on h3 "3000 Newport Blvd" at bounding box center [516, 69] width 330 height 31
click at [606, 124] on icon "button" at bounding box center [616, 132] width 20 height 20
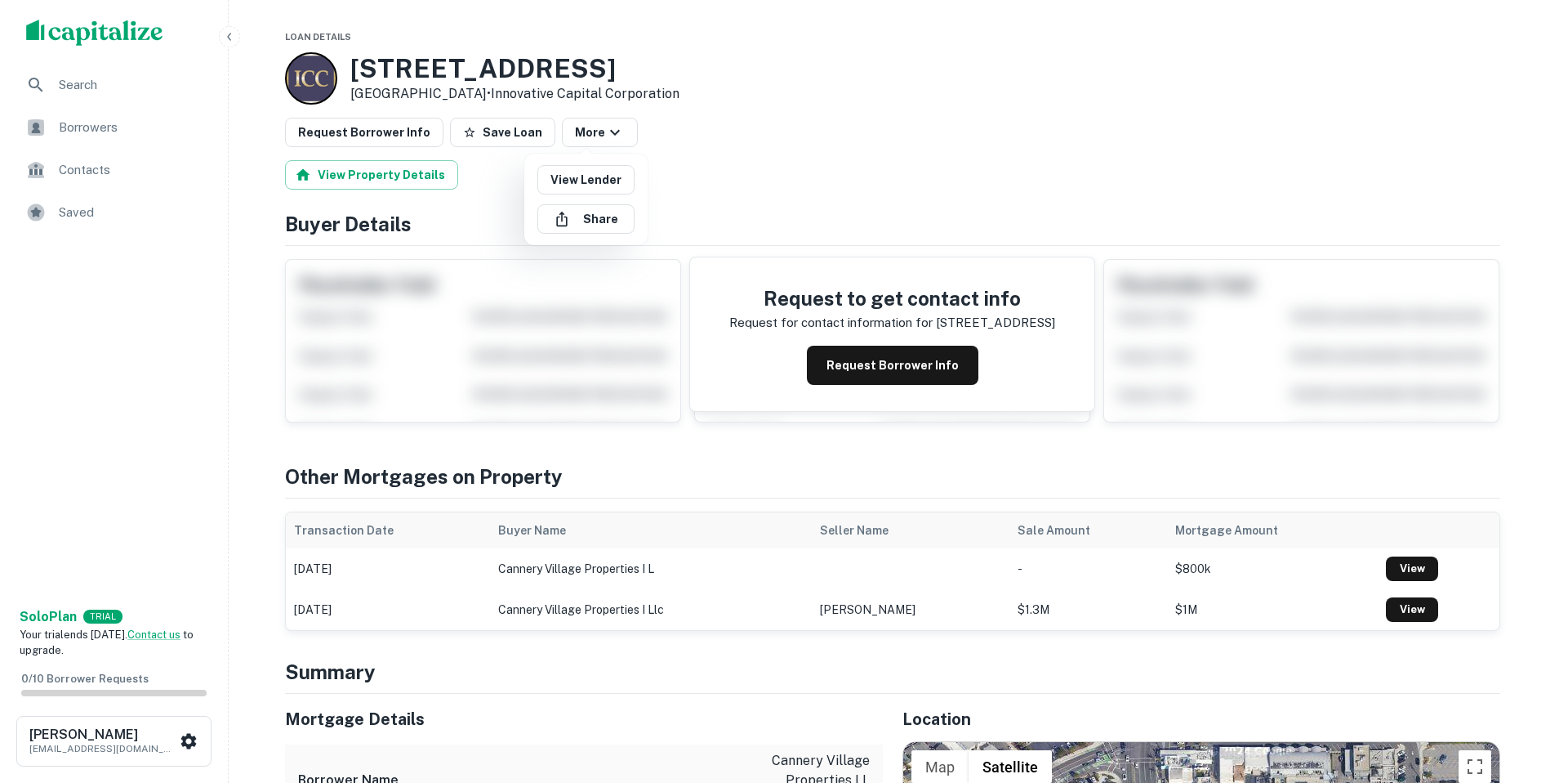
click at [819, 109] on div at bounding box center [784, 392] width 1568 height 783
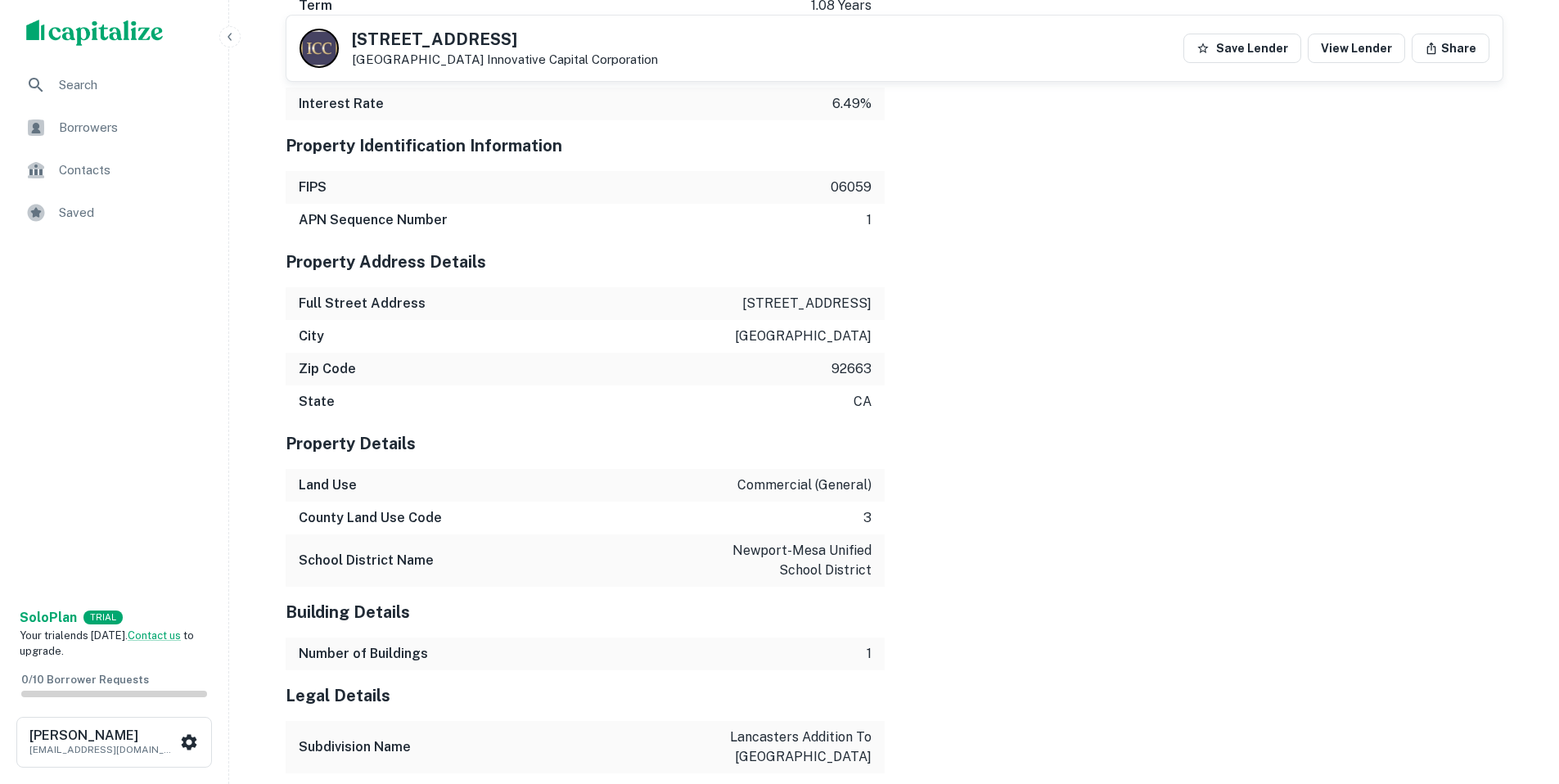
scroll to position [1499, 0]
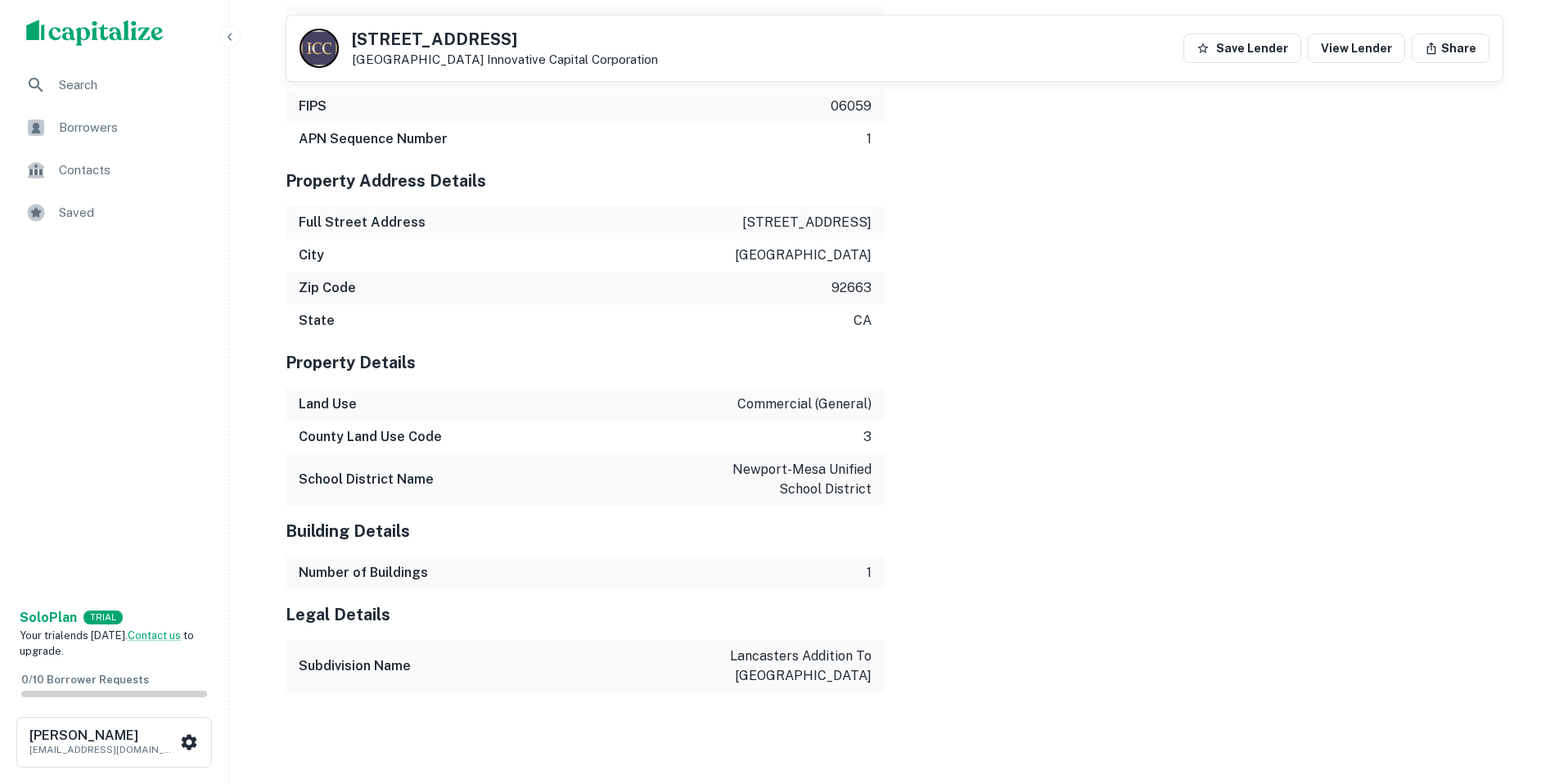
click at [234, 39] on icon "button" at bounding box center [230, 37] width 13 height 13
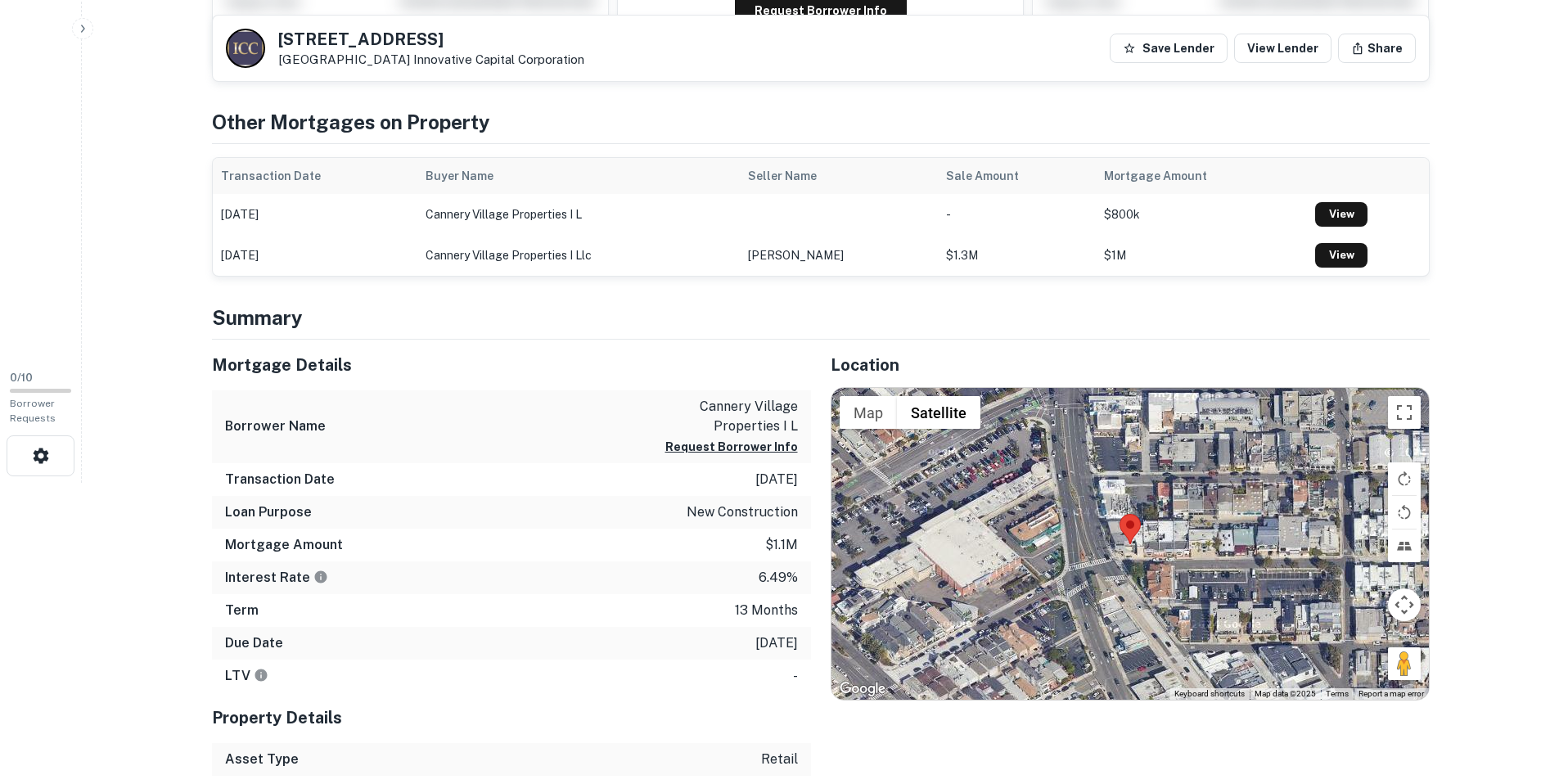
scroll to position [0, 0]
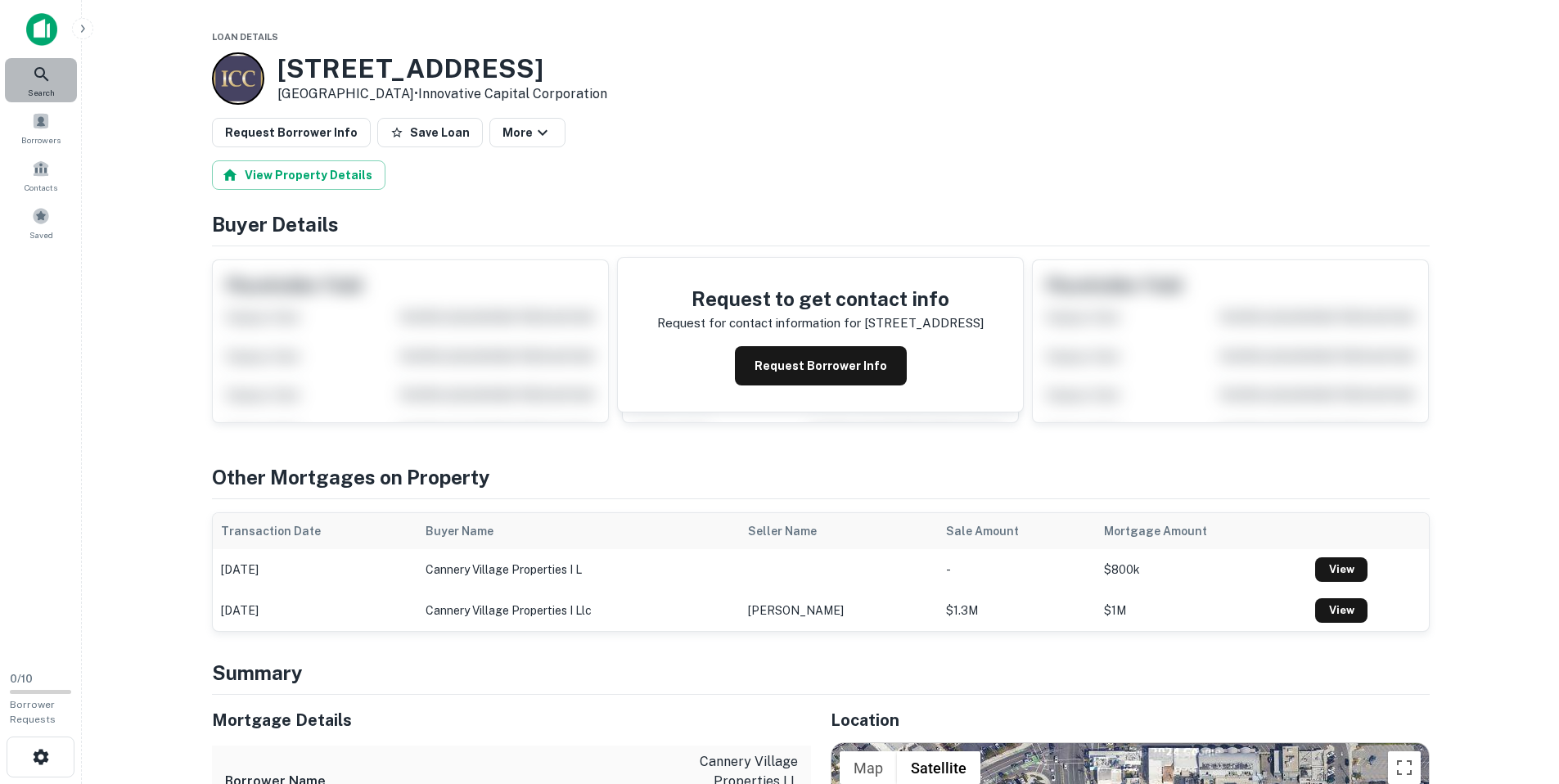
click at [45, 88] on span "Search" at bounding box center [42, 92] width 27 height 13
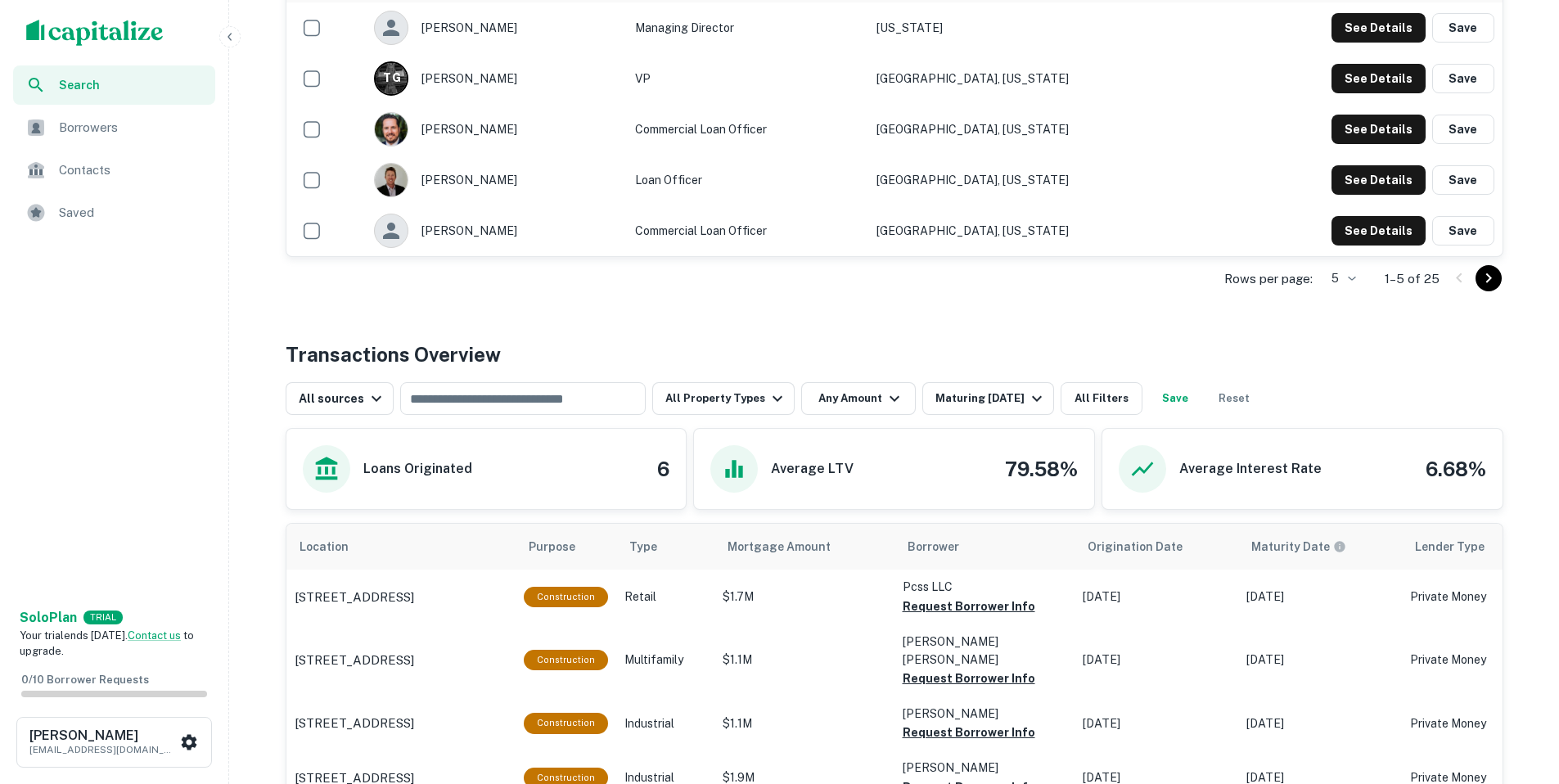
scroll to position [504, 0]
click at [975, 408] on div "Maturing [DATE]" at bounding box center [991, 399] width 111 height 20
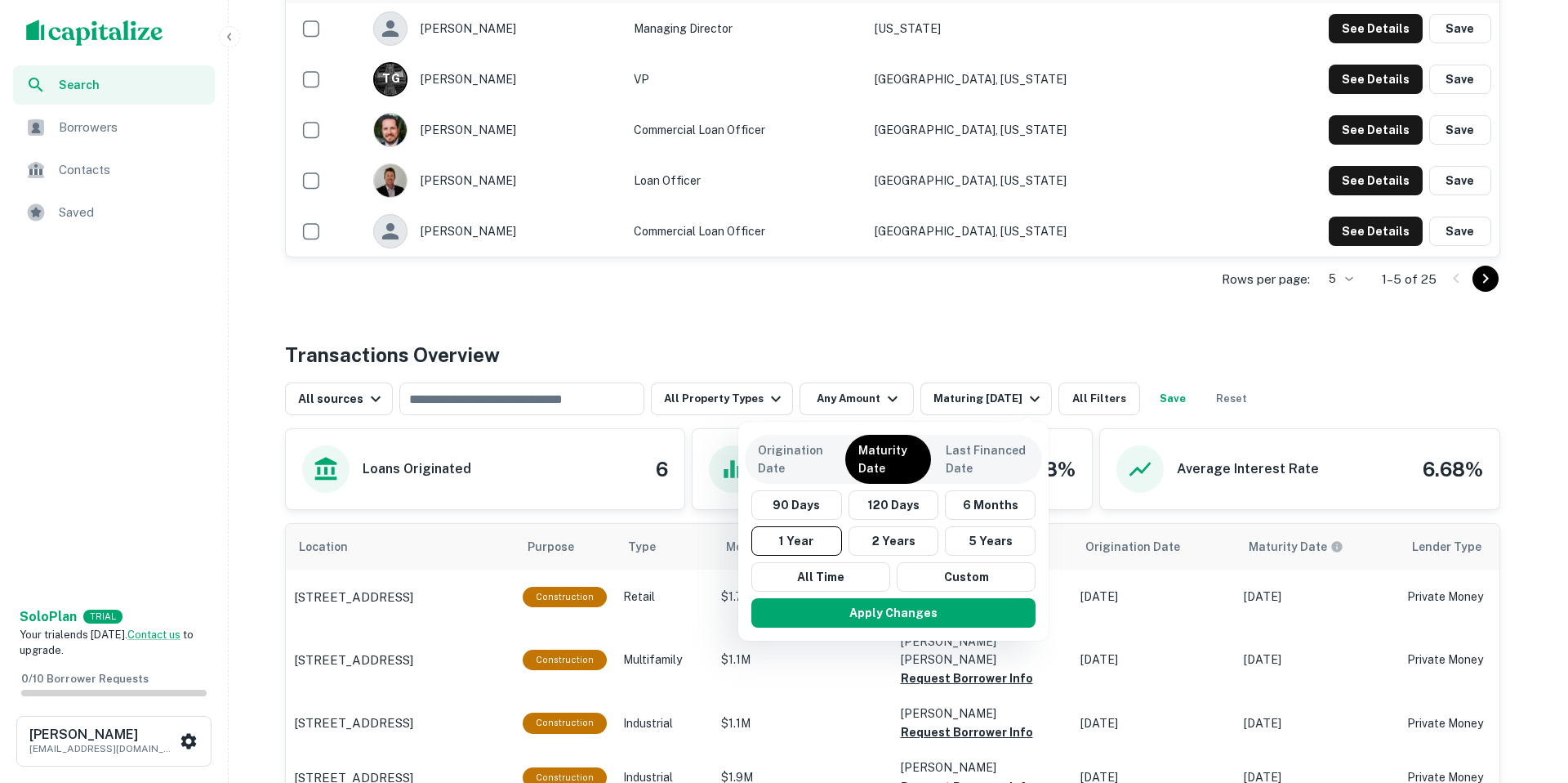
click at [916, 302] on div at bounding box center [784, 392] width 1568 height 783
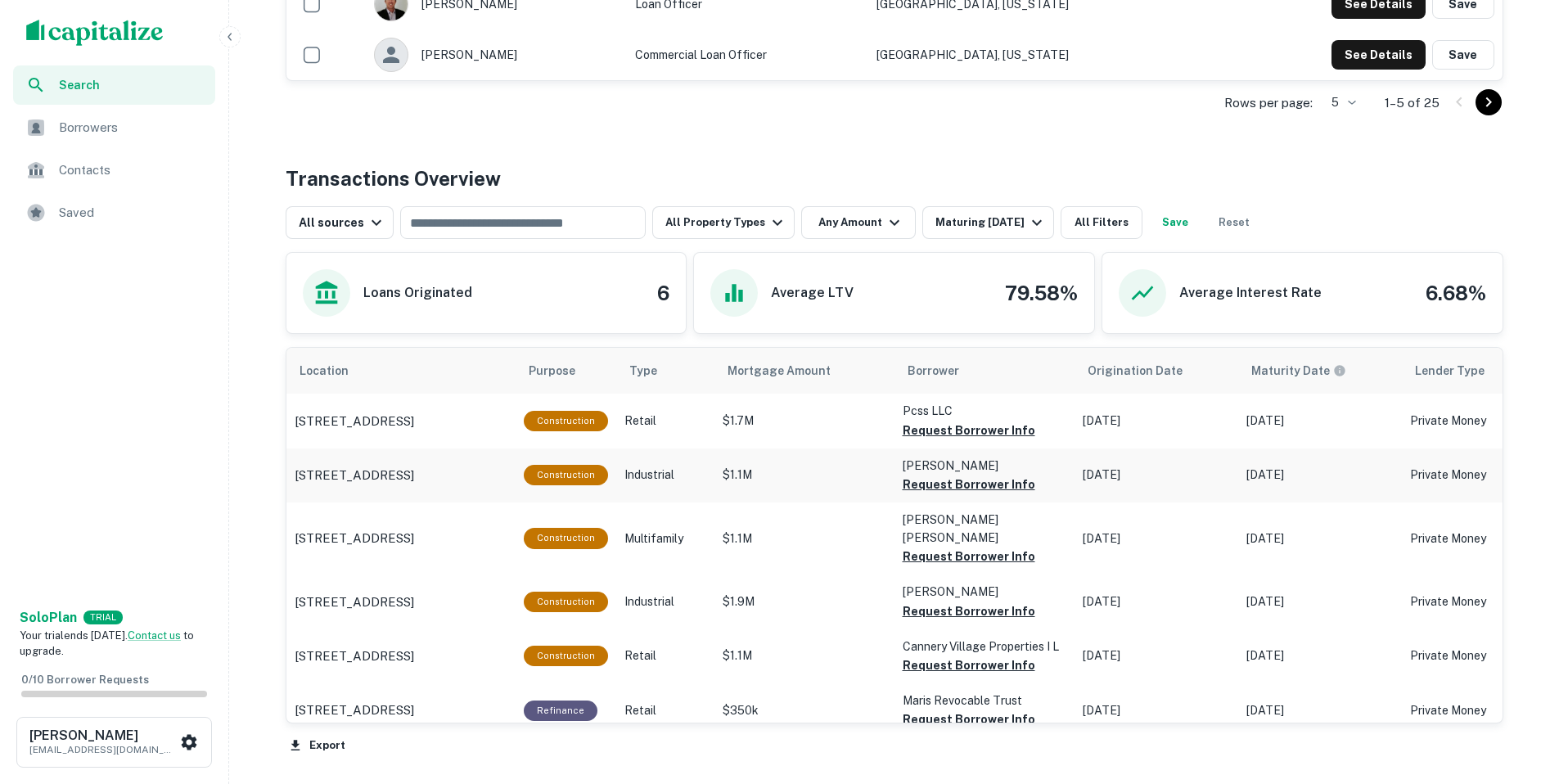
scroll to position [684, 0]
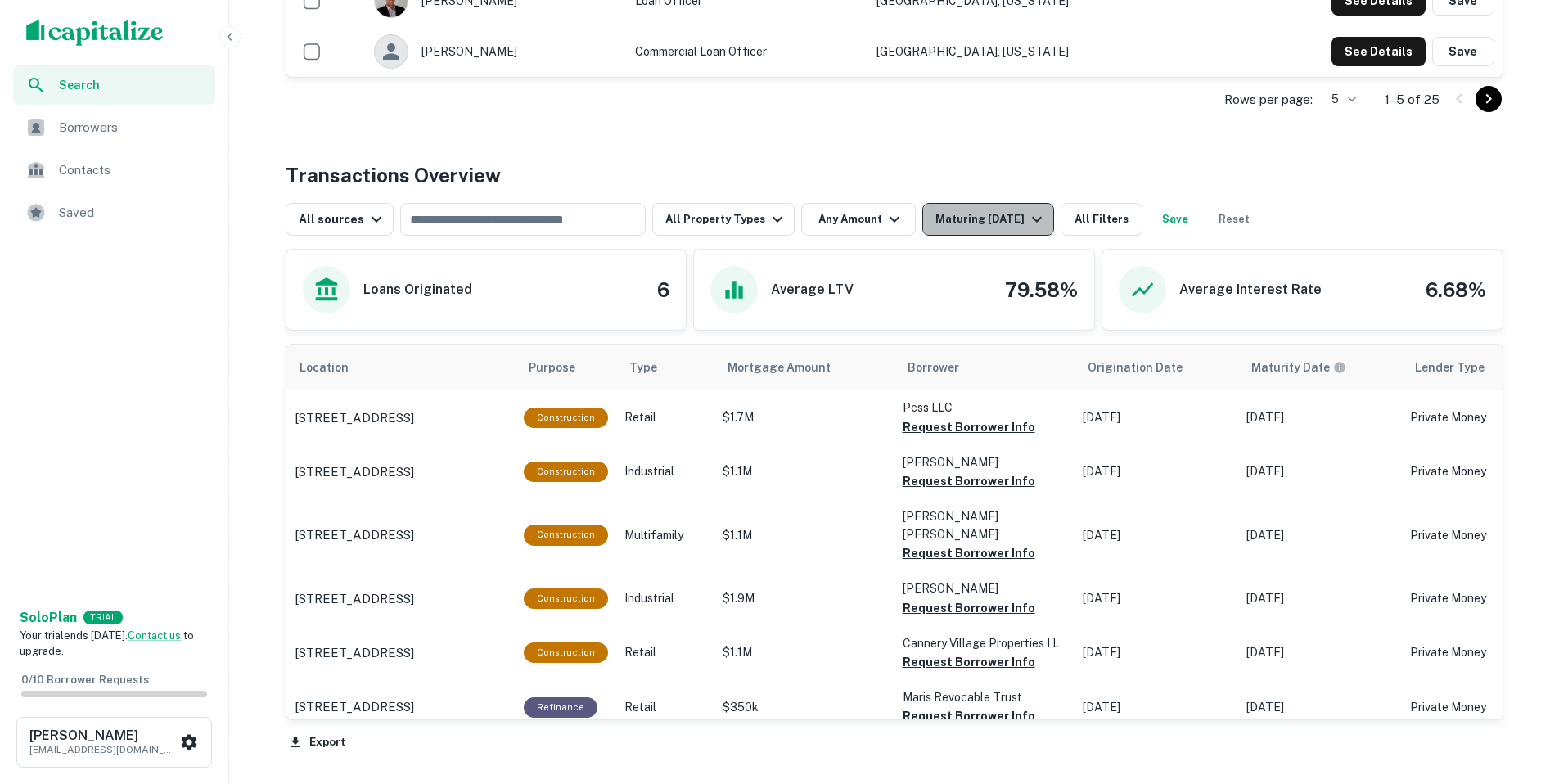
click at [995, 212] on div "Maturing In 1 Year" at bounding box center [991, 219] width 111 height 20
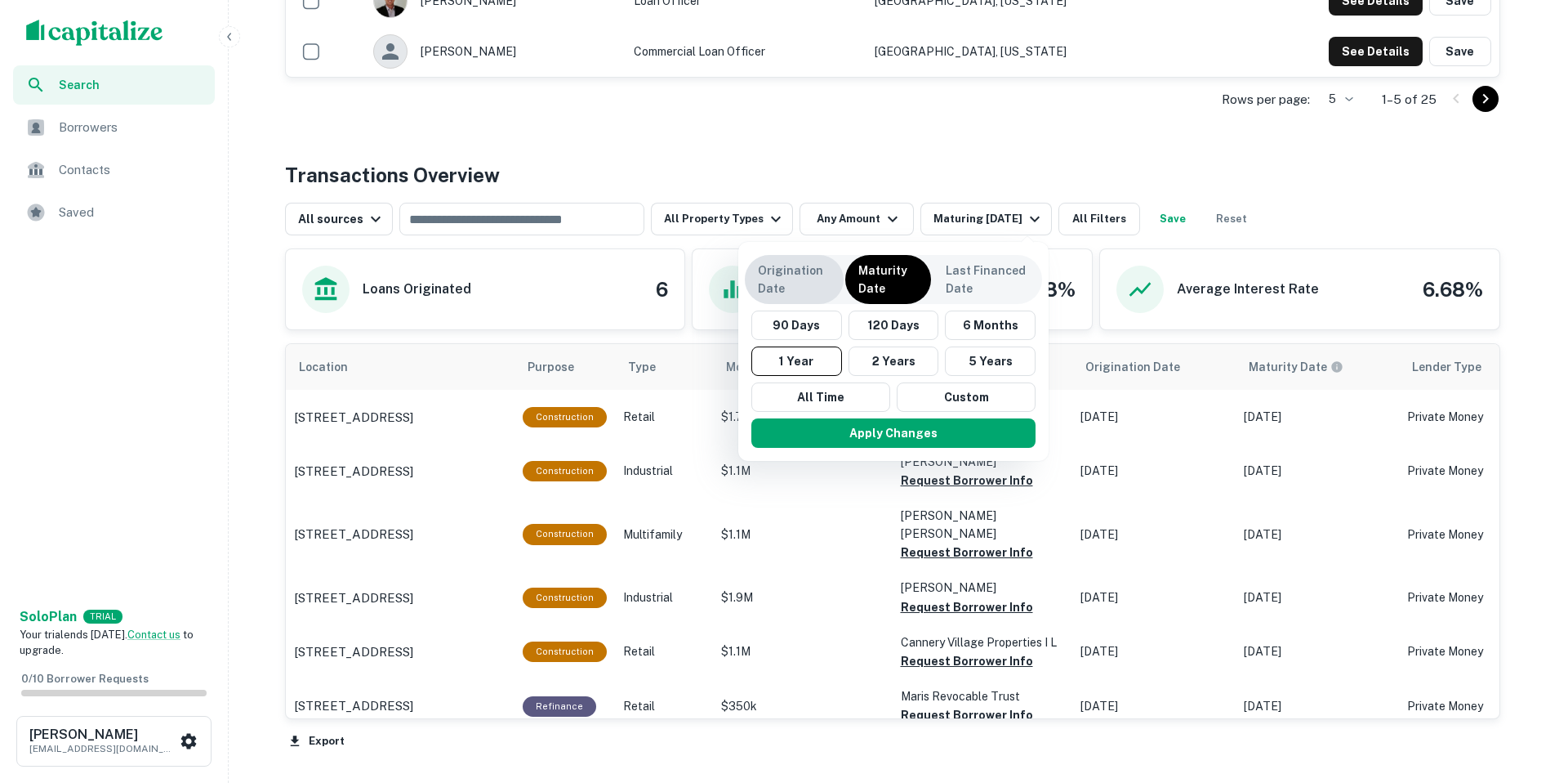
click at [814, 283] on p "Origination Date" at bounding box center [795, 279] width 73 height 36
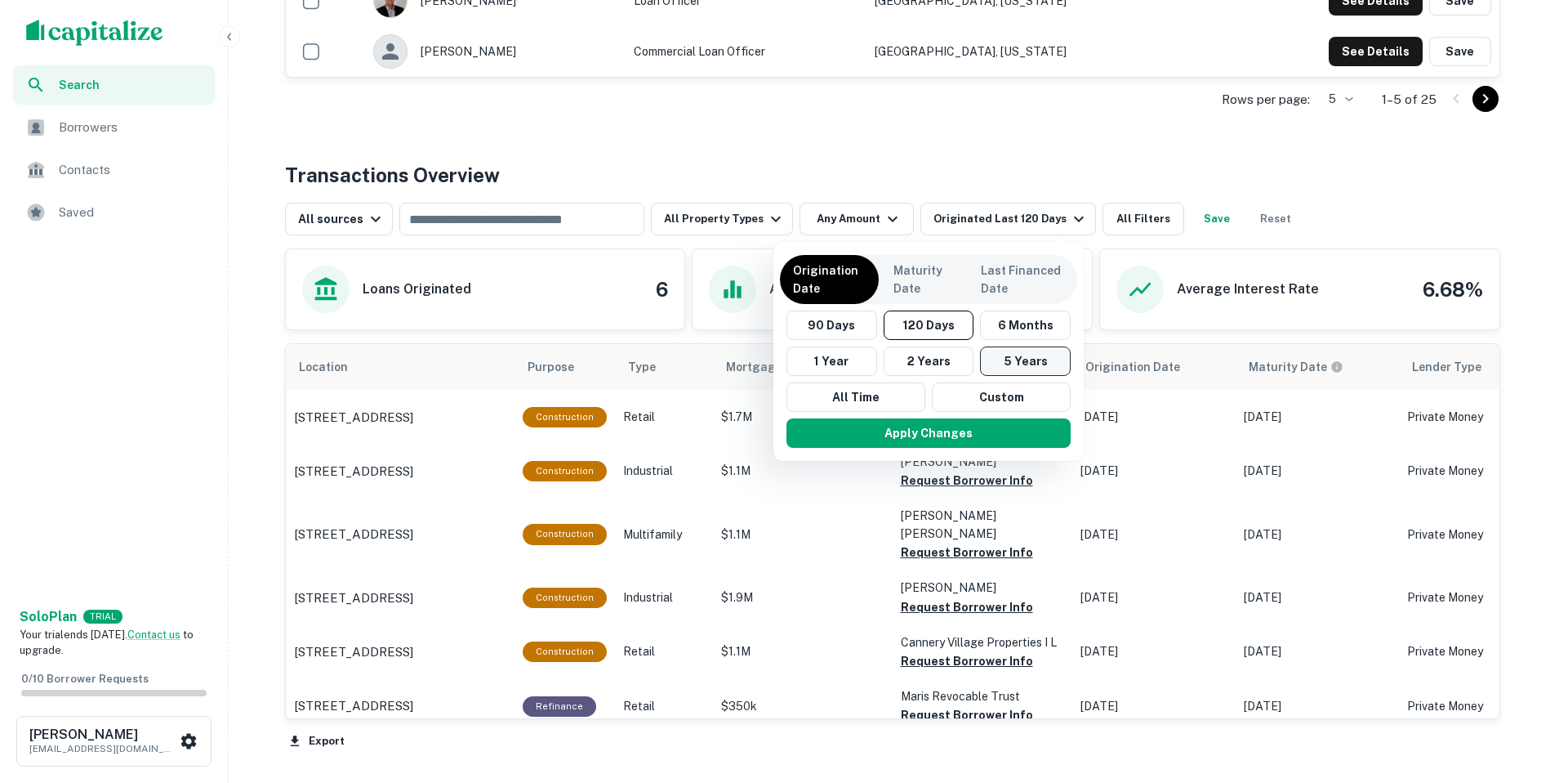
click at [1040, 365] on button "5 Years" at bounding box center [1025, 361] width 91 height 30
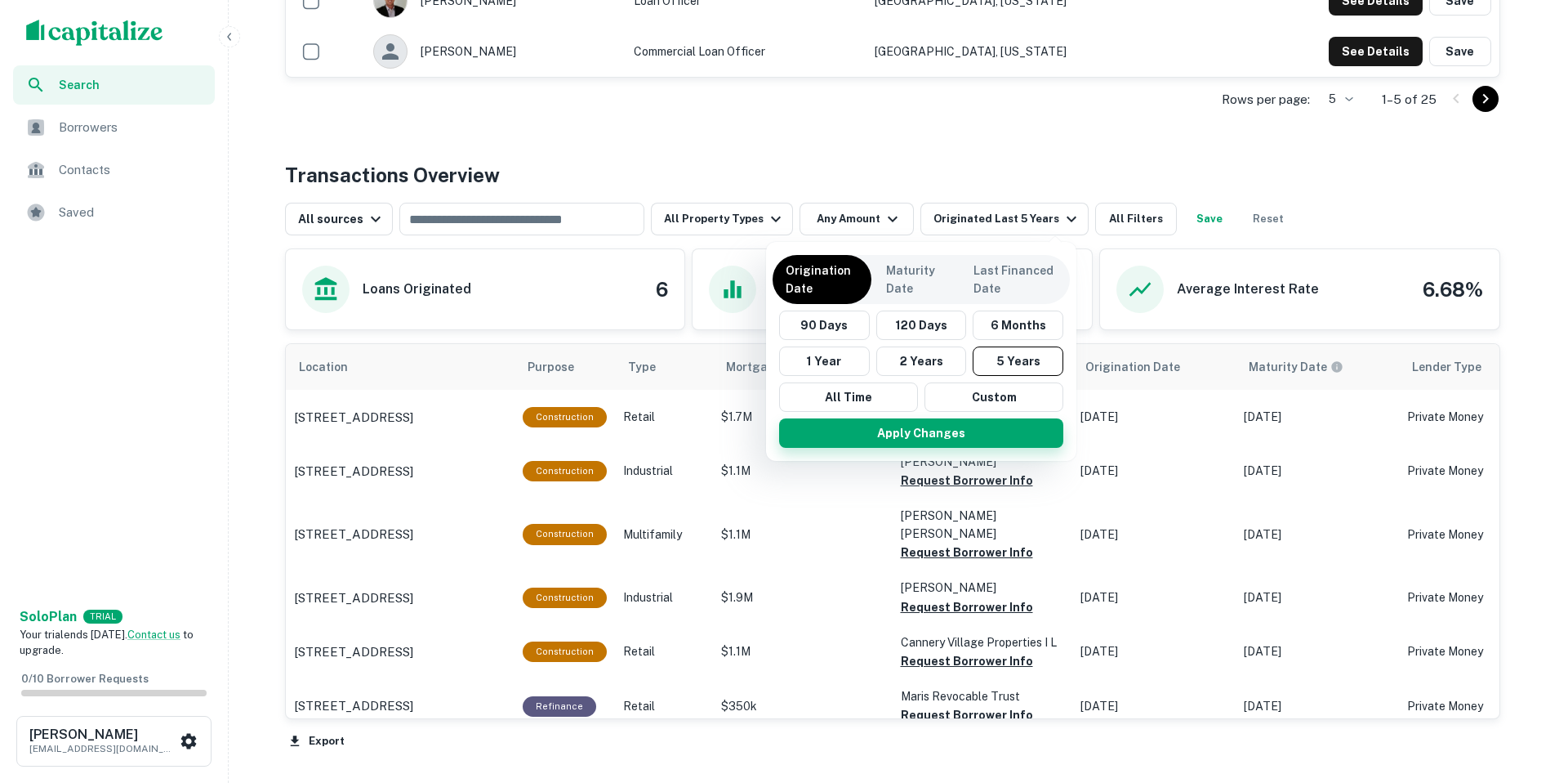
click at [948, 433] on button "Apply Changes" at bounding box center [921, 433] width 284 height 30
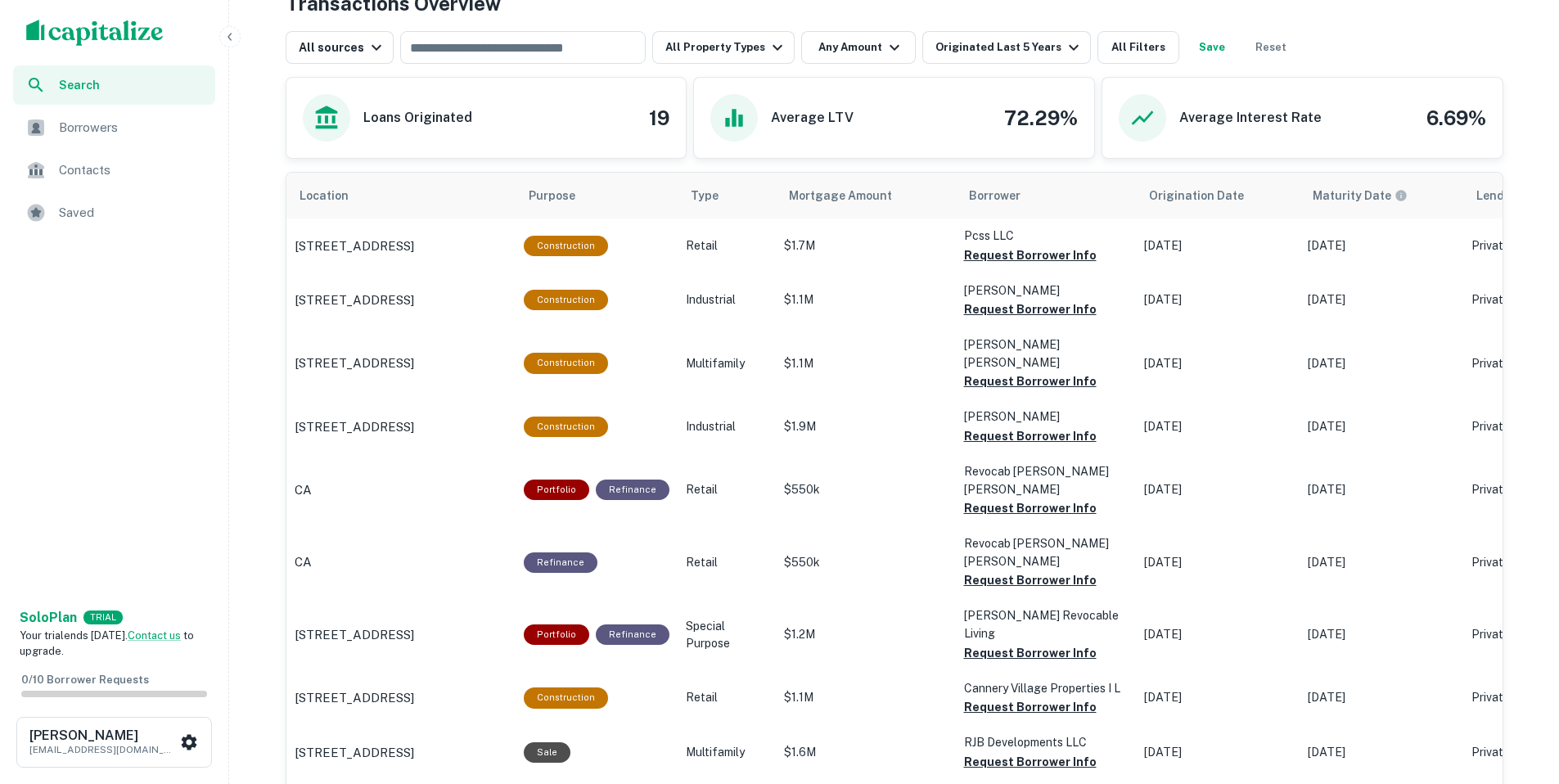
scroll to position [686, 0]
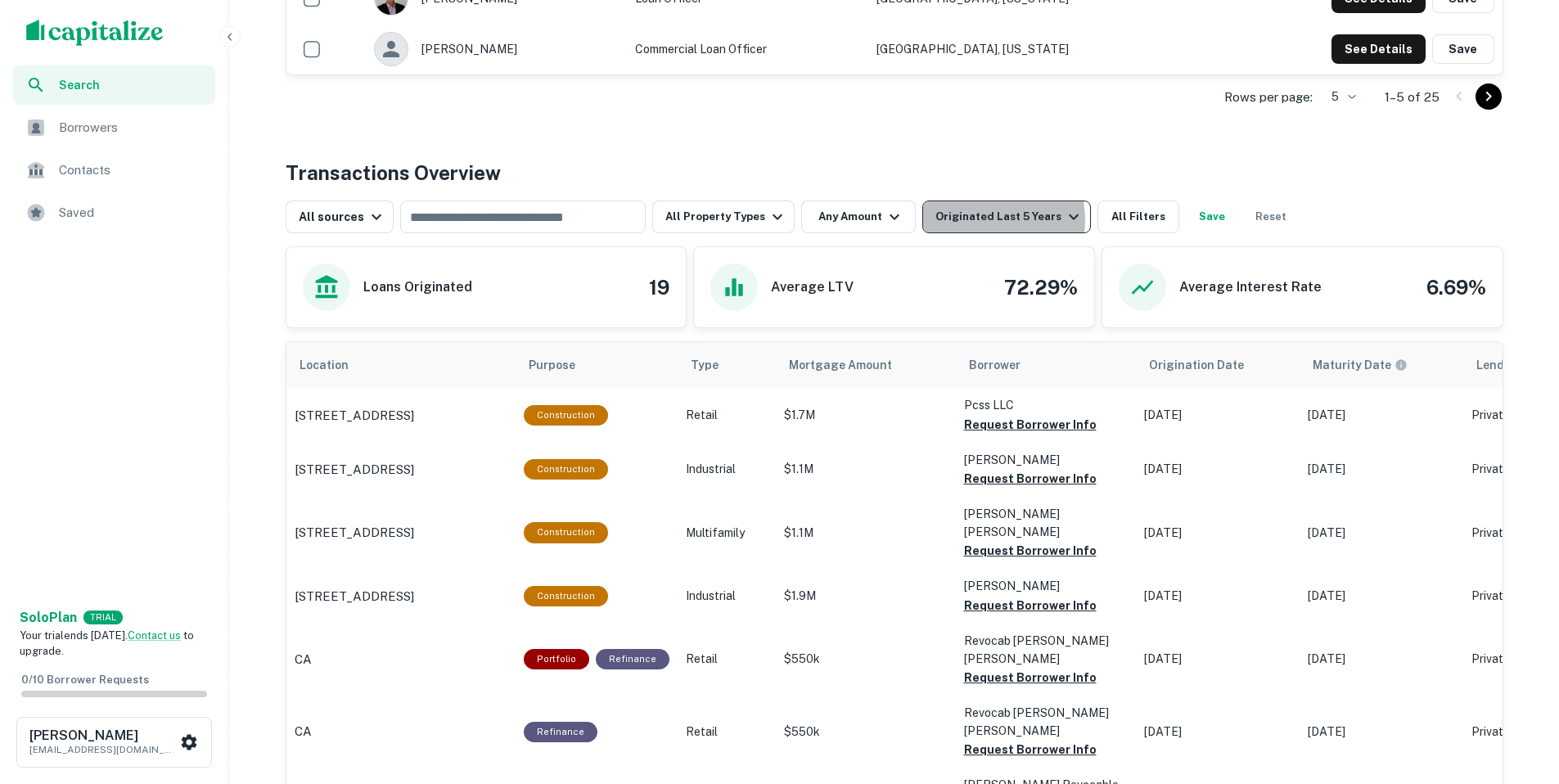
click at [963, 220] on div "Originated Last 5 Years" at bounding box center [1010, 216] width 148 height 20
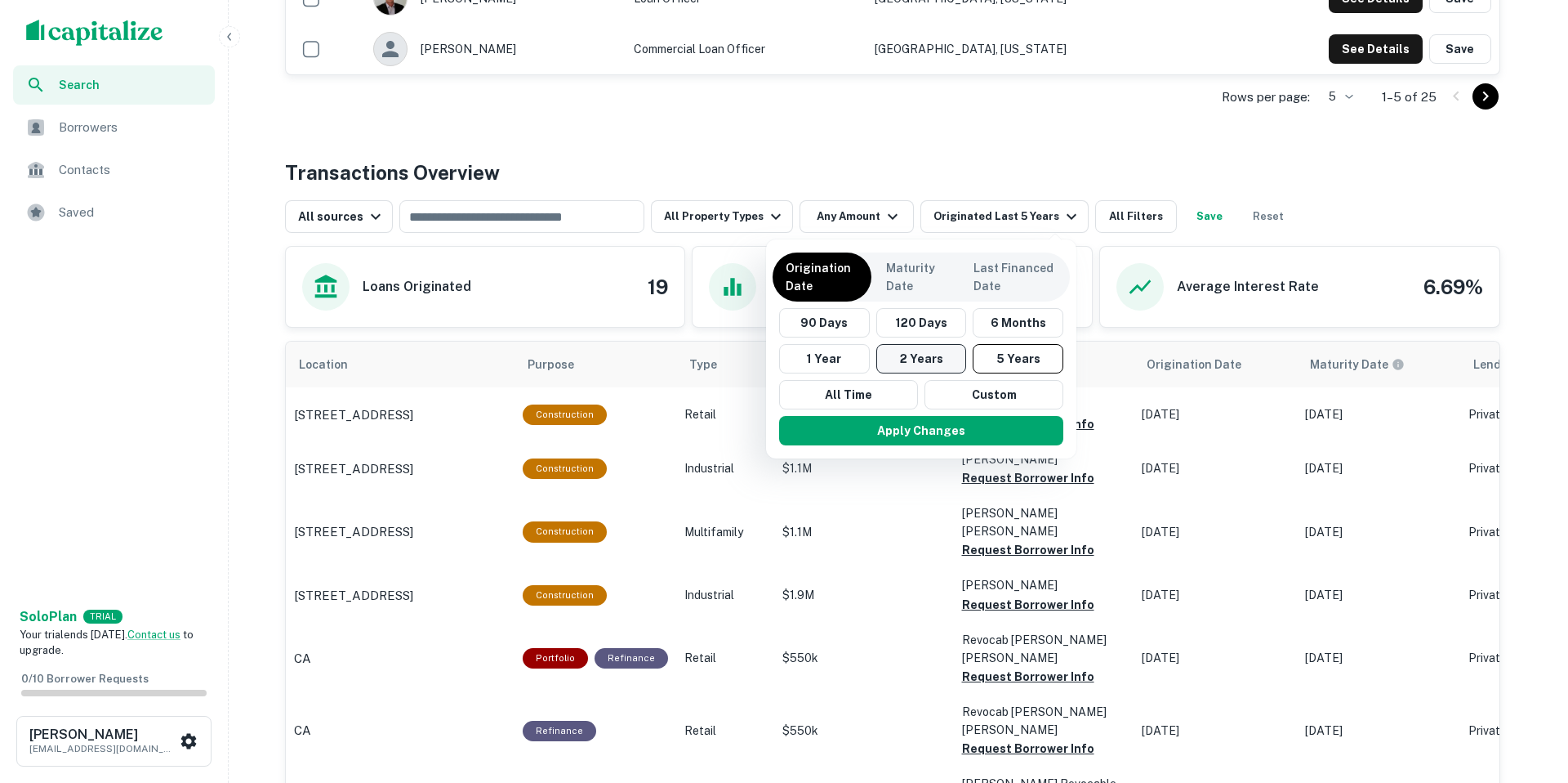
click at [891, 353] on button "2 Years" at bounding box center [921, 358] width 91 height 30
click at [895, 436] on button "Apply Changes" at bounding box center [920, 431] width 284 height 30
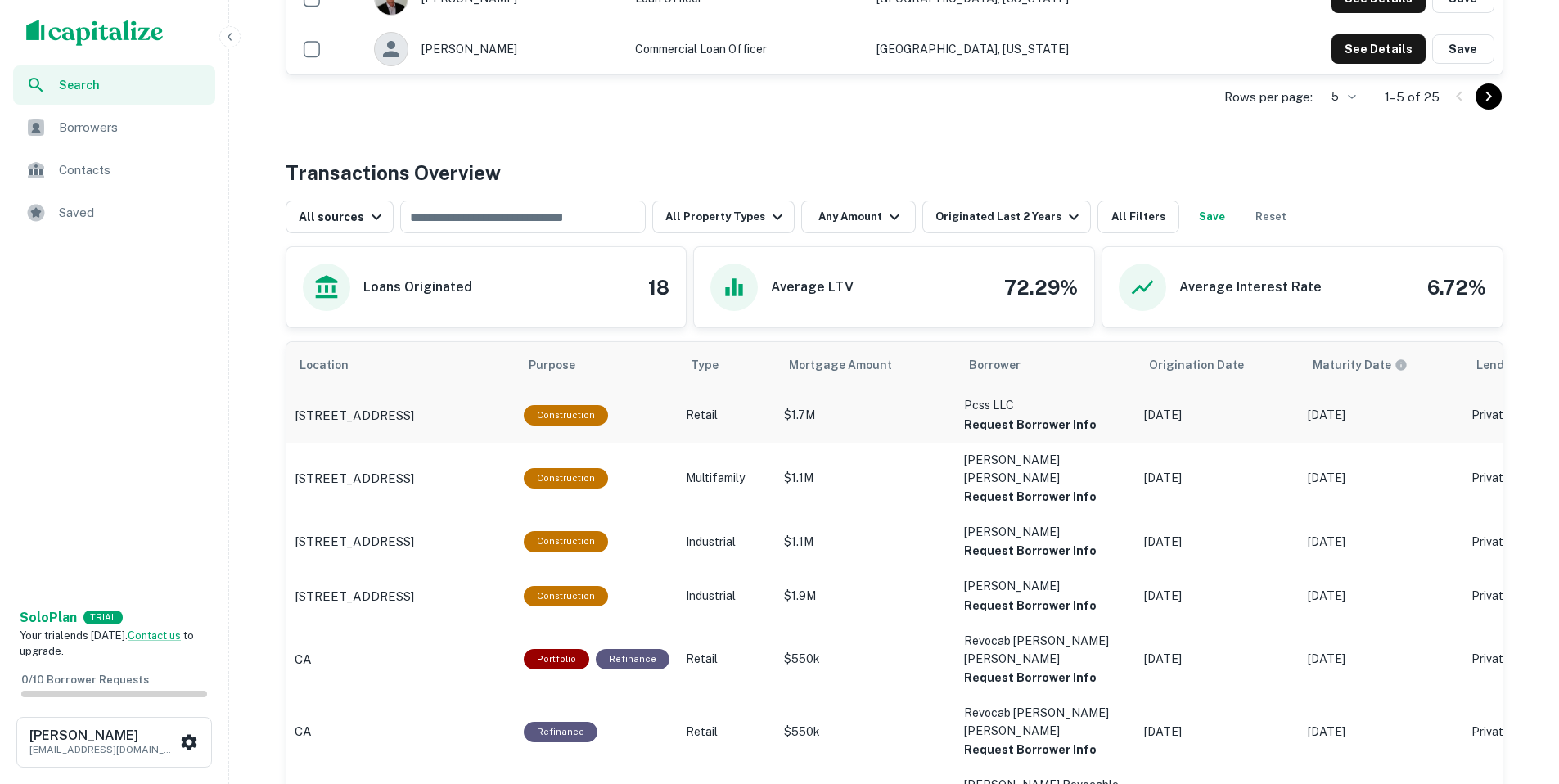
click at [823, 395] on td "$1.7M" at bounding box center [866, 414] width 180 height 54
click at [824, 417] on p "$1.7M" at bounding box center [866, 415] width 163 height 17
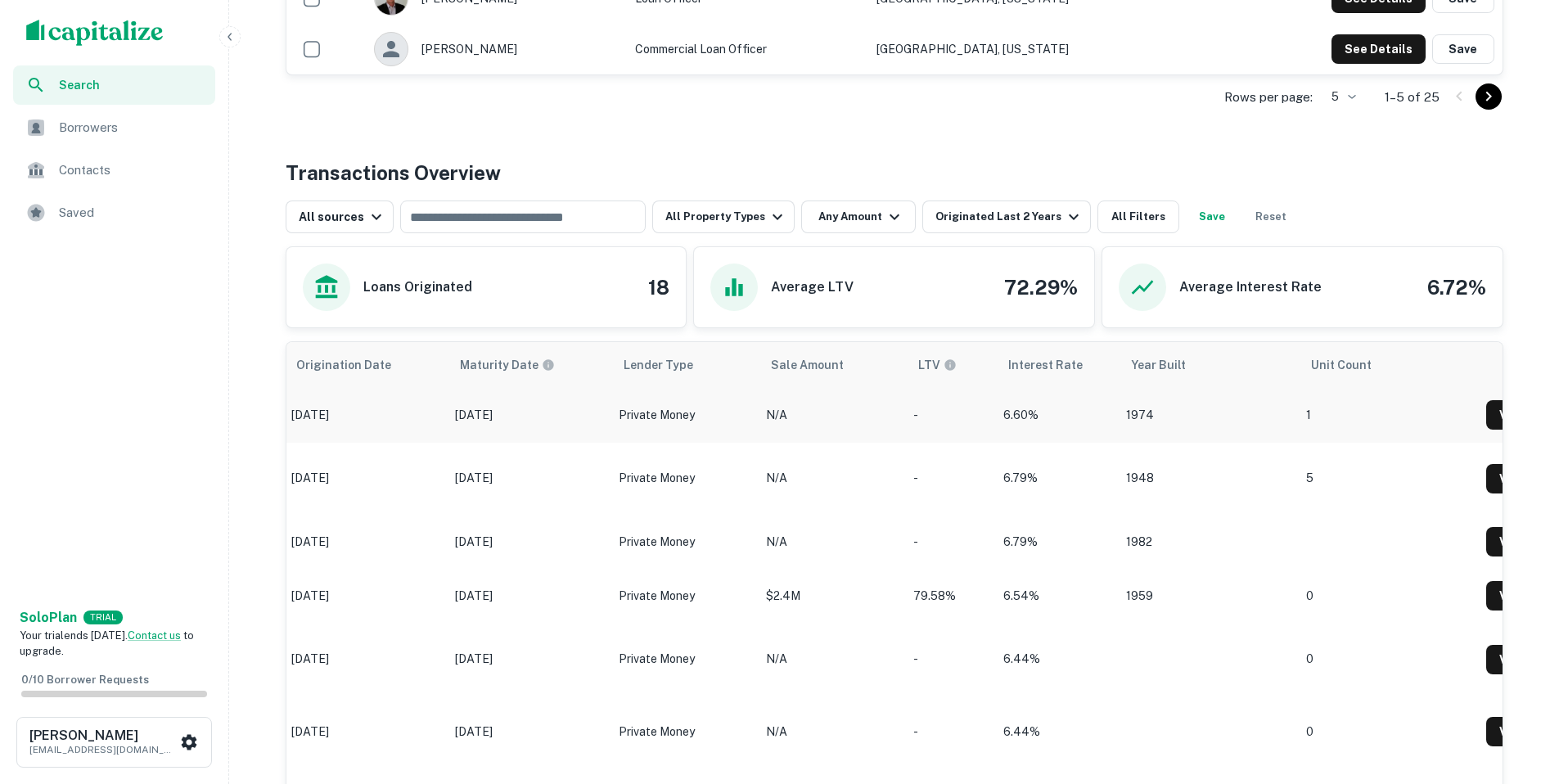
scroll to position [0, 888]
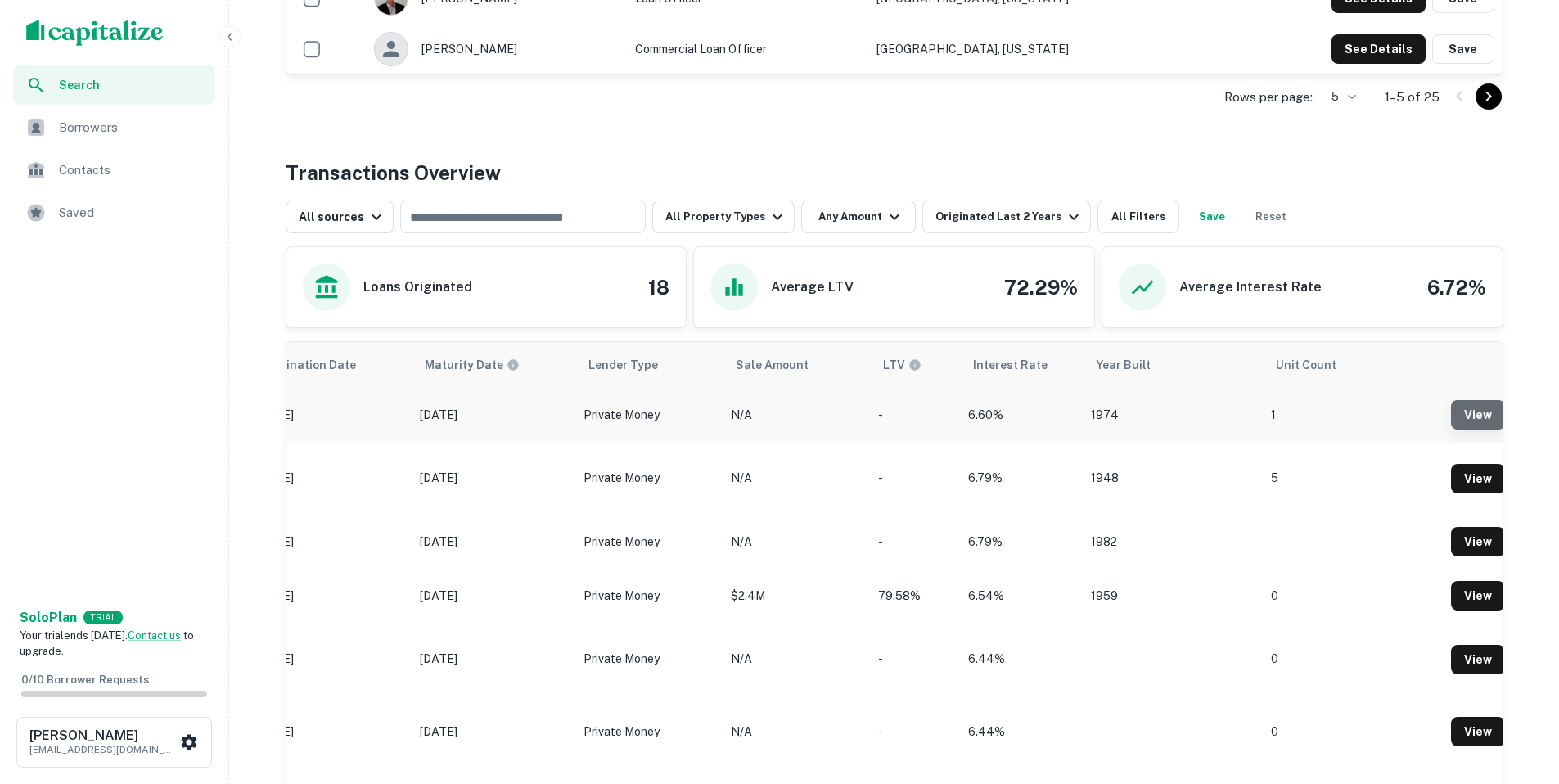
click at [1472, 419] on link "View" at bounding box center [1477, 414] width 54 height 30
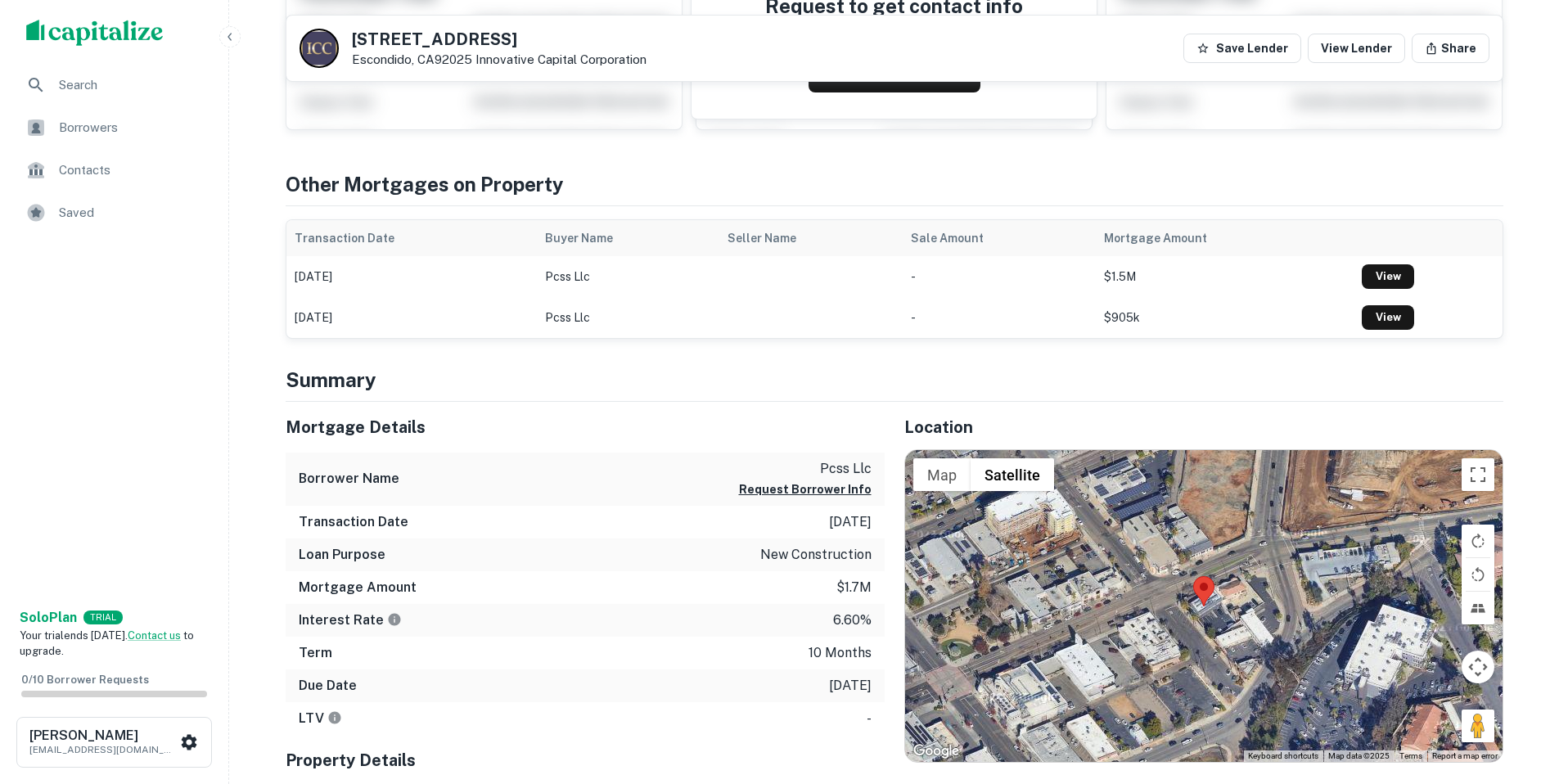
scroll to position [274, 0]
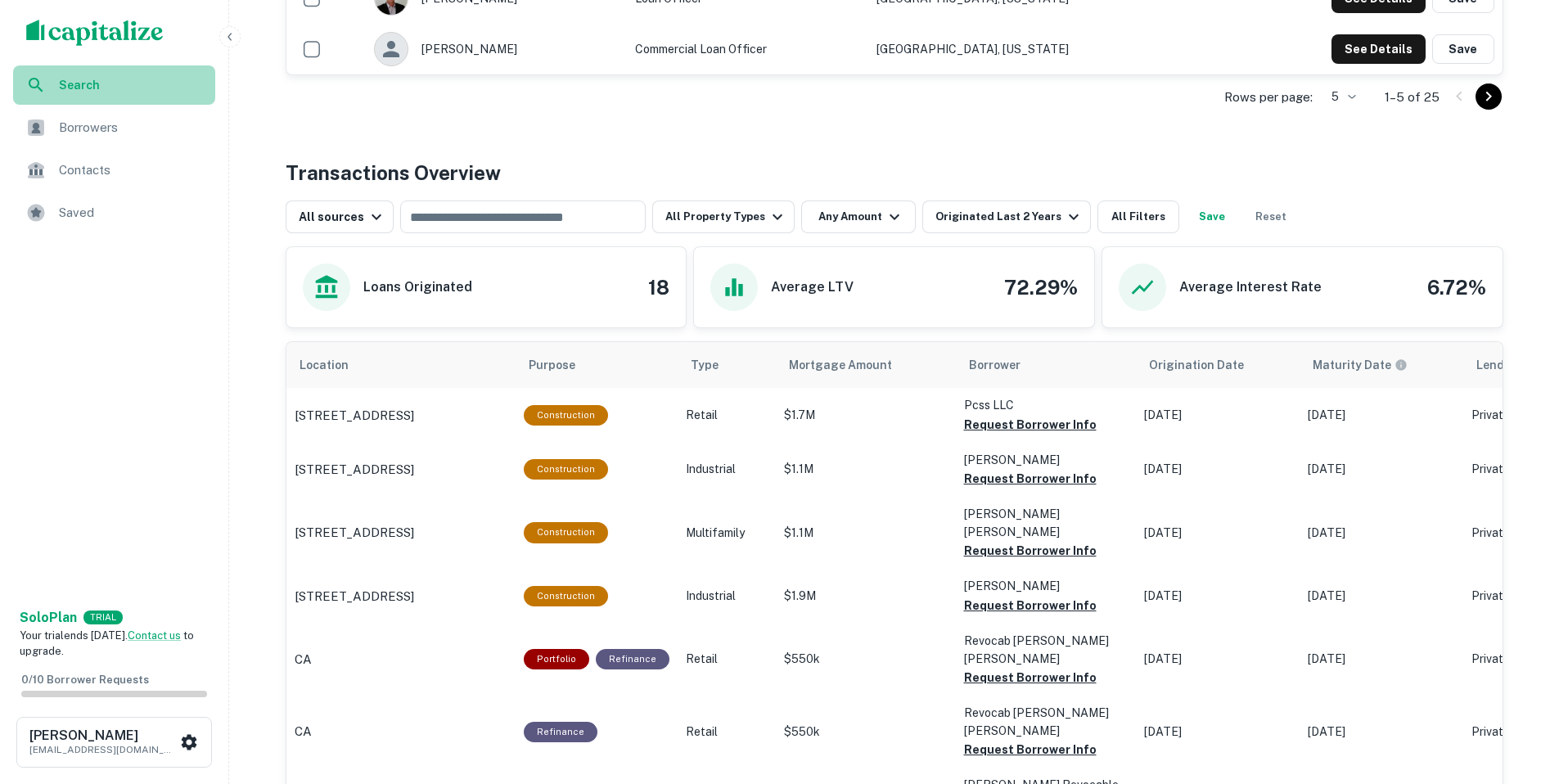
click at [105, 82] on span "Search" at bounding box center [132, 84] width 146 height 18
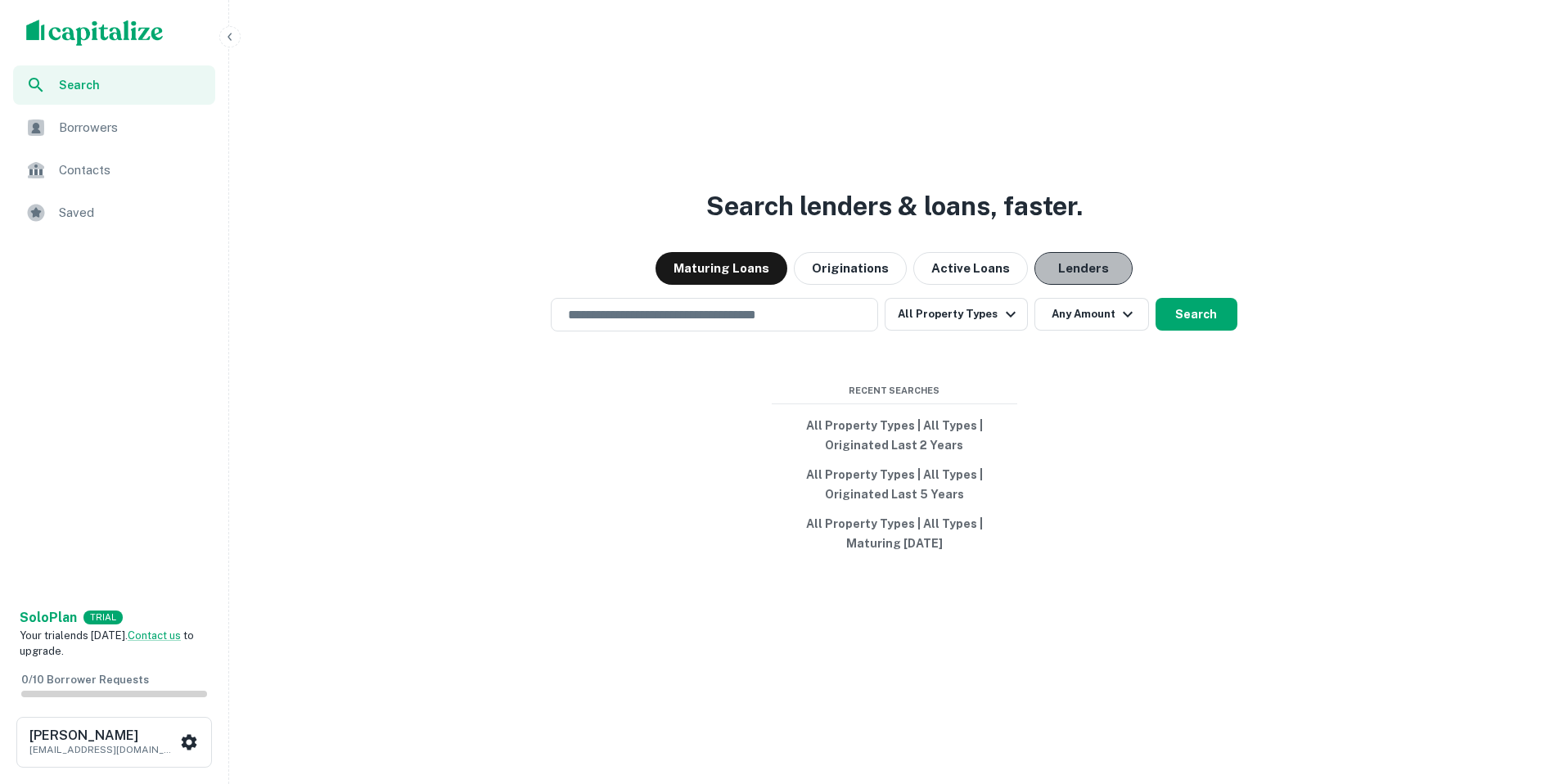
click at [1053, 276] on button "Lenders" at bounding box center [1083, 268] width 98 height 32
click at [812, 312] on input "text" at bounding box center [714, 315] width 313 height 19
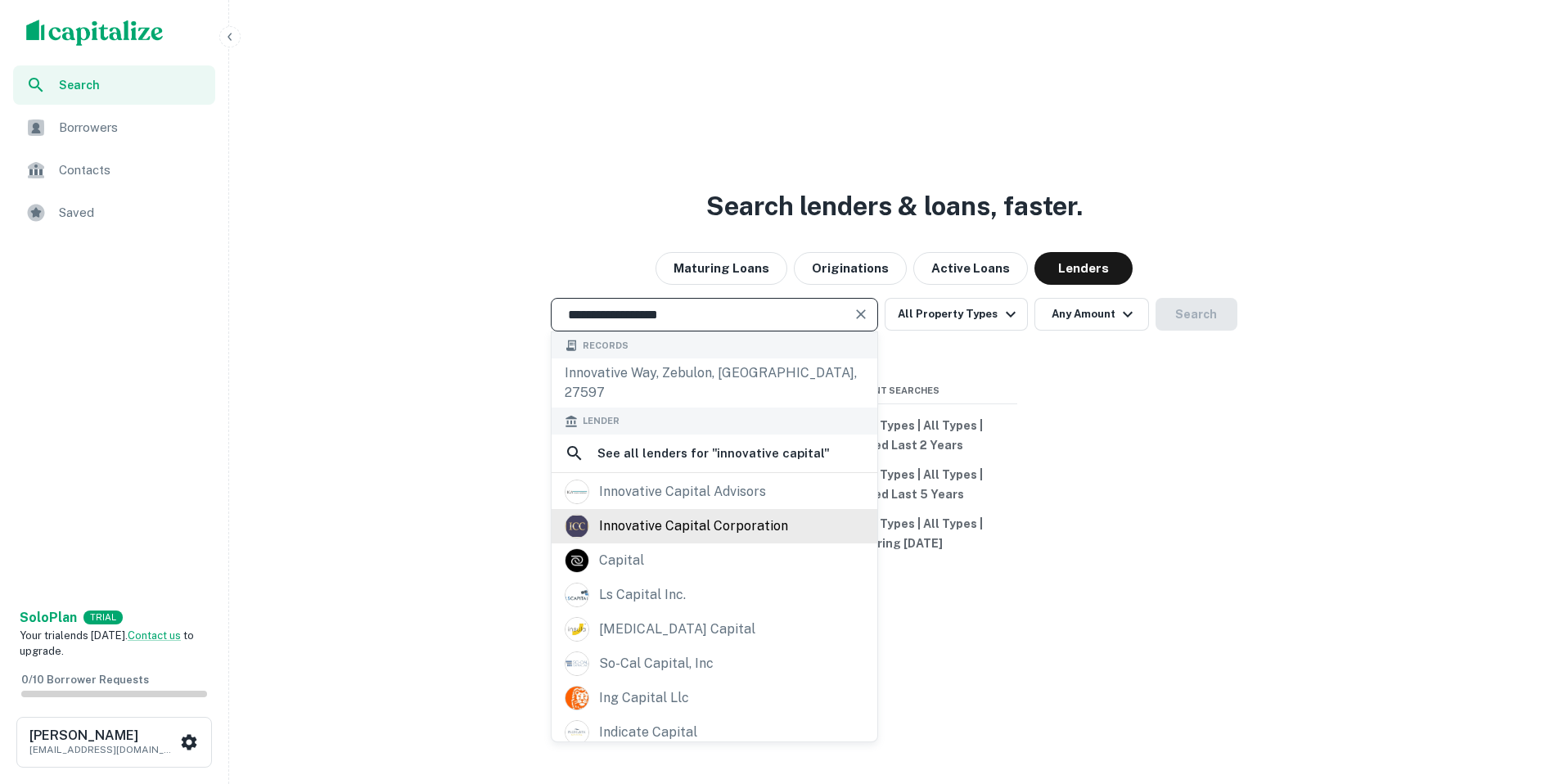
type input "**********"
click at [635, 514] on div "innovative capital corporation" at bounding box center [693, 526] width 189 height 25
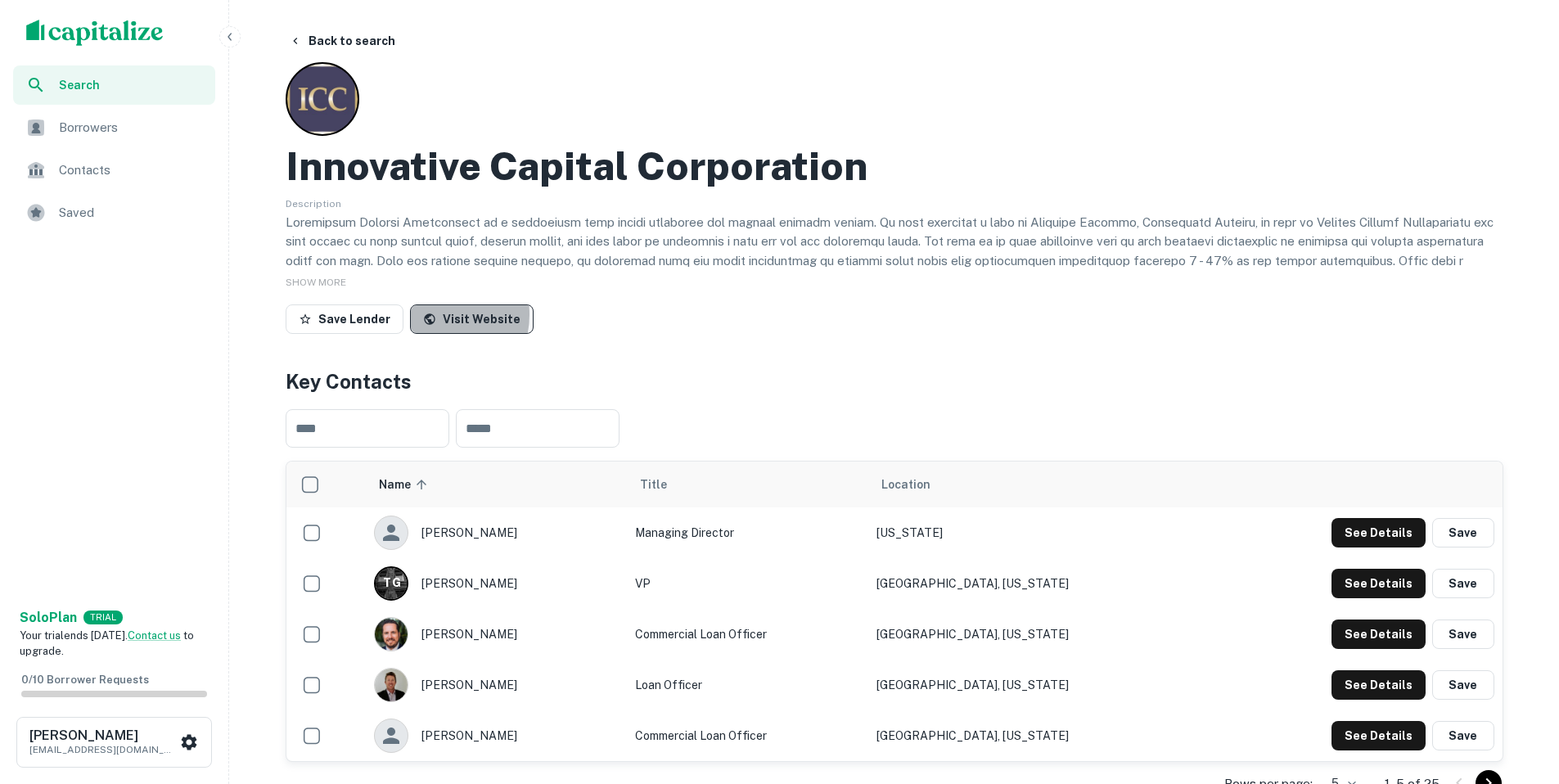
click at [430, 315] on icon at bounding box center [429, 319] width 13 height 13
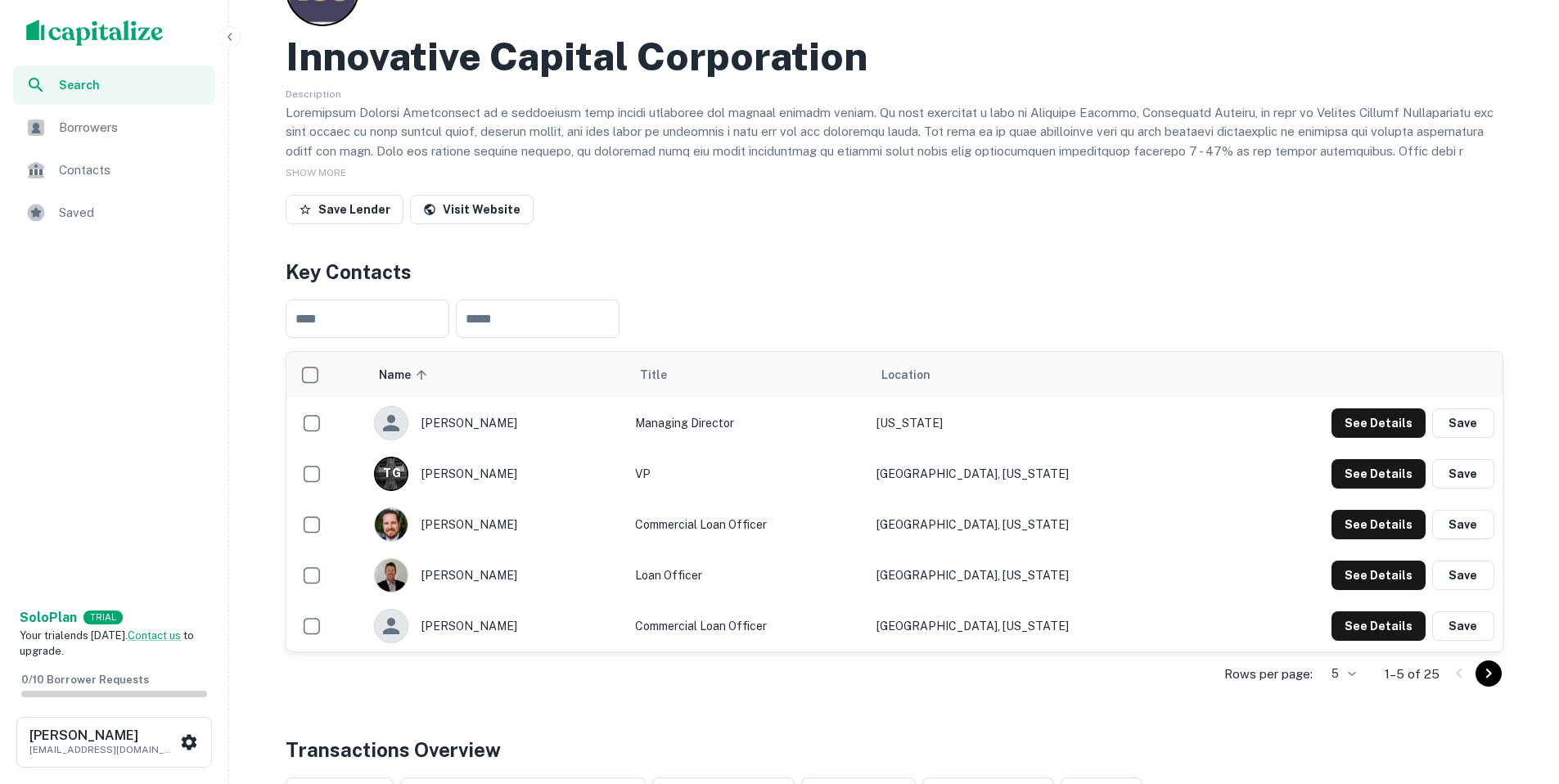
scroll to position [111, 0]
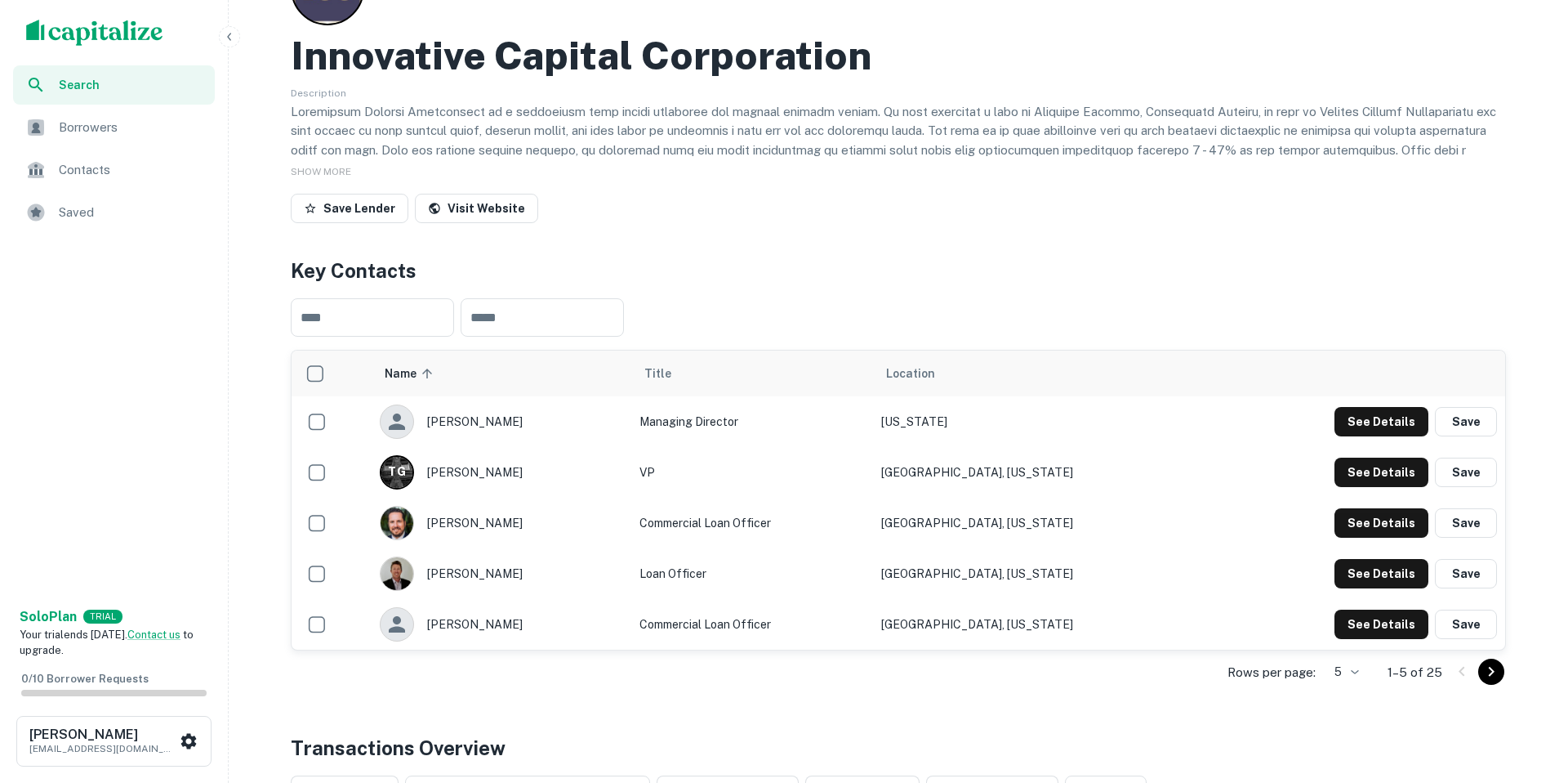
click at [1352, 670] on body "Search Borrowers Contacts Saved Solo Plan TRIAL Your trial ends [DATE]. Contact…" at bounding box center [784, 281] width 1568 height 783
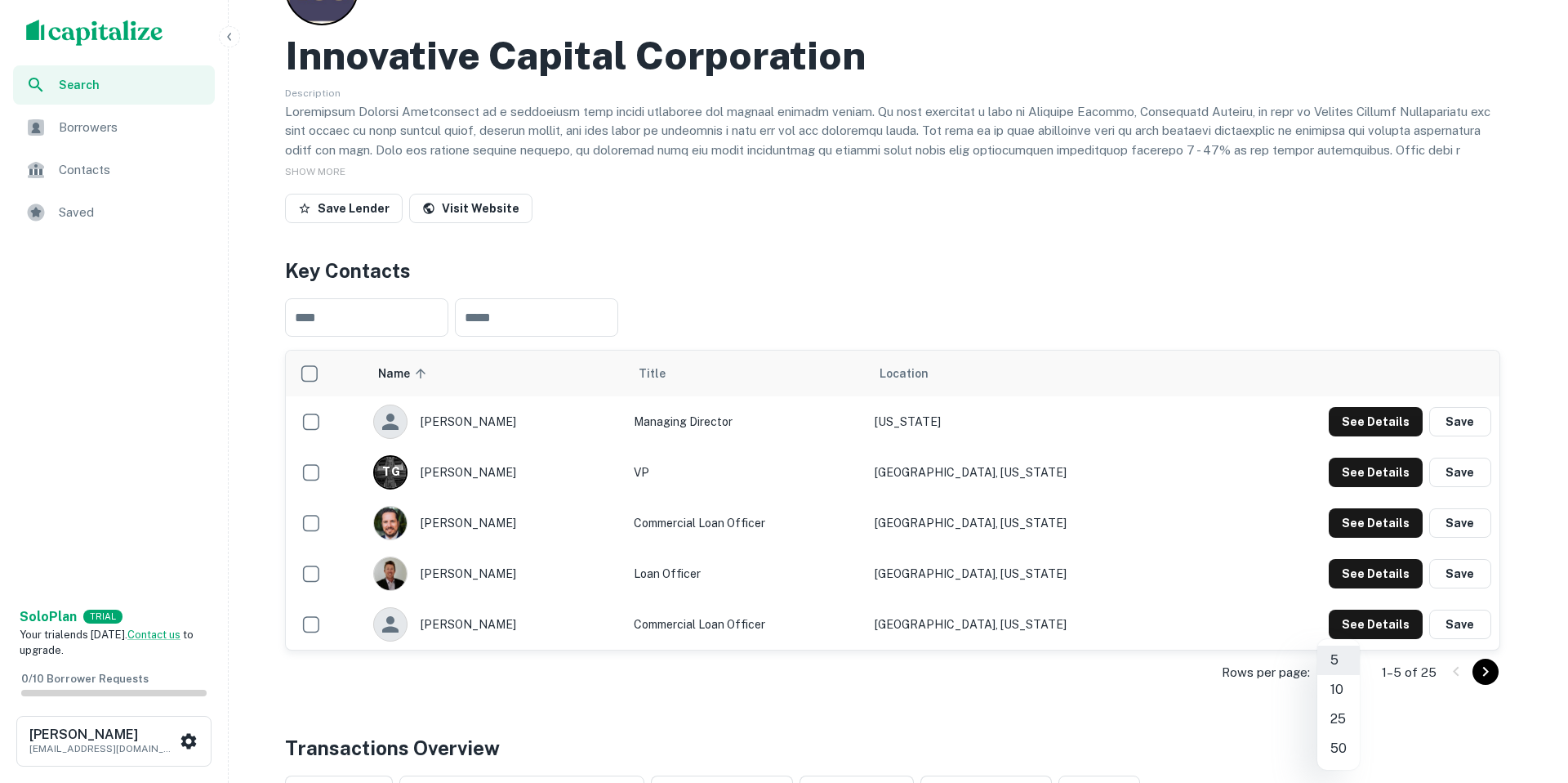
click at [1345, 721] on li "25" at bounding box center [1339, 718] width 42 height 30
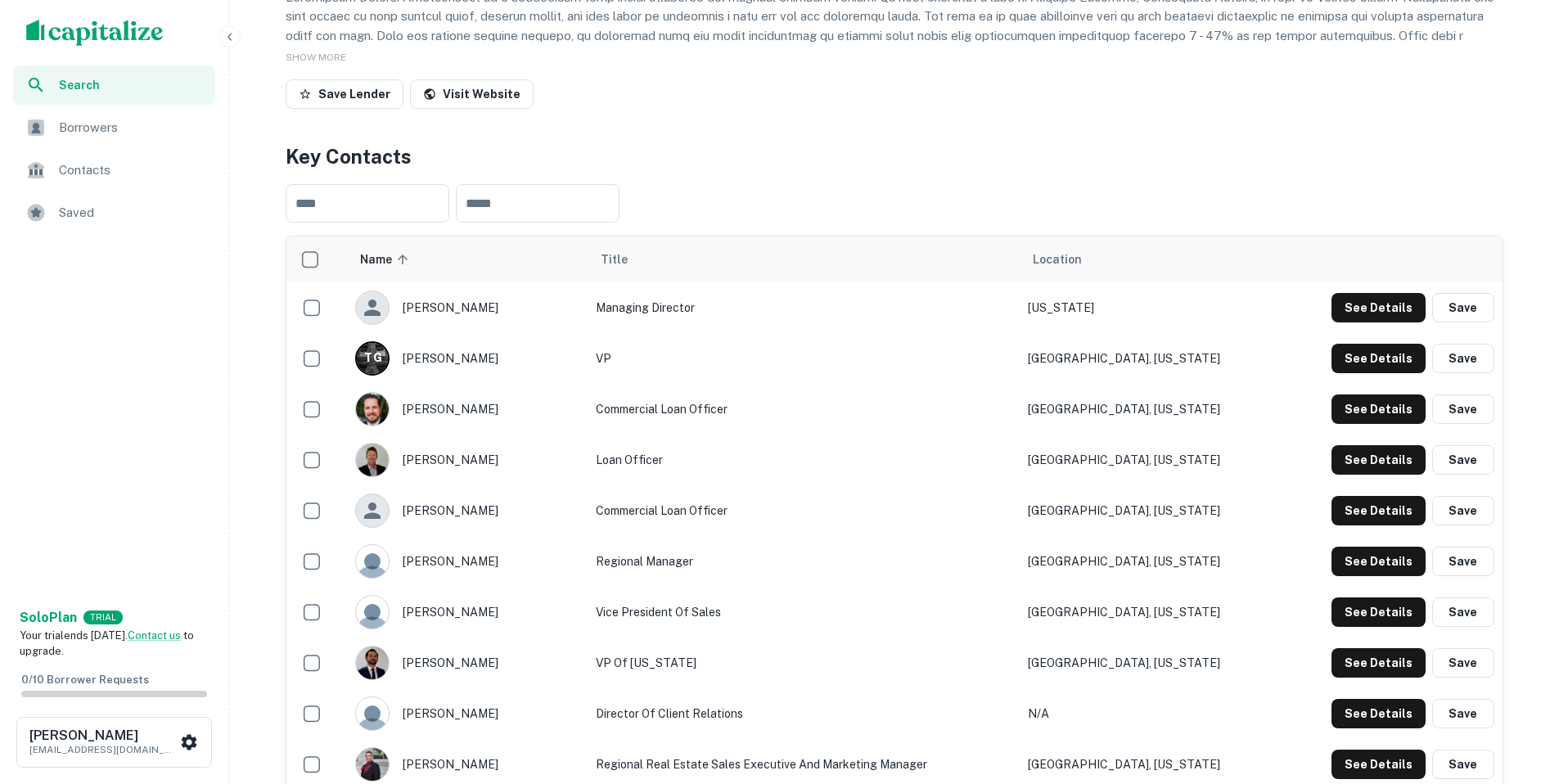
scroll to position [0, 0]
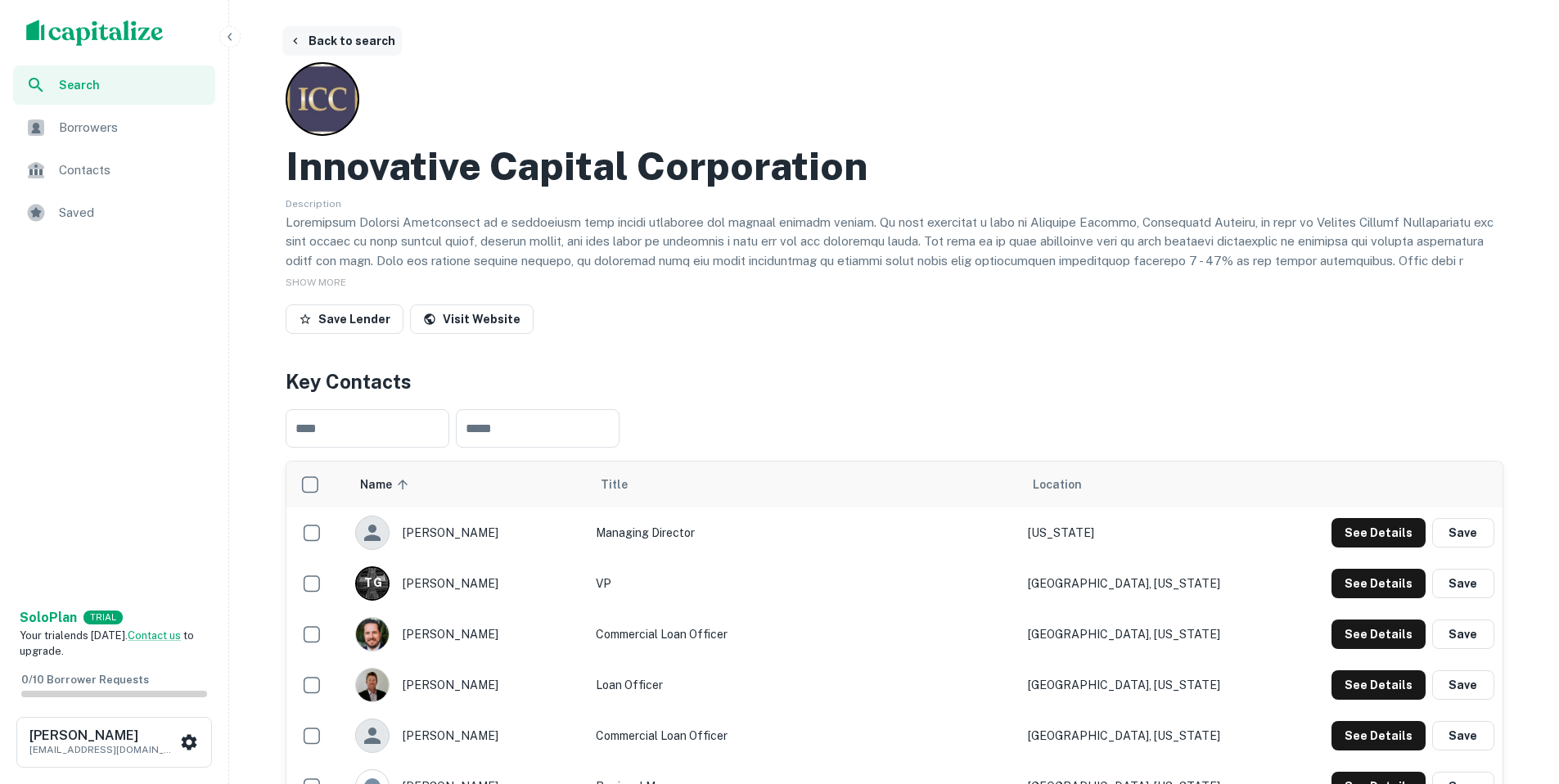
click at [363, 39] on button "Back to search" at bounding box center [342, 41] width 119 height 30
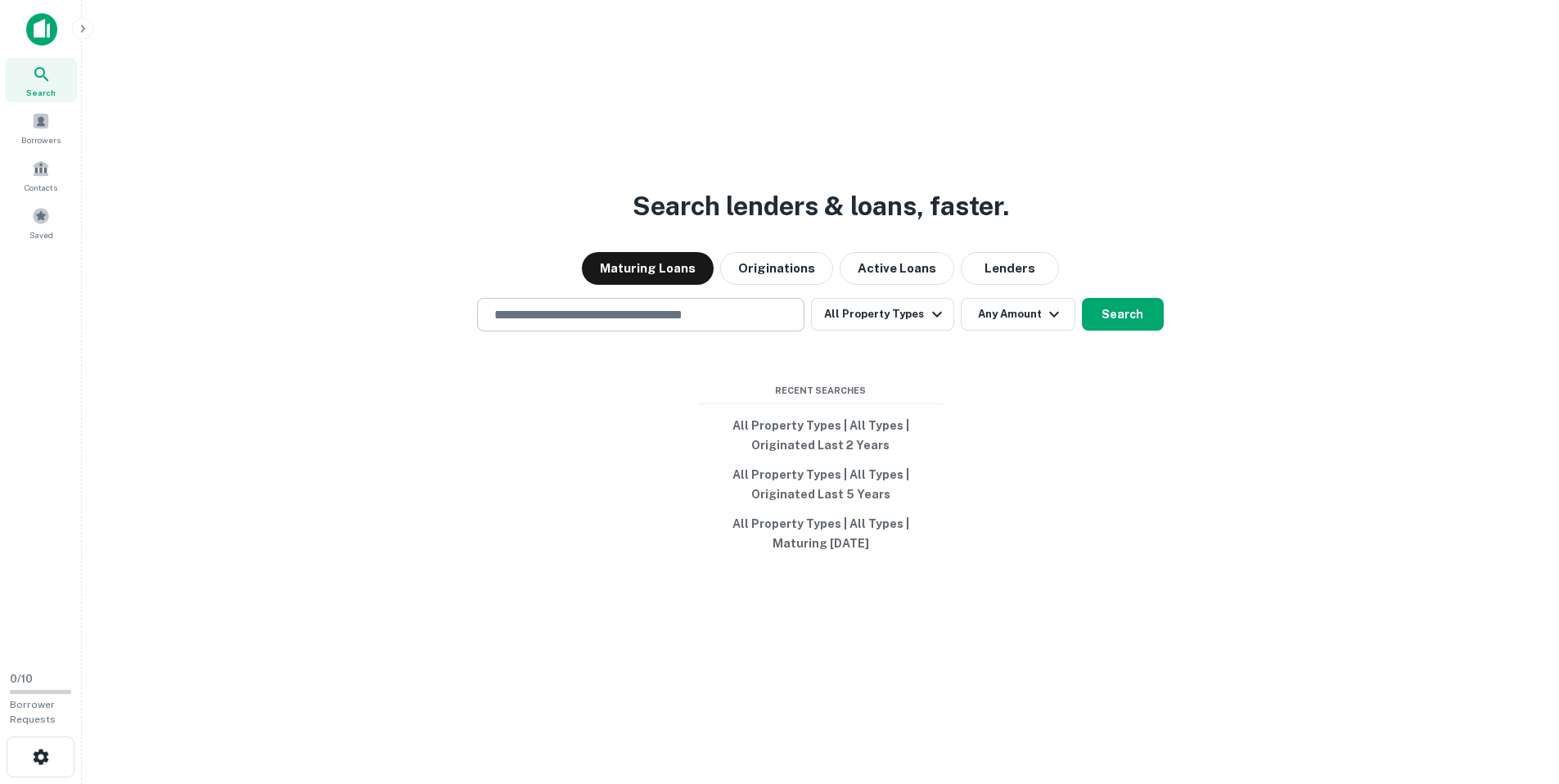
click at [657, 313] on input "text" at bounding box center [641, 315] width 313 height 19
type input "**********"
click at [1141, 319] on button "Search" at bounding box center [1123, 314] width 82 height 32
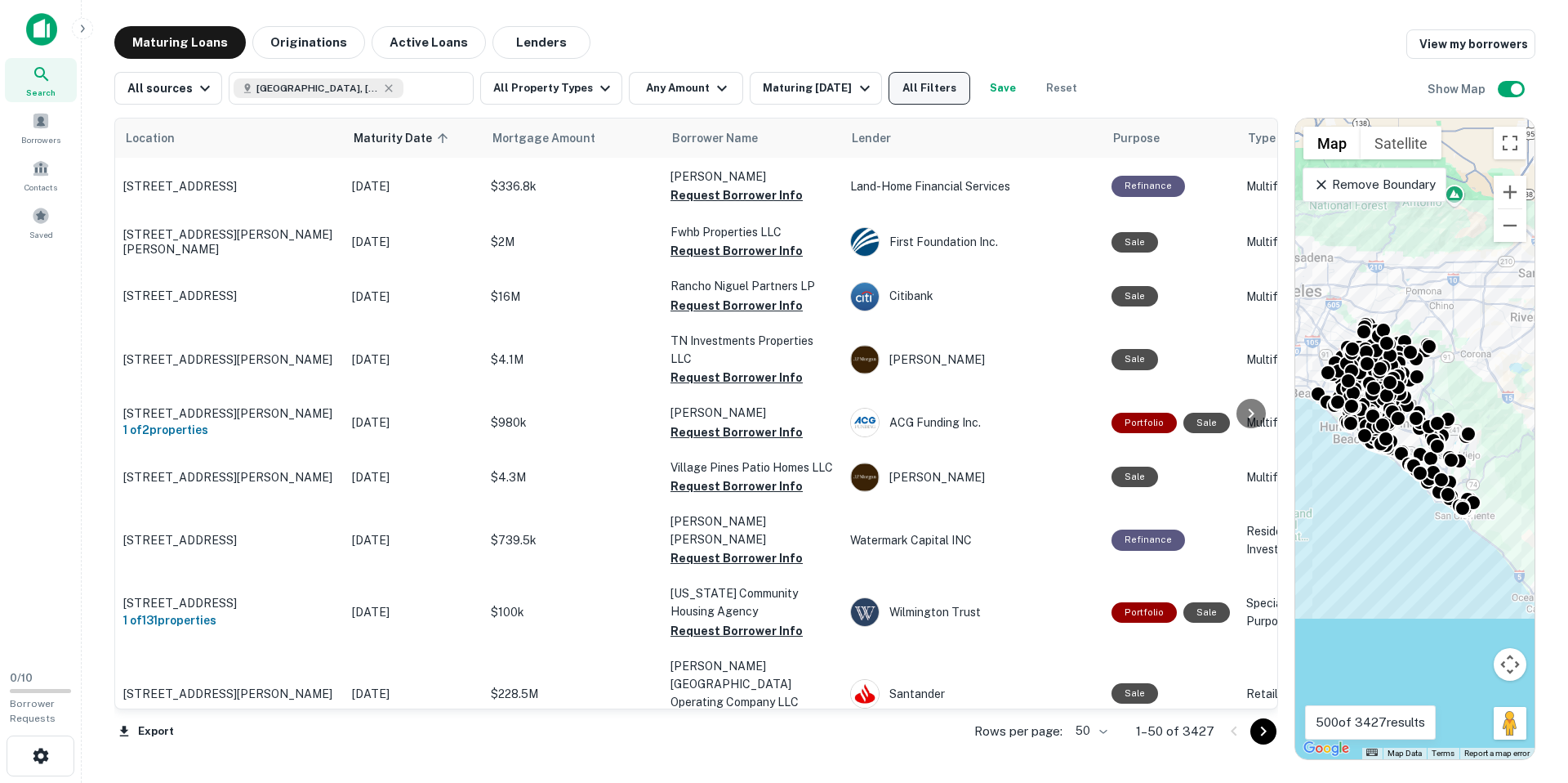
click at [937, 86] on button "All Filters" at bounding box center [930, 88] width 81 height 32
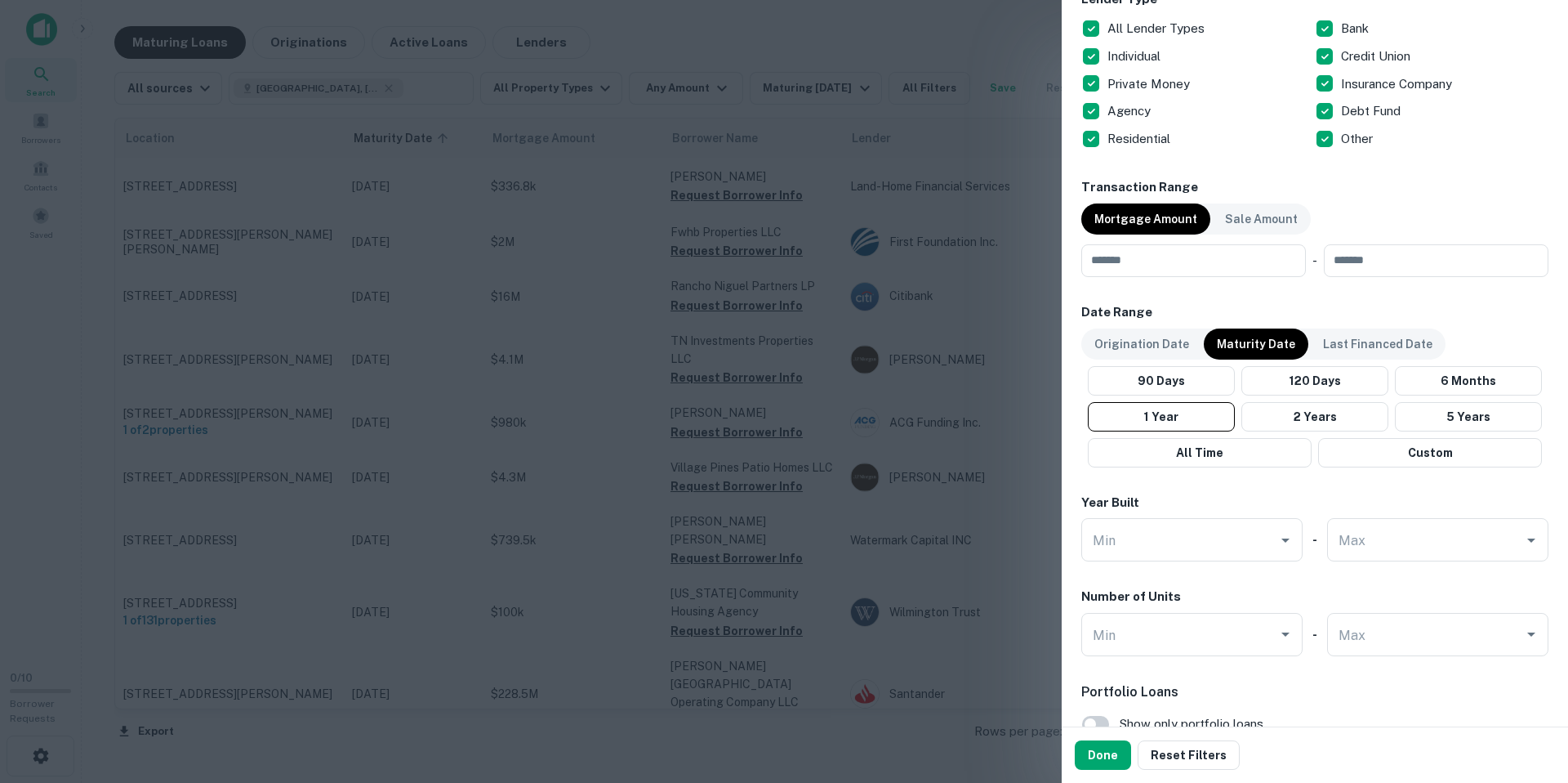
scroll to position [782, 0]
